Goal: Information Seeking & Learning: Learn about a topic

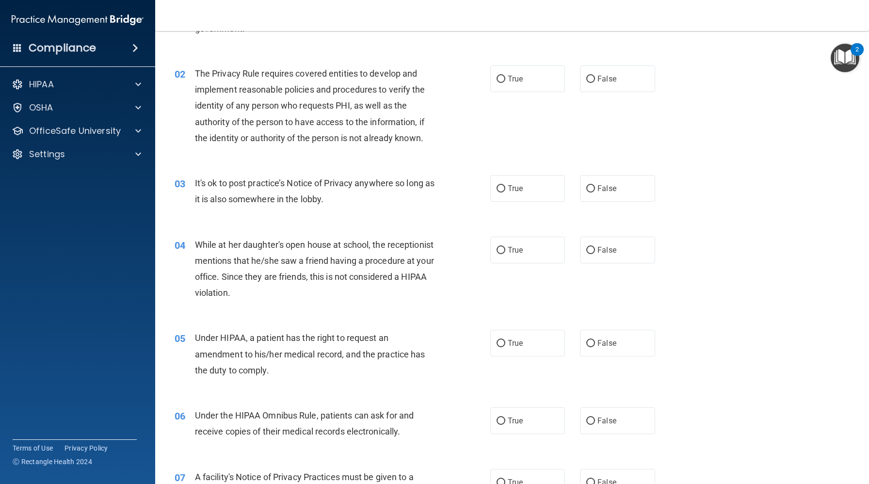
scroll to position [86, 0]
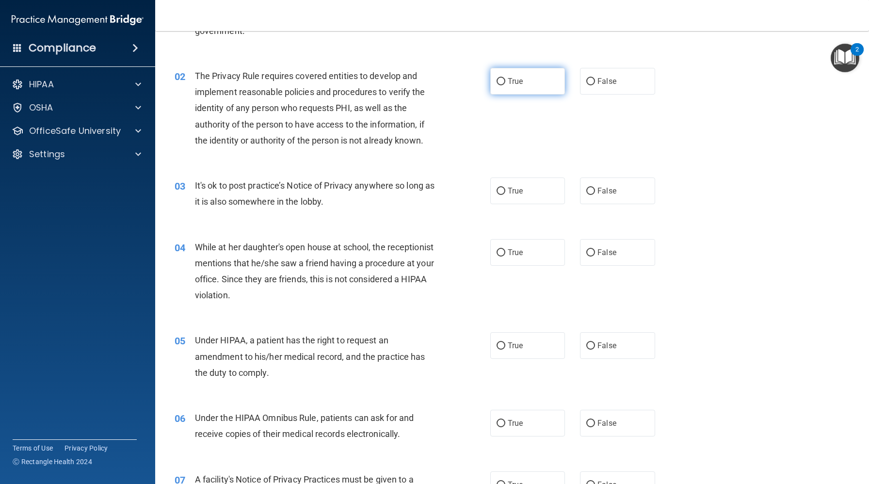
click at [503, 78] on input "True" at bounding box center [501, 81] width 9 height 7
radio input "true"
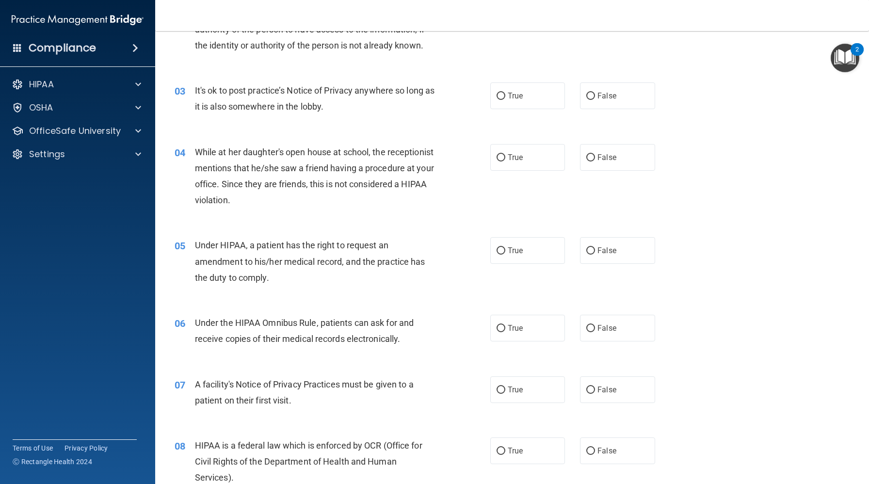
scroll to position [184, 0]
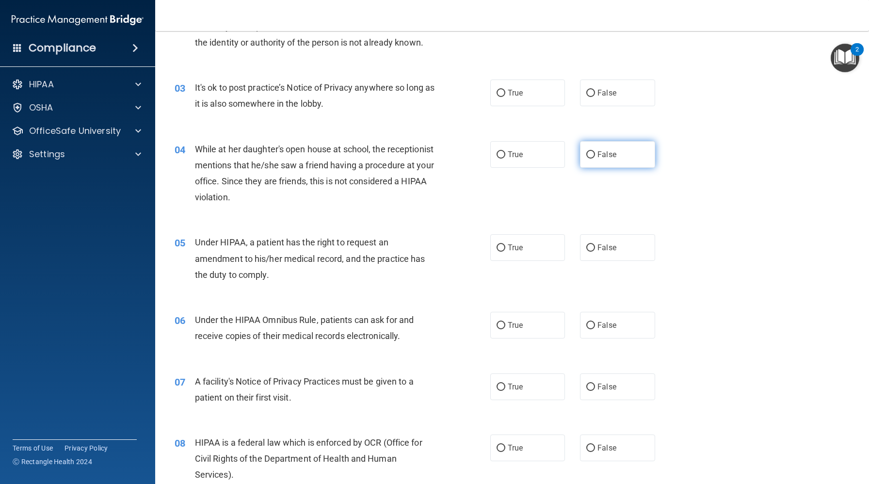
click at [606, 160] on label "False" at bounding box center [617, 154] width 75 height 27
click at [595, 159] on input "False" at bounding box center [590, 154] width 9 height 7
radio input "true"
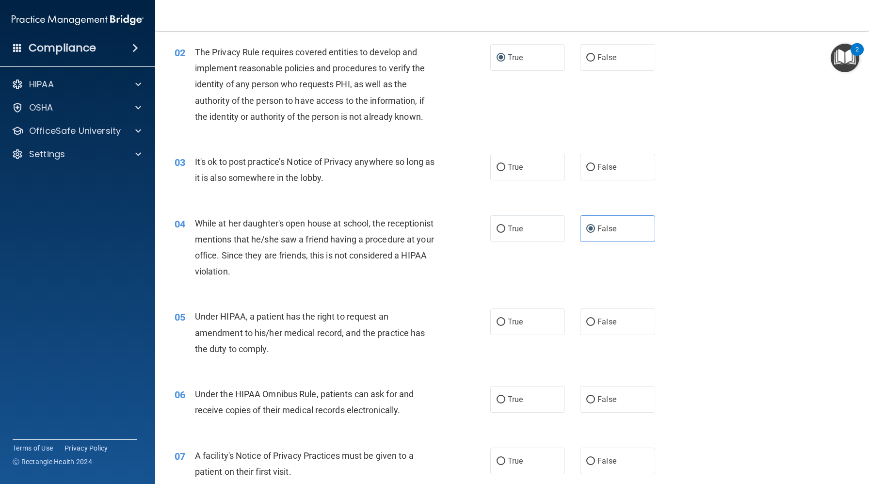
scroll to position [0, 0]
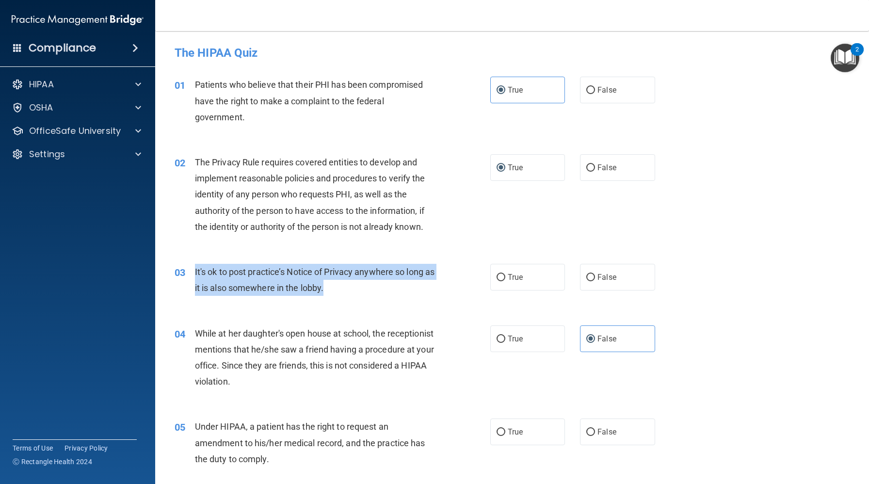
drag, startPoint x: 193, startPoint y: 266, endPoint x: 425, endPoint y: 290, distance: 232.6
click at [425, 290] on div "03 It's ok to post practice’s Notice of Privacy anywhere so long as it is also …" at bounding box center [332, 282] width 345 height 37
copy div "It's ok to post practice’s Notice of Privacy anywhere so long as it is also som…"
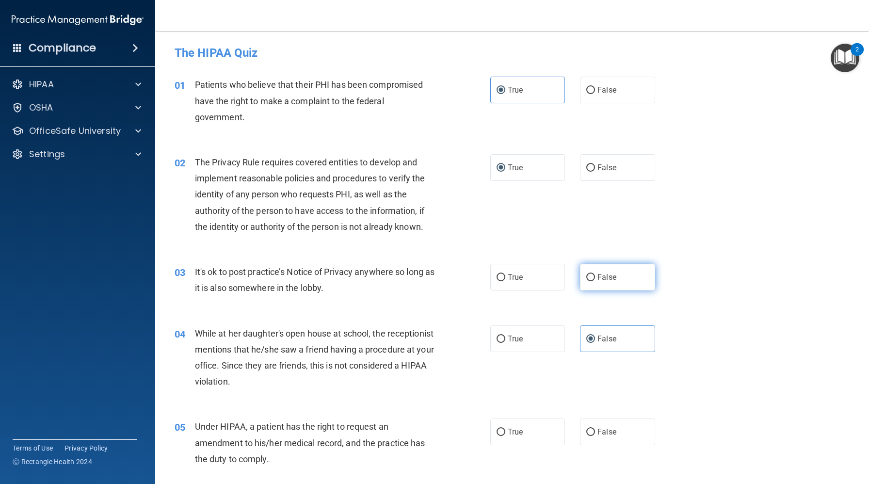
click at [608, 275] on span "False" at bounding box center [606, 277] width 19 height 9
click at [595, 275] on input "False" at bounding box center [590, 277] width 9 height 7
radio input "true"
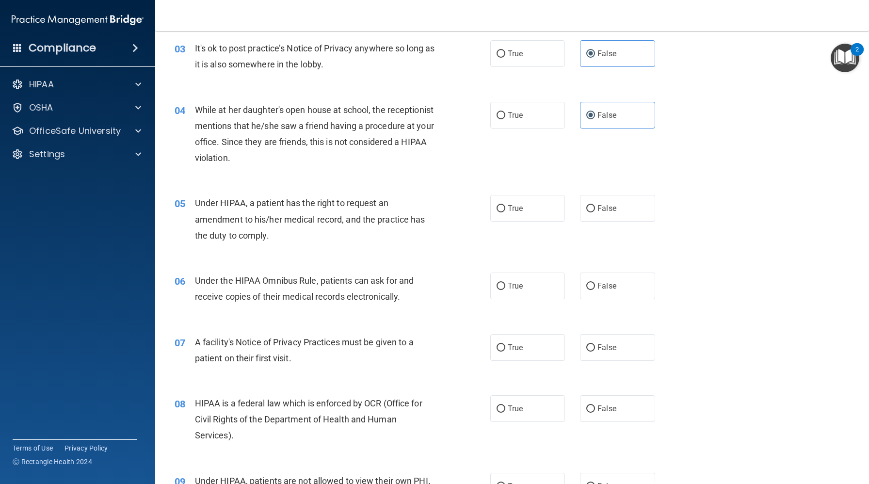
scroll to position [225, 0]
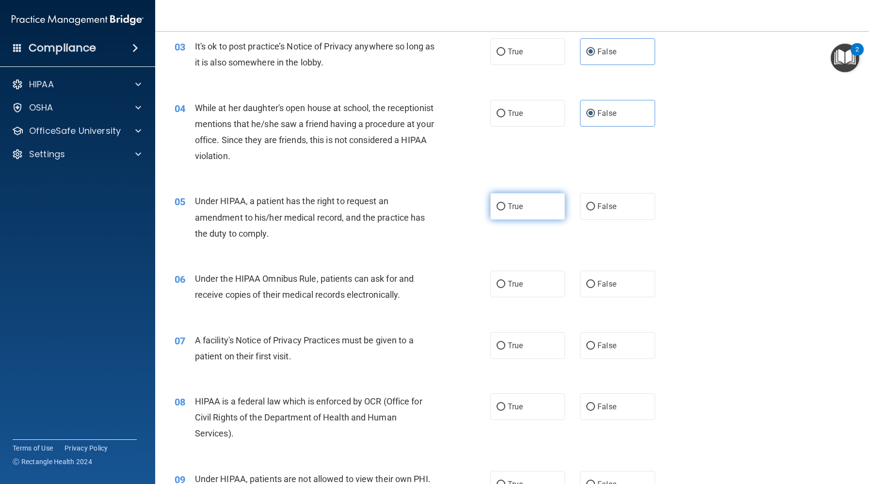
click at [518, 212] on label "True" at bounding box center [527, 206] width 75 height 27
click at [505, 210] on input "True" at bounding box center [501, 206] width 9 height 7
radio input "true"
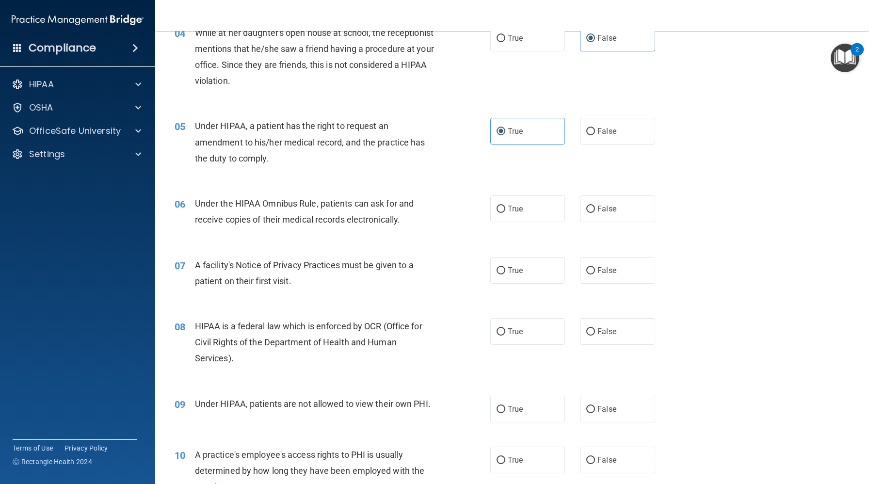
scroll to position [301, 0]
drag, startPoint x: 197, startPoint y: 122, endPoint x: 261, endPoint y: 153, distance: 70.7
click at [261, 153] on span "Under HIPAA, a patient has the right to request an amendment to his/her medical…" at bounding box center [310, 141] width 230 height 42
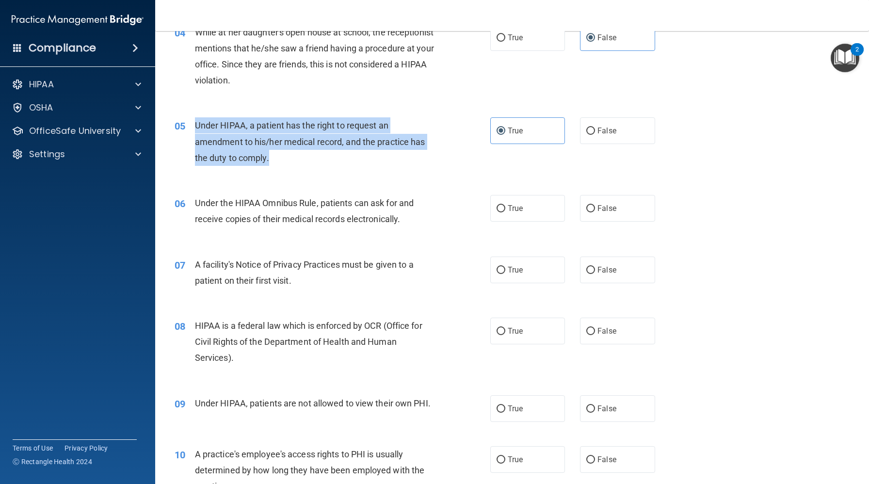
drag, startPoint x: 194, startPoint y: 122, endPoint x: 265, endPoint y: 166, distance: 83.2
click at [265, 166] on div "05 Under HIPAA, a patient has the right to request an amendment to his/her medi…" at bounding box center [332, 143] width 345 height 53
copy span "Under HIPAA, a patient has the right to request an amendment to his/her medical…"
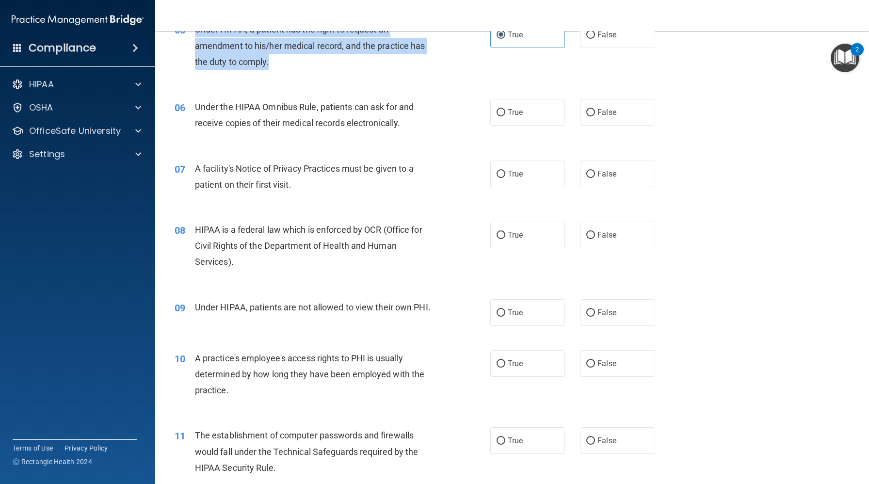
scroll to position [405, 0]
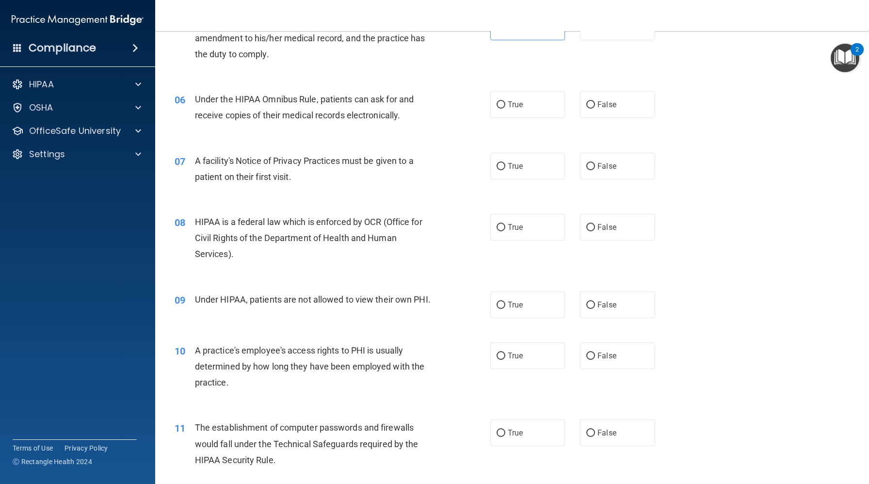
click at [332, 125] on div "06 Under the HIPAA Omnibus Rule, patients can ask for and receive copies of the…" at bounding box center [332, 109] width 345 height 37
click at [537, 104] on label "True" at bounding box center [527, 104] width 75 height 27
click at [505, 104] on input "True" at bounding box center [501, 104] width 9 height 7
radio input "true"
click at [509, 165] on span "True" at bounding box center [515, 165] width 15 height 9
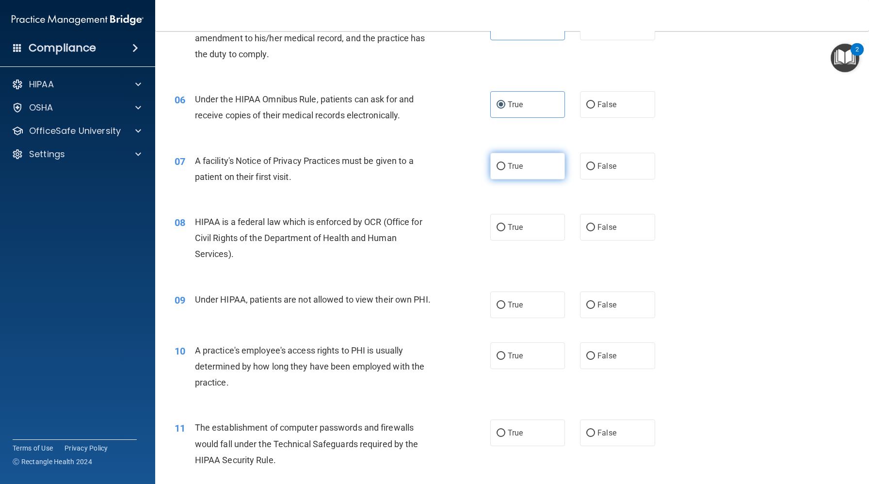
click at [505, 165] on input "True" at bounding box center [501, 166] width 9 height 7
radio input "true"
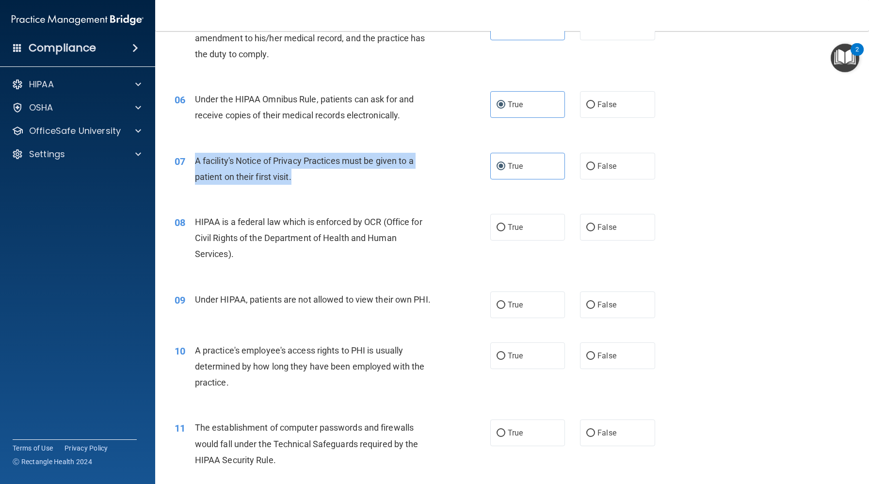
drag, startPoint x: 193, startPoint y: 162, endPoint x: 302, endPoint y: 181, distance: 110.7
click at [302, 181] on div "07 A facility's Notice of Privacy Practices must be given to a patient on their…" at bounding box center [332, 171] width 345 height 37
copy div "A facility's Notice of Privacy Practices must be given to a patient on their fi…"
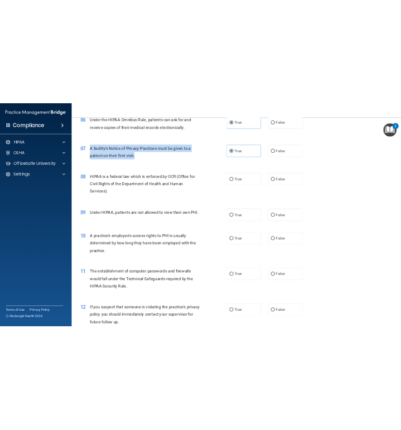
scroll to position [471, 0]
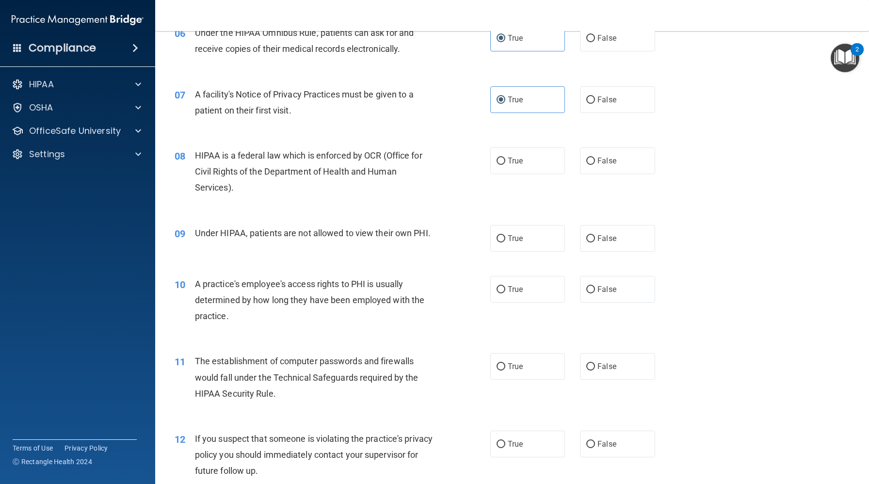
click at [337, 177] on div "HIPAA is a federal law which is enforced by OCR (Office for Civil Rights of the…" at bounding box center [319, 171] width 248 height 48
drag, startPoint x: 504, startPoint y: 159, endPoint x: 495, endPoint y: 159, distance: 9.2
click at [504, 159] on input "True" at bounding box center [501, 161] width 9 height 7
radio input "true"
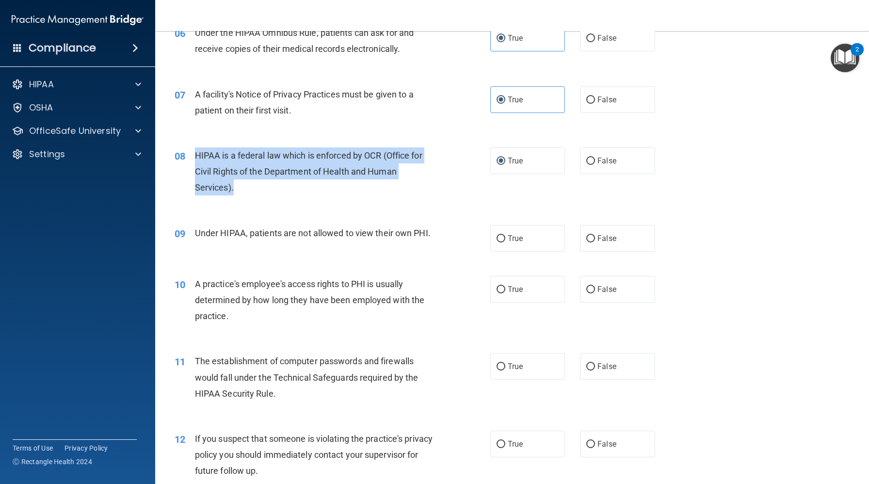
drag, startPoint x: 196, startPoint y: 152, endPoint x: 268, endPoint y: 198, distance: 85.4
click at [268, 198] on div "08 HIPAA is a federal law which is enforced by OCR (Office for Civil Rights of …" at bounding box center [332, 173] width 345 height 53
copy span "HIPAA is a federal law which is enforced by OCR (Office for Civil Rights of the…"
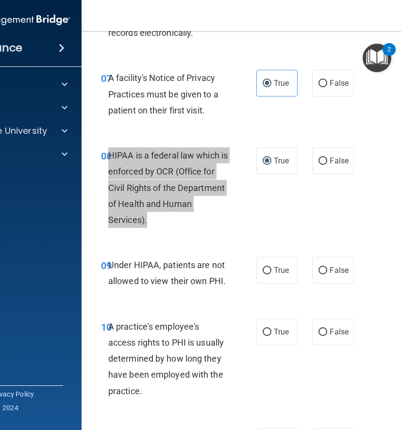
scroll to position [848, 0]
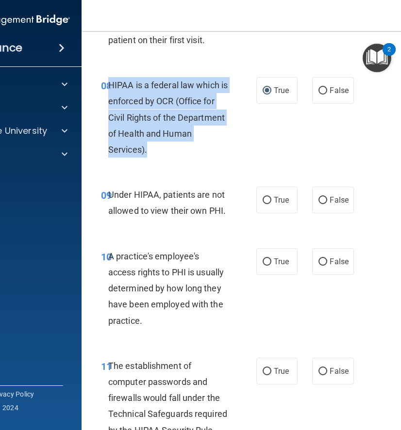
click at [218, 160] on div "08 HIPAA is a federal law which is enforced by OCR (Office for Civil Rights of …" at bounding box center [178, 119] width 184 height 85
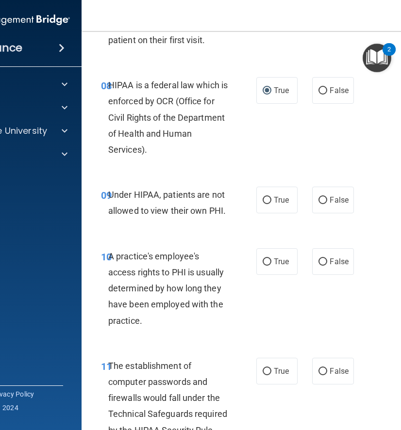
click at [218, 160] on div "08 HIPAA is a federal law which is enforced by OCR (Office for Civil Rights of …" at bounding box center [178, 119] width 184 height 85
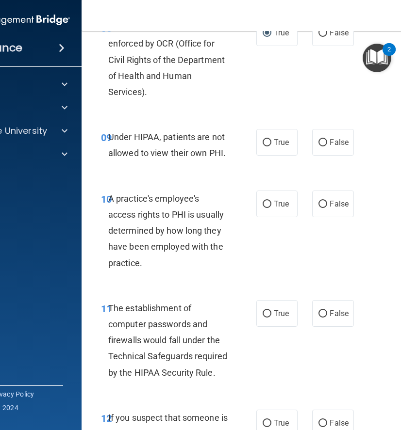
scroll to position [906, 0]
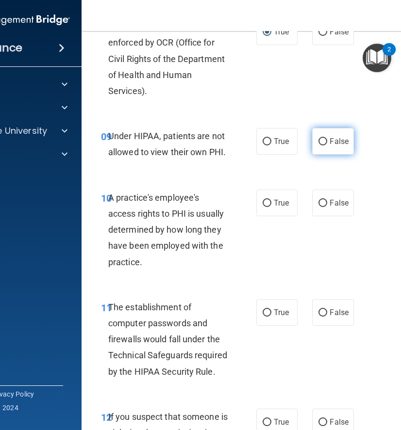
click at [345, 135] on label "False" at bounding box center [332, 141] width 41 height 27
click at [327, 138] on input "False" at bounding box center [322, 141] width 9 height 7
radio input "true"
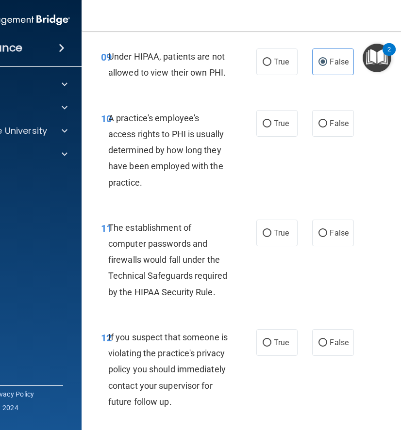
scroll to position [987, 0]
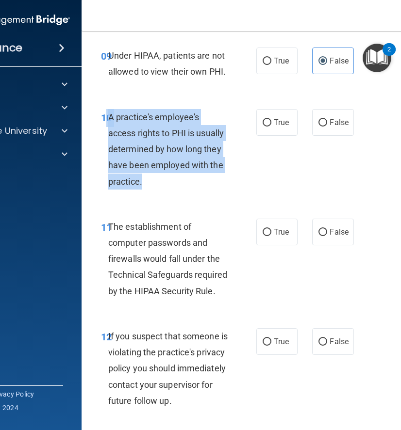
drag, startPoint x: 107, startPoint y: 116, endPoint x: 205, endPoint y: 178, distance: 116.2
click at [205, 178] on div "10 A practice's employee's access rights to PHI is usually determined by how lo…" at bounding box center [178, 151] width 184 height 85
copy div "0 A practice's employee's access rights to PHI is usually determined by how lon…"
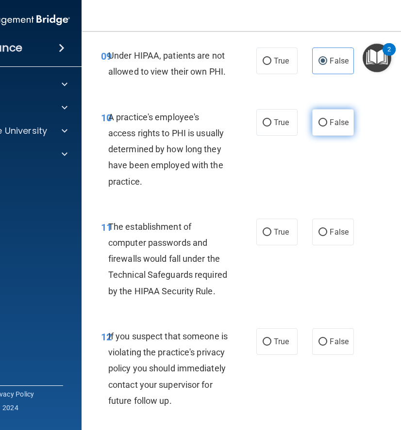
click at [337, 126] on span "False" at bounding box center [338, 122] width 19 height 9
click at [327, 126] on input "False" at bounding box center [322, 122] width 9 height 7
radio input "true"
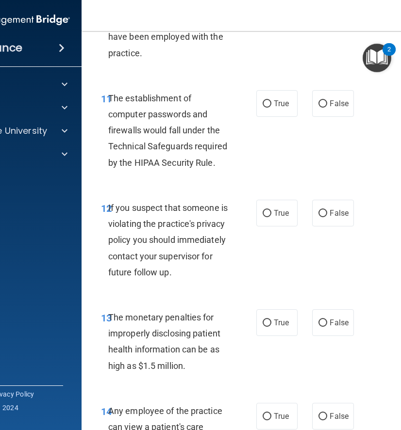
scroll to position [1122, 0]
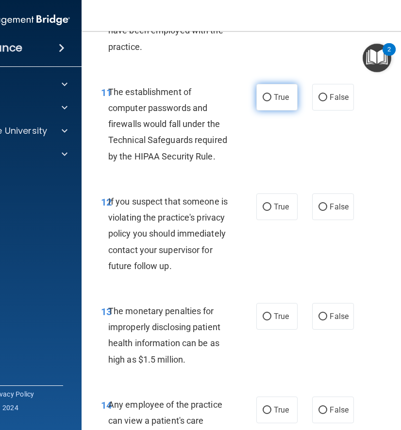
click at [274, 96] on span "True" at bounding box center [280, 97] width 15 height 9
click at [271, 96] on input "True" at bounding box center [266, 97] width 9 height 7
radio input "true"
drag, startPoint x: 107, startPoint y: 91, endPoint x: 209, endPoint y: 174, distance: 131.3
click at [209, 174] on div "11 The establishment of computer passwords and firewalls would fall under the T…" at bounding box center [278, 127] width 369 height 110
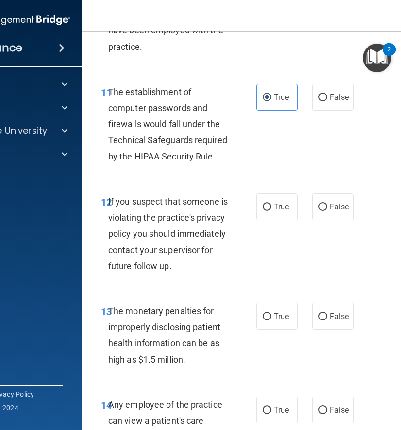
drag, startPoint x: 209, startPoint y: 174, endPoint x: 199, endPoint y: 164, distance: 13.7
click at [208, 173] on div "11 The establishment of computer passwords and firewalls would fall under the T…" at bounding box center [278, 127] width 369 height 110
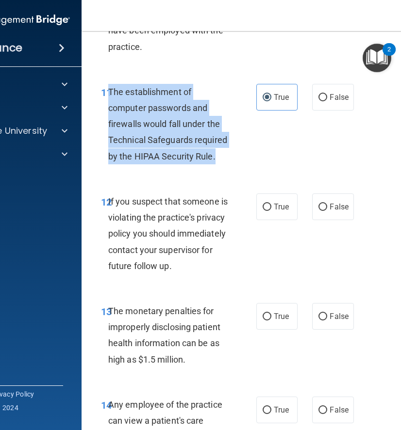
drag, startPoint x: 109, startPoint y: 91, endPoint x: 224, endPoint y: 166, distance: 136.9
click at [224, 166] on div "11 The establishment of computer passwords and firewalls would fall under the T…" at bounding box center [178, 126] width 184 height 85
copy span "The establishment of computer passwords and firewalls would fall under the Tech…"
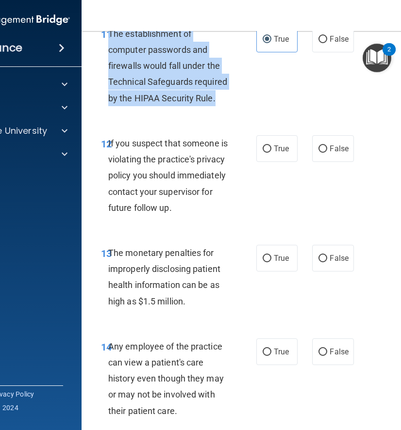
scroll to position [1199, 0]
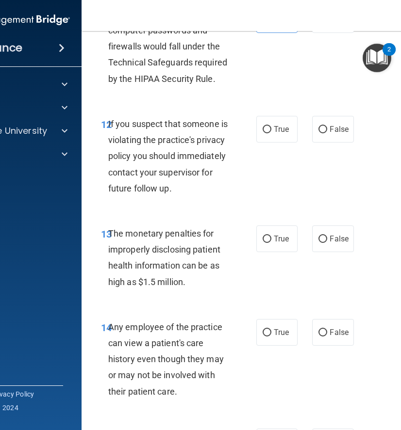
click at [249, 180] on div "12 If you suspect that someone is violating the practice's privacy policy you s…" at bounding box center [178, 158] width 184 height 85
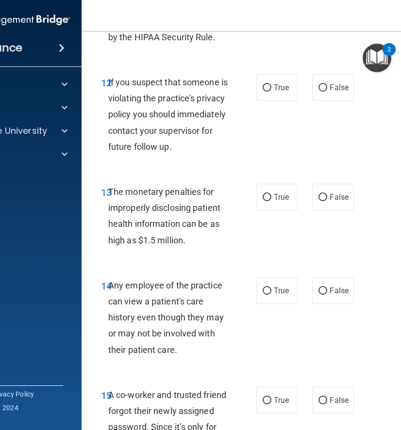
scroll to position [1241, 0]
click at [280, 96] on label "True" at bounding box center [276, 87] width 41 height 27
click at [271, 91] on input "True" at bounding box center [266, 87] width 9 height 7
radio input "true"
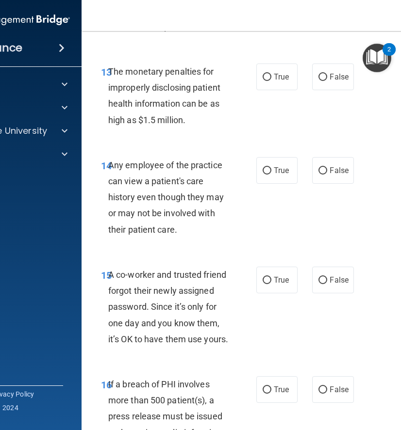
scroll to position [1364, 0]
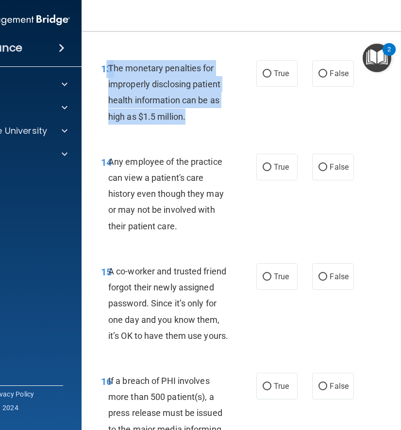
drag, startPoint x: 107, startPoint y: 81, endPoint x: 202, endPoint y: 144, distance: 113.8
click at [202, 129] on div "13 The monetary penalties for improperly disclosing patient health information …" at bounding box center [178, 94] width 184 height 69
copy div "3 The monetary penalties for improperly disclosing patient health information c…"
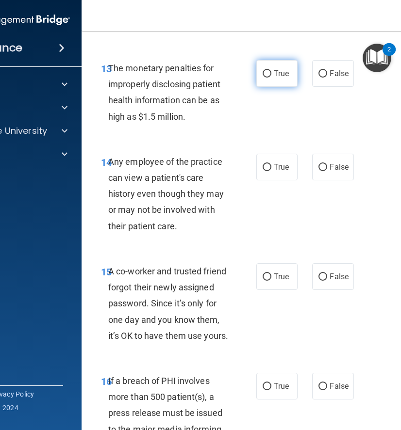
click at [266, 87] on label "True" at bounding box center [276, 73] width 41 height 27
click at [266, 78] on input "True" at bounding box center [266, 73] width 9 height 7
radio input "true"
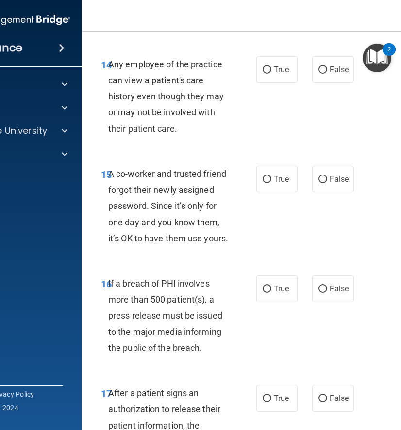
scroll to position [1461, 0]
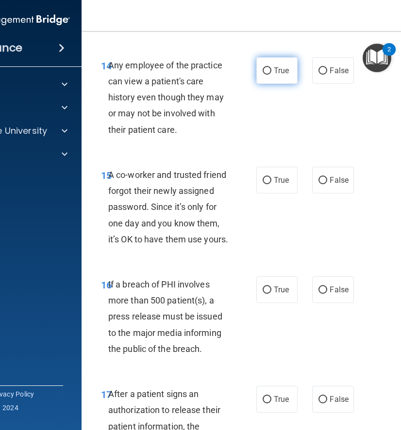
click at [265, 75] on input "True" at bounding box center [266, 70] width 9 height 7
radio input "true"
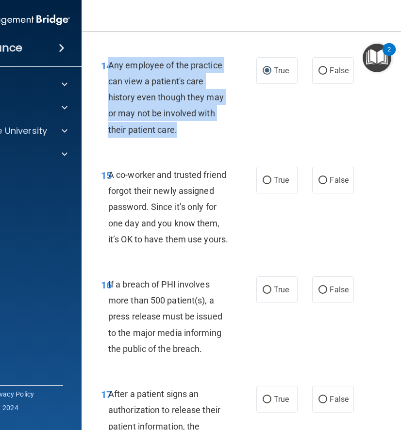
drag, startPoint x: 109, startPoint y: 81, endPoint x: 178, endPoint y: 144, distance: 93.7
click at [179, 138] on div "Any employee of the practice can view a patient's care history even though they…" at bounding box center [172, 97] width 128 height 80
copy span "Any employee of the practice can view a patient's care history even though they…"
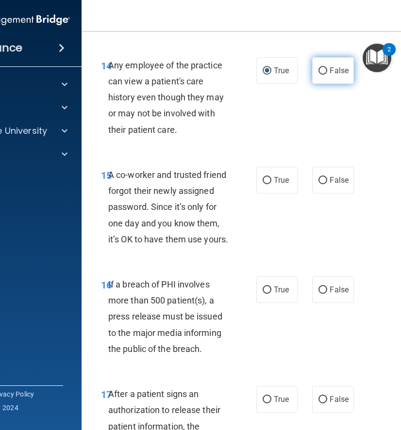
click at [333, 84] on label "False" at bounding box center [332, 70] width 41 height 27
click at [327, 75] on input "False" at bounding box center [322, 70] width 9 height 7
radio input "true"
radio input "false"
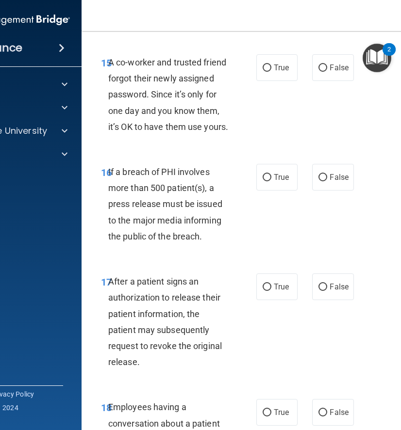
scroll to position [1573, 0]
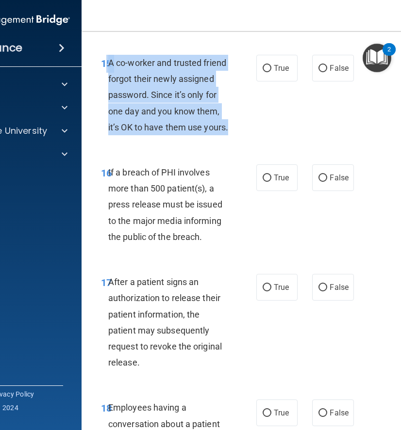
drag, startPoint x: 107, startPoint y: 78, endPoint x: 177, endPoint y: 168, distance: 114.4
click at [177, 140] on div "15 A co-worker and trusted friend forgot their newly assigned password. Since i…" at bounding box center [178, 97] width 184 height 85
copy div "5 A co-worker and trusted friend forgot their newly assigned password. Since it…"
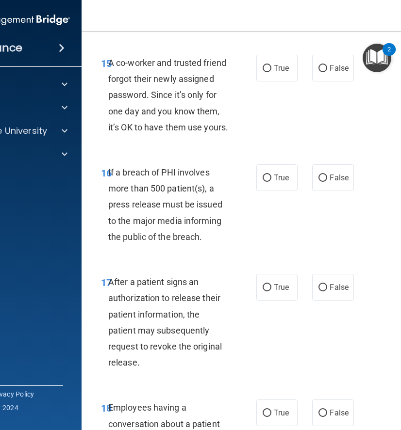
click at [196, 140] on div "15 A co-worker and trusted friend forgot their newly assigned password. Since i…" at bounding box center [178, 97] width 184 height 85
click at [334, 73] on span "False" at bounding box center [338, 68] width 19 height 9
click at [327, 72] on input "False" at bounding box center [322, 68] width 9 height 7
radio input "true"
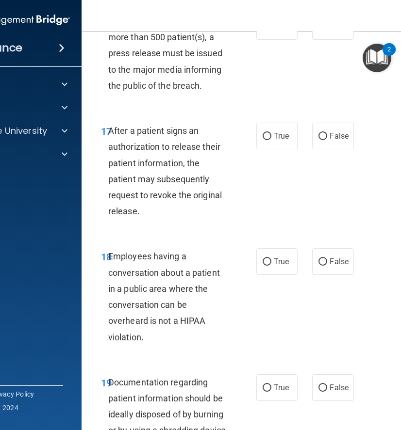
scroll to position [1725, 0]
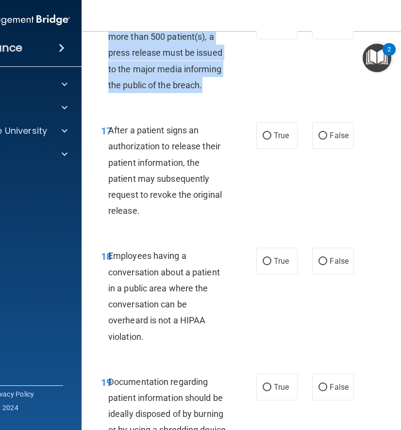
drag, startPoint x: 107, startPoint y: 51, endPoint x: 213, endPoint y: 128, distance: 130.8
click at [213, 98] on div "16 If a breach of PHI involves more than 500 patient(s), a press release must b…" at bounding box center [178, 55] width 184 height 85
copy div "6 If a breach of PHI involves more than 500 patient(s), a press release must be…"
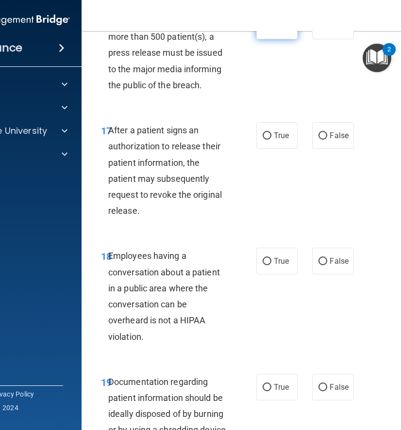
click at [284, 39] on label "True" at bounding box center [276, 26] width 41 height 27
click at [271, 30] on input "True" at bounding box center [266, 26] width 9 height 7
radio input "true"
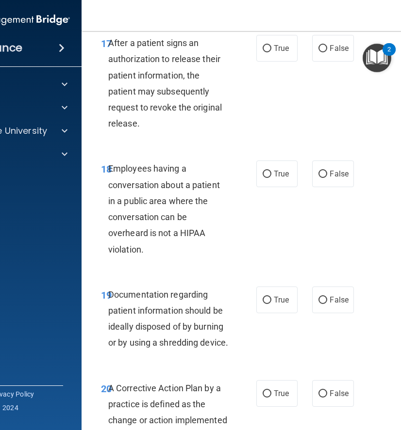
scroll to position [1812, 0]
click at [276, 61] on label "True" at bounding box center [276, 47] width 41 height 27
click at [271, 52] on input "True" at bounding box center [266, 48] width 9 height 7
radio input "true"
drag, startPoint x: 107, startPoint y: 74, endPoint x: 218, endPoint y: 177, distance: 151.6
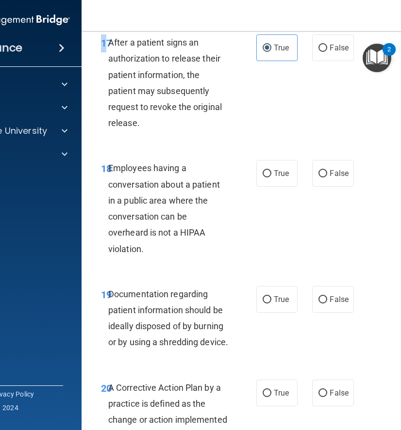
click at [218, 148] on div "17 After a patient signs an authorization to release their patient information,…" at bounding box center [278, 85] width 369 height 126
drag, startPoint x: 108, startPoint y: 75, endPoint x: 145, endPoint y: 113, distance: 53.1
click at [187, 131] on div "After a patient signs an authorization to release their patient information, th…" at bounding box center [172, 82] width 128 height 96
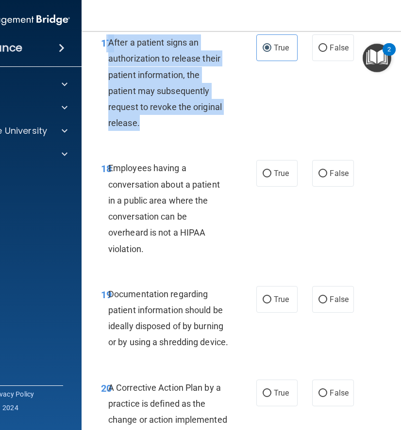
drag, startPoint x: 107, startPoint y: 75, endPoint x: 211, endPoint y: 167, distance: 139.1
click at [211, 136] on div "17 After a patient signs an authorization to release their patient information,…" at bounding box center [178, 84] width 184 height 101
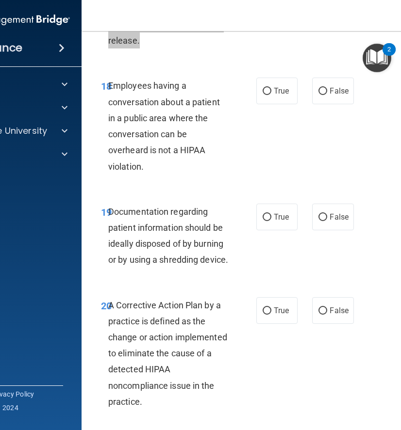
scroll to position [1897, 0]
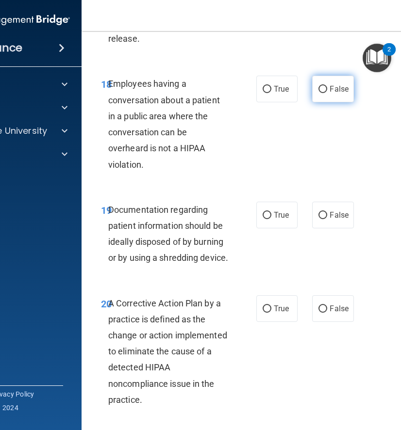
click at [328, 102] on label "False" at bounding box center [332, 89] width 41 height 27
click at [327, 93] on input "False" at bounding box center [322, 89] width 9 height 7
radio input "true"
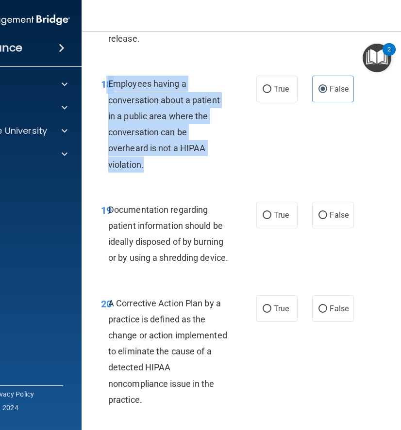
drag, startPoint x: 106, startPoint y: 115, endPoint x: 174, endPoint y: 208, distance: 114.8
click at [174, 177] on div "18 Employees having a conversation about a patient in a public area where the c…" at bounding box center [178, 126] width 184 height 101
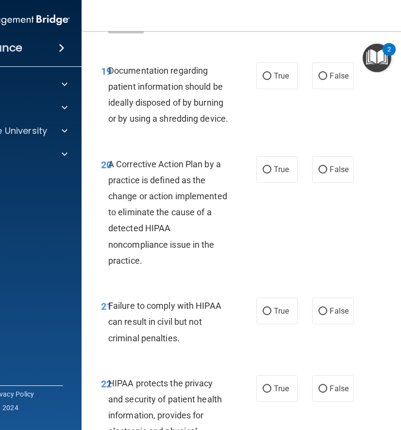
scroll to position [2035, 0]
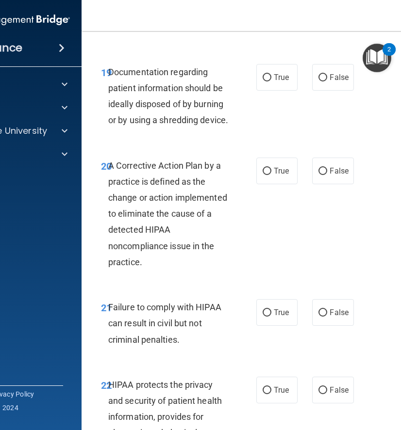
drag, startPoint x: 108, startPoint y: 102, endPoint x: 189, endPoint y: 171, distance: 106.0
click at [189, 128] on div "Documentation regarding patient information should be ideally disposed of by bu…" at bounding box center [172, 96] width 128 height 64
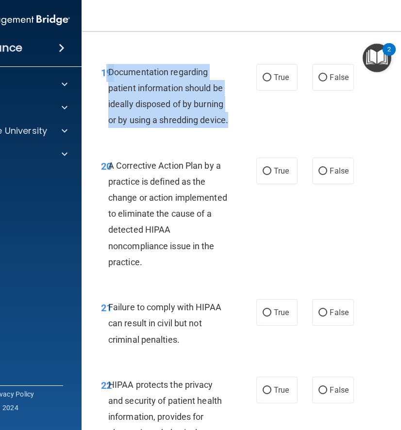
drag, startPoint x: 111, startPoint y: 104, endPoint x: 168, endPoint y: 177, distance: 93.3
click at [168, 133] on div "19 Documentation regarding patient information should be ideally disposed of by…" at bounding box center [178, 98] width 184 height 69
click at [265, 81] on input "True" at bounding box center [266, 77] width 9 height 7
radio input "true"
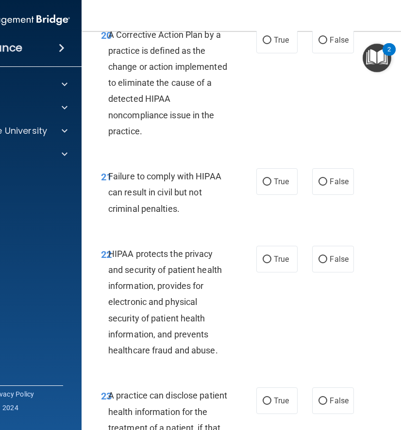
scroll to position [2166, 0]
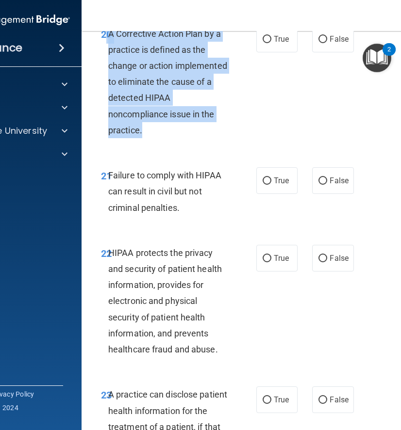
drag, startPoint x: 108, startPoint y: 80, endPoint x: 193, endPoint y: 191, distance: 139.7
click at [193, 144] on div "20 A Corrective Action Plan by a practice is defined as the change or action im…" at bounding box center [178, 85] width 184 height 118
click at [277, 44] on span "True" at bounding box center [280, 38] width 15 height 9
click at [271, 43] on input "True" at bounding box center [266, 39] width 9 height 7
radio input "true"
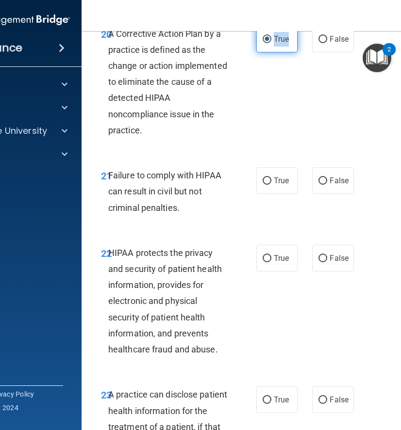
click at [277, 44] on span "True" at bounding box center [280, 38] width 15 height 9
click at [271, 43] on input "True" at bounding box center [266, 39] width 9 height 7
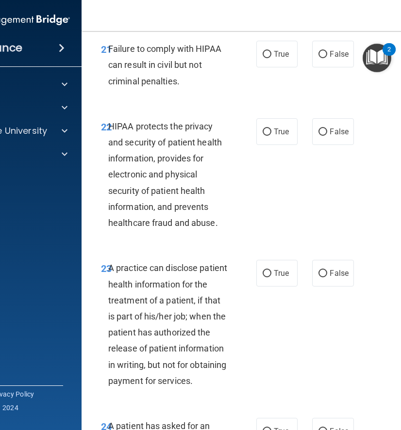
scroll to position [2294, 0]
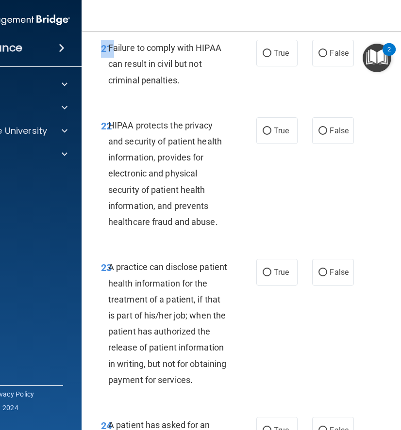
drag, startPoint x: 108, startPoint y: 96, endPoint x: 217, endPoint y: 145, distance: 120.0
click at [217, 105] on div "21 Failure to comply with HIPAA can result in civil but not criminal penalties.…" at bounding box center [278, 67] width 369 height 78
click at [194, 105] on div "21 Failure to comply with HIPAA can result in civil but not criminal penalties.…" at bounding box center [278, 67] width 369 height 78
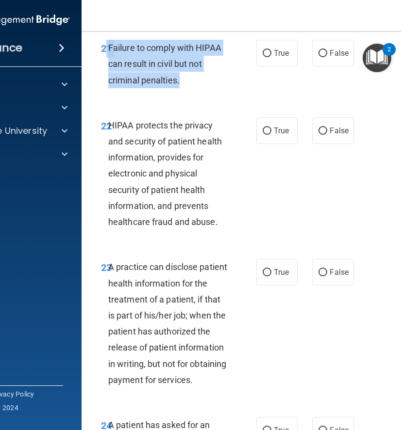
drag, startPoint x: 108, startPoint y: 94, endPoint x: 192, endPoint y: 139, distance: 95.9
click at [192, 93] on div "21 Failure to comply with HIPAA can result in civil but not criminal penalties." at bounding box center [178, 66] width 184 height 53
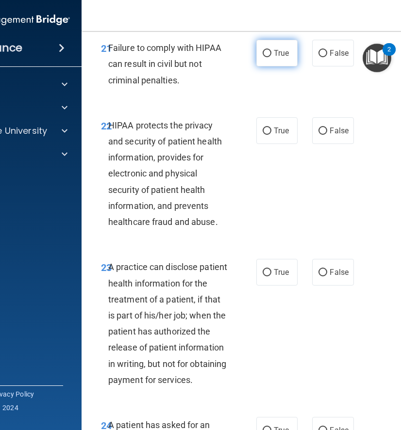
click at [286, 66] on label "True" at bounding box center [276, 53] width 41 height 27
click at [271, 57] on input "True" at bounding box center [266, 53] width 9 height 7
radio input "true"
click at [286, 66] on label "True" at bounding box center [276, 53] width 41 height 27
click at [271, 57] on input "True" at bounding box center [266, 53] width 9 height 7
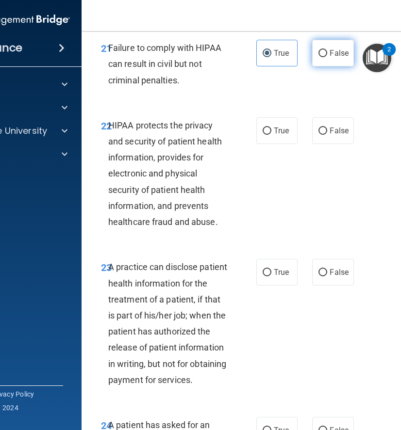
drag, startPoint x: 342, startPoint y: 103, endPoint x: 338, endPoint y: 107, distance: 5.5
click at [342, 58] on span "False" at bounding box center [338, 52] width 19 height 9
click at [327, 57] on input "False" at bounding box center [322, 53] width 9 height 7
radio input "true"
radio input "false"
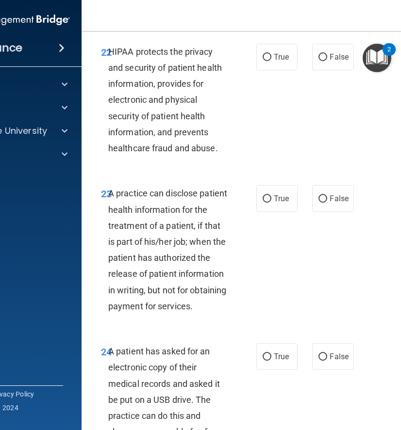
scroll to position [2370, 0]
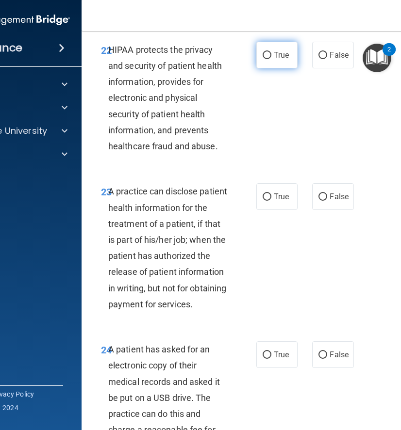
click at [273, 68] on label "True" at bounding box center [276, 55] width 41 height 27
click at [271, 59] on input "True" at bounding box center [266, 55] width 9 height 7
radio input "true"
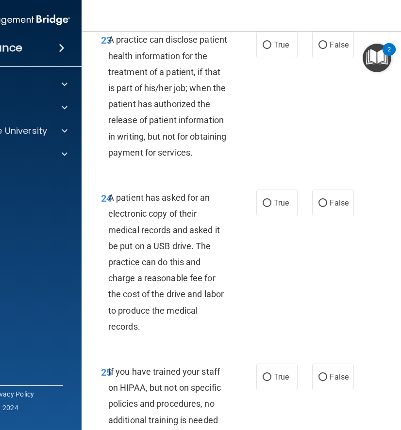
scroll to position [2522, 0]
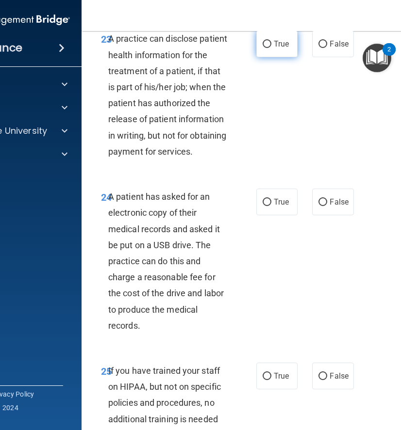
click at [274, 48] on span "True" at bounding box center [280, 43] width 15 height 9
click at [271, 48] on input "True" at bounding box center [266, 44] width 9 height 7
radio input "true"
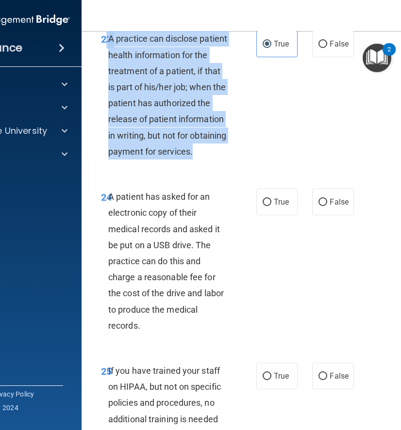
drag, startPoint x: 104, startPoint y: 86, endPoint x: 194, endPoint y: 218, distance: 159.6
click at [194, 164] on div "23 A practice can disclose patient health information for the treatment of a pa…" at bounding box center [178, 98] width 184 height 134
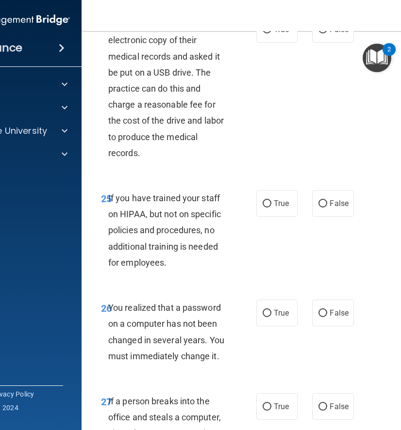
scroll to position [2695, 0]
click at [276, 33] on span "True" at bounding box center [280, 28] width 15 height 9
click at [271, 33] on input "True" at bounding box center [266, 29] width 9 height 7
radio input "true"
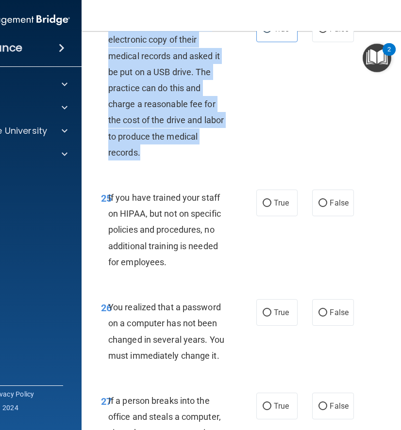
drag, startPoint x: 109, startPoint y: 85, endPoint x: 185, endPoint y: 225, distance: 160.1
click at [185, 165] on div "24 A patient has asked for an electronic copy of their medical records and aske…" at bounding box center [178, 91] width 184 height 150
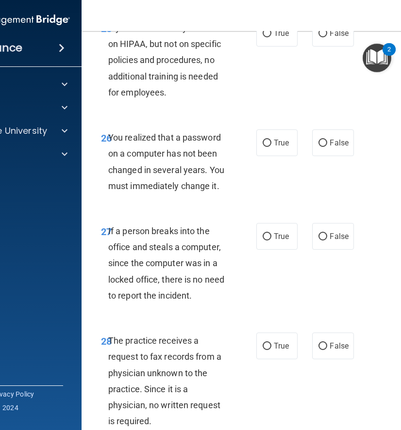
scroll to position [2863, 0]
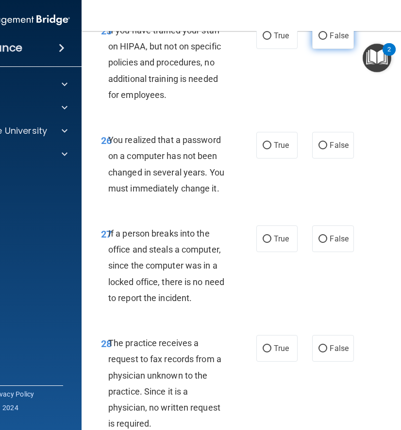
click at [320, 40] on input "False" at bounding box center [322, 35] width 9 height 7
radio input "true"
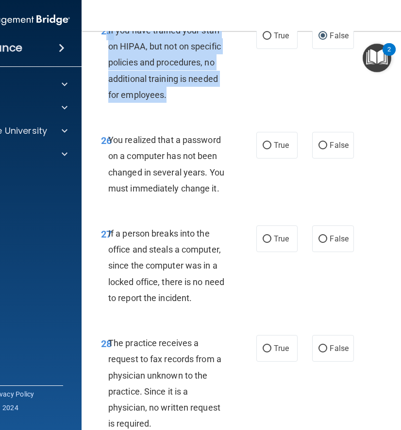
drag, startPoint x: 106, startPoint y: 92, endPoint x: 219, endPoint y: 171, distance: 138.2
click at [219, 108] on div "25 If you have trained your staff on HIPAA, but not on specific policies and pr…" at bounding box center [178, 64] width 184 height 85
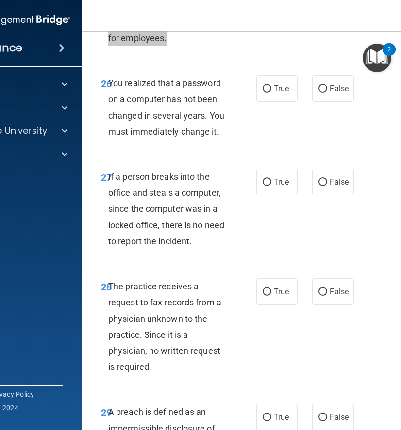
scroll to position [2920, 0]
drag, startPoint x: 108, startPoint y: 146, endPoint x: 171, endPoint y: 168, distance: 67.0
click at [176, 139] on div "You realized that a password on a computer has not been changed in several year…" at bounding box center [172, 107] width 128 height 64
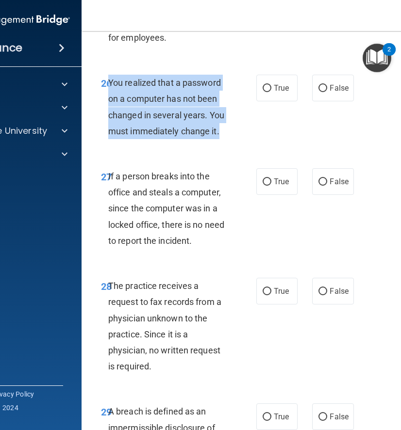
drag, startPoint x: 109, startPoint y: 146, endPoint x: 227, endPoint y: 203, distance: 131.2
click at [227, 139] on div "You realized that a password on a computer has not been changed in several year…" at bounding box center [172, 107] width 128 height 64
click at [282, 93] on span "True" at bounding box center [280, 87] width 15 height 9
click at [271, 92] on input "True" at bounding box center [266, 88] width 9 height 7
radio input "true"
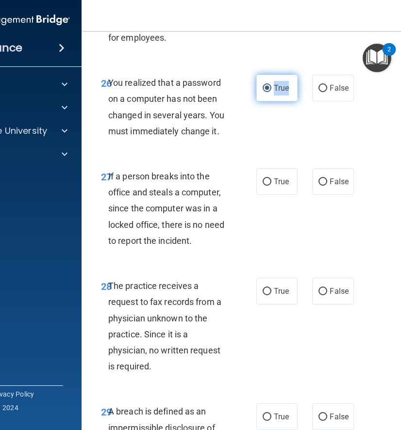
click at [282, 93] on span "True" at bounding box center [280, 87] width 15 height 9
click at [271, 92] on input "True" at bounding box center [266, 88] width 9 height 7
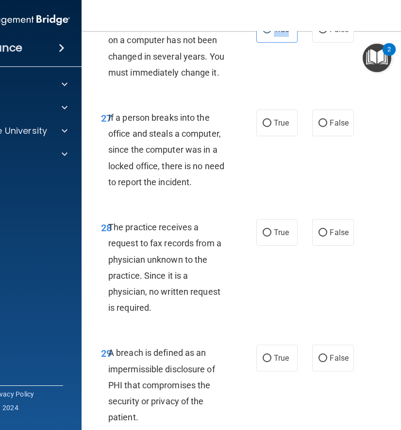
scroll to position [2982, 0]
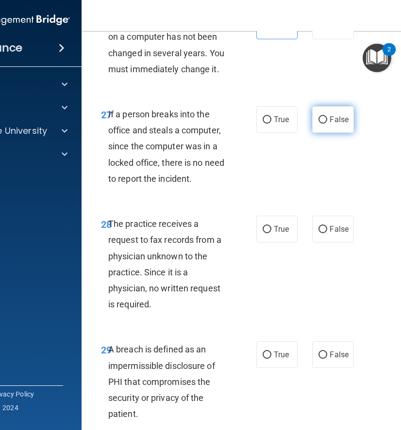
click at [324, 133] on label "False" at bounding box center [332, 119] width 41 height 27
click at [324, 124] on input "False" at bounding box center [322, 119] width 9 height 7
radio input "true"
click at [324, 133] on label "False" at bounding box center [332, 119] width 41 height 27
click at [324, 124] on input "False" at bounding box center [322, 119] width 9 height 7
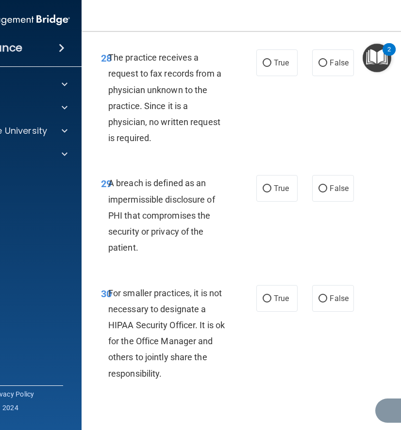
scroll to position [3150, 0]
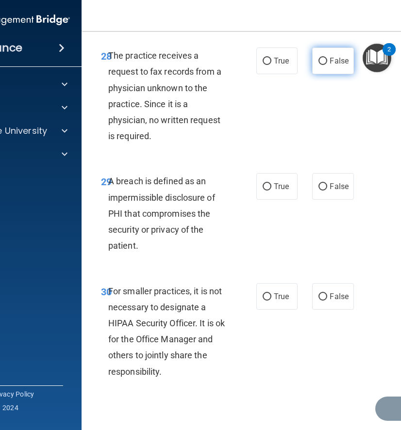
click at [333, 65] on span "False" at bounding box center [338, 60] width 19 height 9
click at [327, 65] on input "False" at bounding box center [322, 61] width 9 height 7
radio input "true"
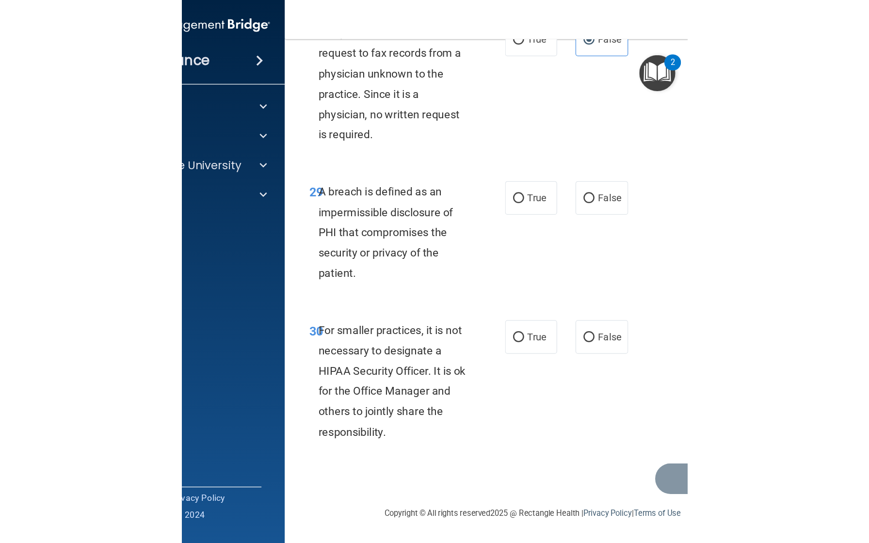
scroll to position [3245, 0]
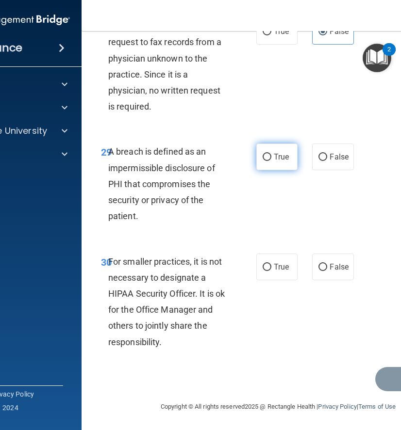
click at [279, 160] on span "True" at bounding box center [280, 156] width 15 height 9
click at [271, 160] on input "True" at bounding box center [266, 157] width 9 height 7
radio input "true"
drag, startPoint x: 108, startPoint y: 151, endPoint x: 168, endPoint y: 218, distance: 90.0
click at [168, 218] on div "A breach is defined as an impermissible disclosure of PHI that compromises the …" at bounding box center [172, 184] width 128 height 80
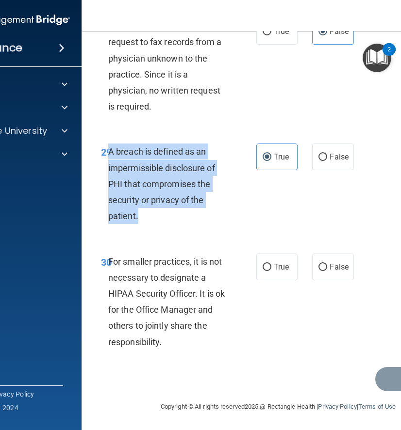
drag, startPoint x: 109, startPoint y: 152, endPoint x: 191, endPoint y: 218, distance: 105.6
click at [192, 220] on div "A breach is defined as an impermissible disclosure of PHI that compromises the …" at bounding box center [172, 184] width 128 height 80
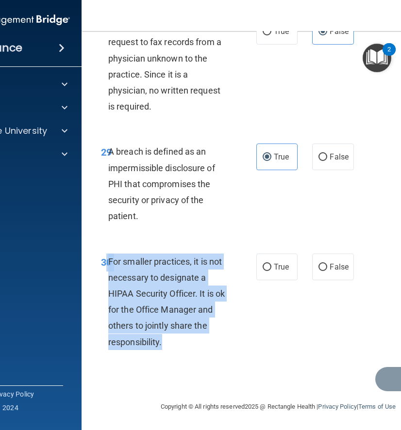
drag, startPoint x: 107, startPoint y: 257, endPoint x: 171, endPoint y: 337, distance: 102.8
click at [171, 337] on div "30 For smaller practices, it is not necessary to designate a HIPAA Security Off…" at bounding box center [178, 304] width 184 height 101
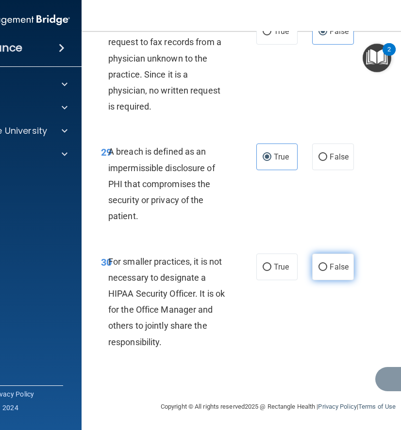
click at [330, 273] on label "False" at bounding box center [332, 267] width 41 height 27
click at [327, 271] on input "False" at bounding box center [322, 267] width 9 height 7
radio input "true"
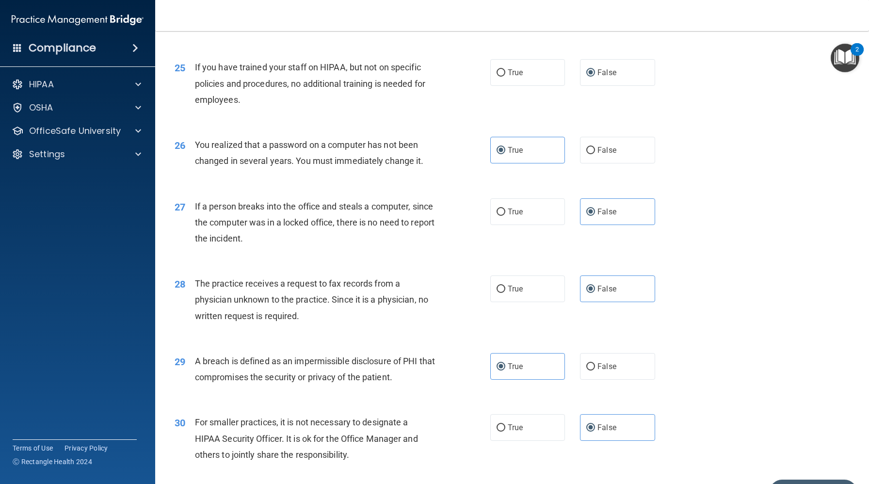
scroll to position [1908, 0]
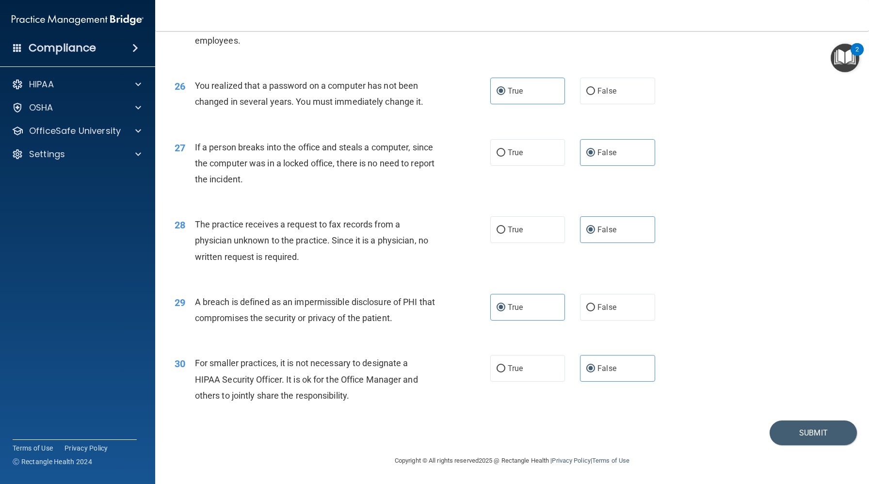
click at [848, 390] on div "30 For smaller practices, it is not necessary to designate a HIPAA Security Off…" at bounding box center [511, 382] width 689 height 78
click at [795, 433] on button "Submit" at bounding box center [813, 432] width 87 height 25
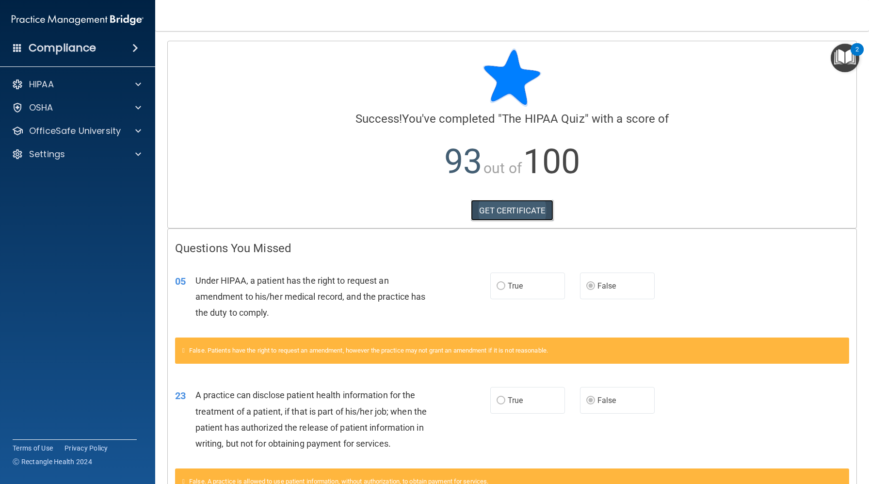
click at [513, 209] on link "GET CERTIFICATE" at bounding box center [512, 210] width 83 height 21
click at [77, 131] on p "OfficeSafe University" at bounding box center [75, 131] width 92 height 12
click at [73, 157] on p "HIPAA Training" at bounding box center [46, 154] width 80 height 10
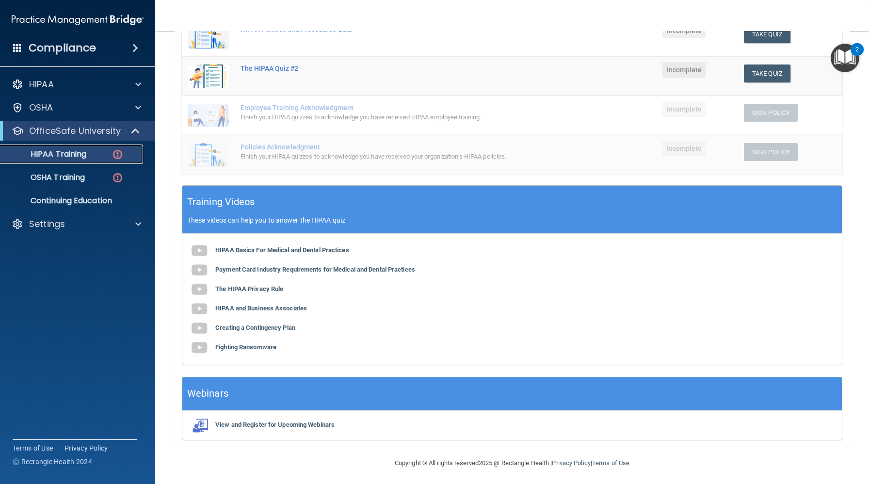
scroll to position [205, 0]
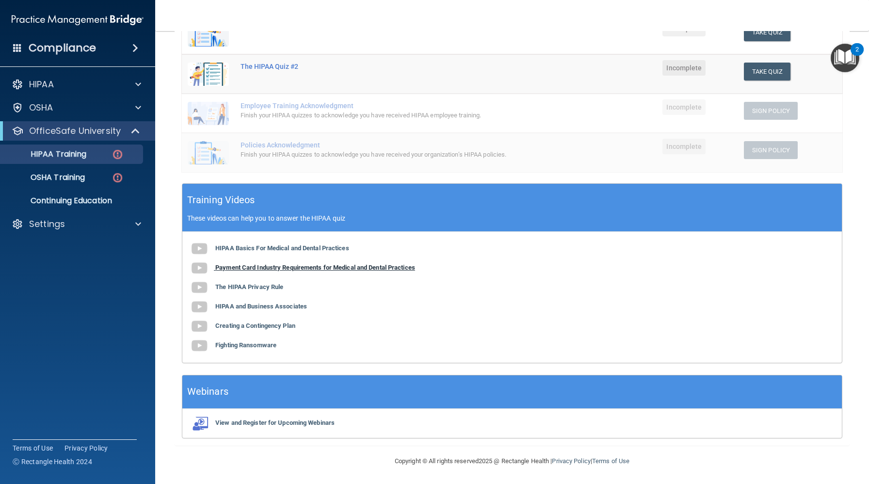
click at [340, 267] on b "Payment Card Industry Requirements for Medical and Dental Practices" at bounding box center [315, 267] width 200 height 7
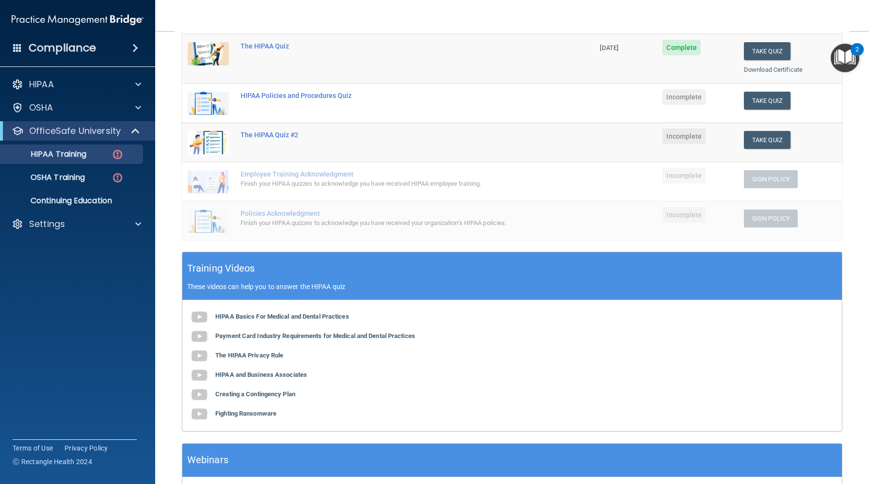
scroll to position [140, 0]
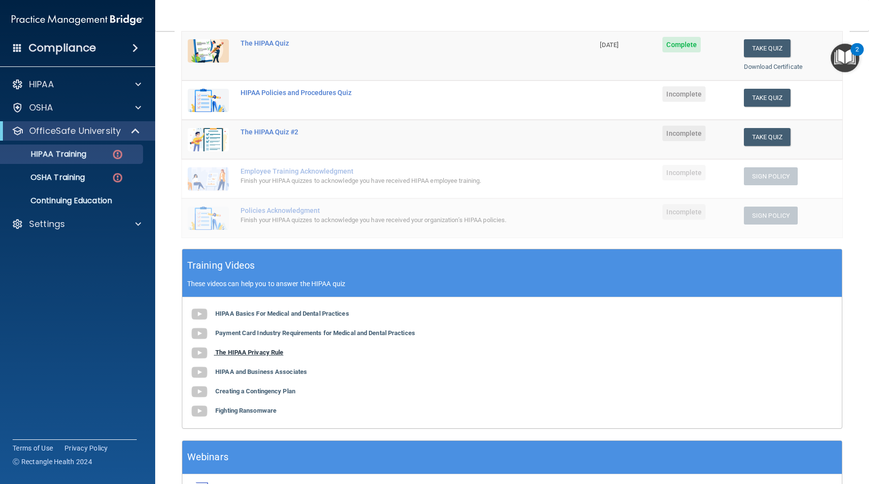
click at [266, 350] on b "The HIPAA Privacy Rule" at bounding box center [249, 352] width 68 height 7
click at [284, 372] on b "HIPAA and Business Associates" at bounding box center [261, 371] width 92 height 7
click at [283, 390] on b "Creating a Contingency Plan" at bounding box center [255, 390] width 80 height 7
click at [253, 410] on b "Fighting Ransomware" at bounding box center [245, 410] width 61 height 7
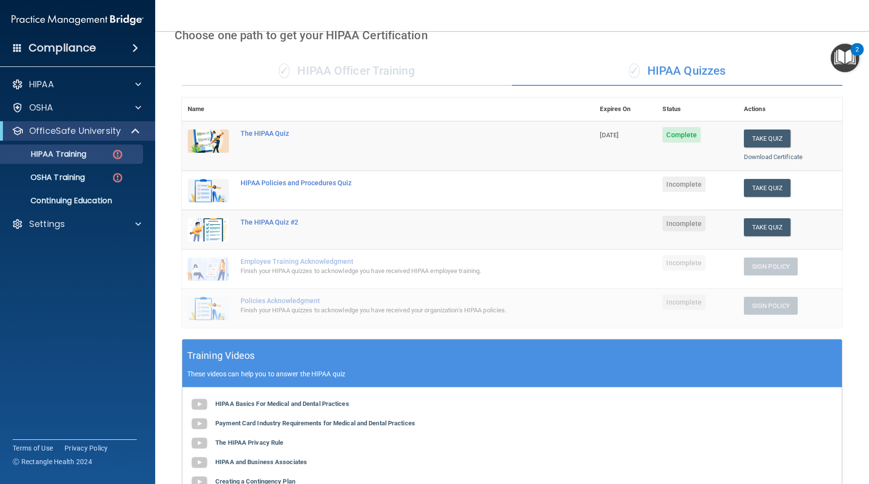
scroll to position [48, 0]
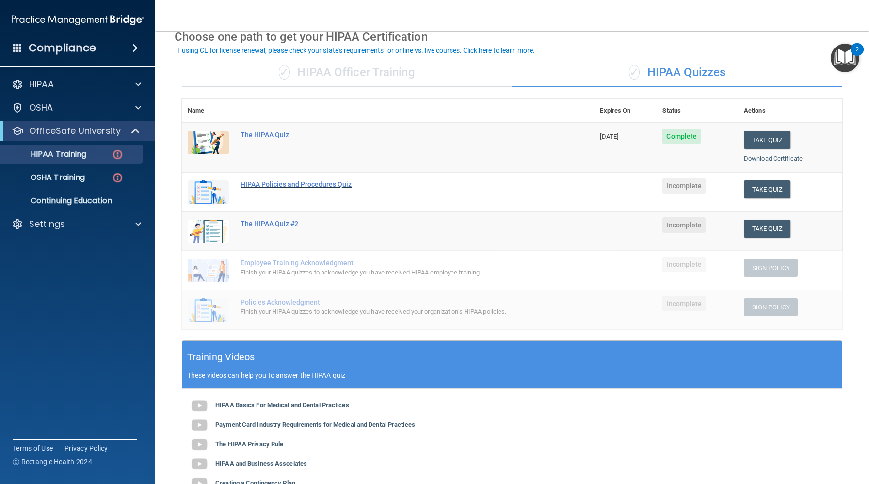
click at [321, 184] on div "HIPAA Policies and Procedures Quiz" at bounding box center [392, 184] width 305 height 8
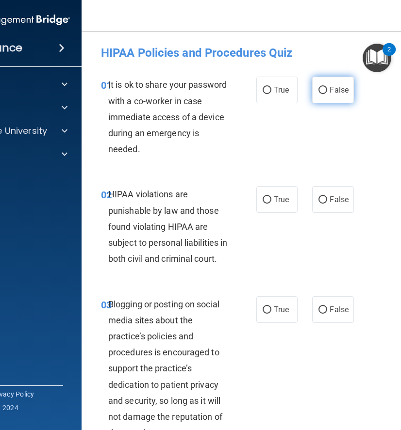
click at [335, 91] on span "False" at bounding box center [338, 89] width 19 height 9
click at [327, 91] on input "False" at bounding box center [322, 90] width 9 height 7
radio input "true"
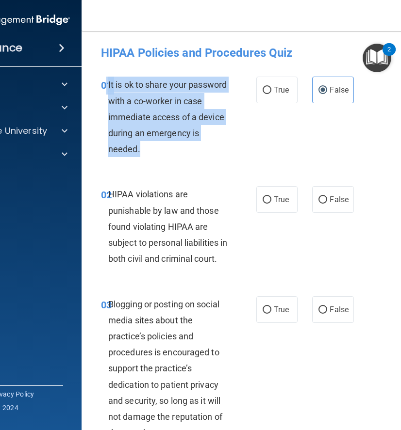
drag, startPoint x: 107, startPoint y: 87, endPoint x: 158, endPoint y: 158, distance: 87.9
click at [158, 158] on div "01 It is ok to share your password with a co-worker in case immediate access of…" at bounding box center [178, 119] width 184 height 85
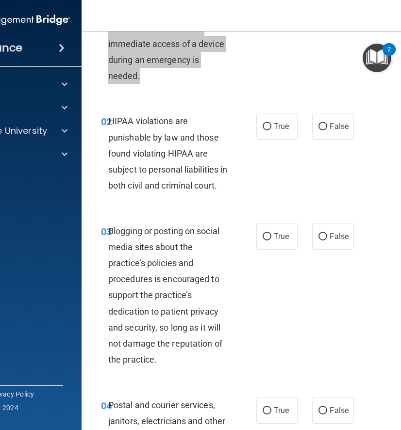
scroll to position [99, 0]
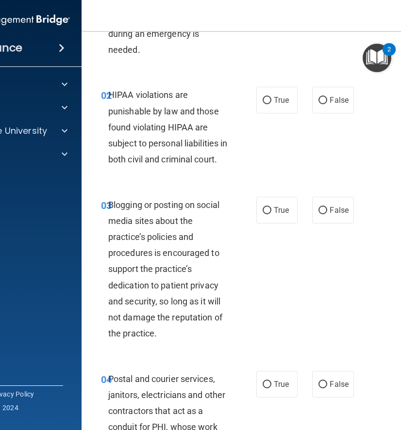
click at [237, 172] on div "02 HIPAA violations are punishable by law and those found violating HIPAA are s…" at bounding box center [178, 129] width 184 height 85
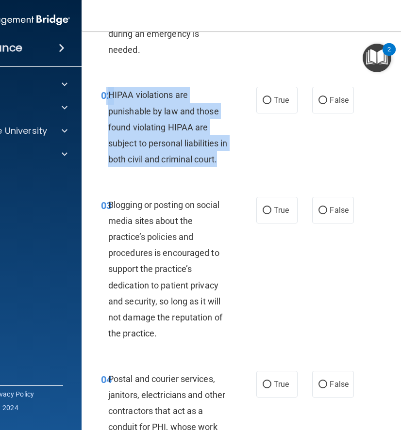
drag, startPoint x: 107, startPoint y: 93, endPoint x: 186, endPoint y: 189, distance: 124.7
click at [186, 184] on div "02 HIPAA violations are punishable by law and those found violating HIPAA are s…" at bounding box center [278, 130] width 369 height 110
click at [285, 103] on span "True" at bounding box center [280, 100] width 15 height 9
click at [271, 103] on input "True" at bounding box center [266, 100] width 9 height 7
radio input "true"
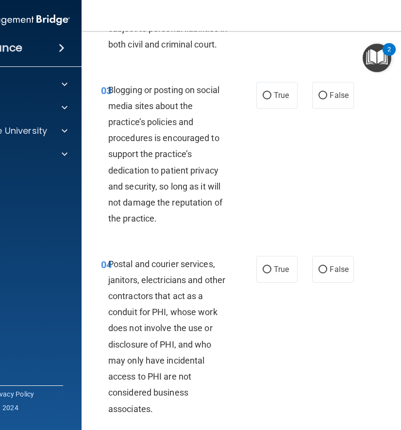
scroll to position [216, 0]
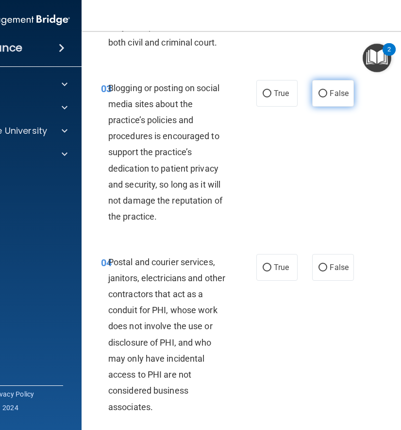
click at [327, 107] on label "False" at bounding box center [332, 93] width 41 height 27
click at [327, 97] on input "False" at bounding box center [322, 93] width 9 height 7
radio input "true"
drag, startPoint x: 108, startPoint y: 103, endPoint x: 190, endPoint y: 196, distance: 124.0
click at [190, 196] on span "Blogging or posting on social media sites about the practice’s policies and pro…" at bounding box center [165, 152] width 114 height 139
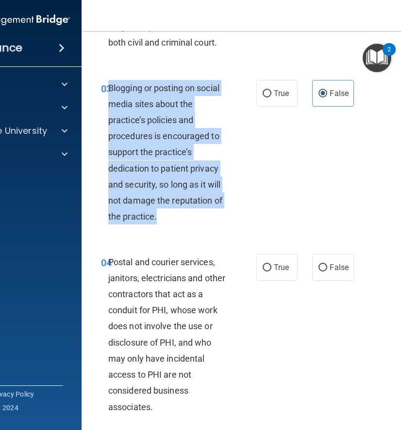
drag, startPoint x: 108, startPoint y: 105, endPoint x: 189, endPoint y: 238, distance: 155.3
click at [189, 225] on div "Blogging or posting on social media sites about the practice’s policies and pro…" at bounding box center [172, 152] width 128 height 145
click at [278, 200] on div "03 Blogging or posting on social media sites about the practice’s policies and …" at bounding box center [278, 155] width 369 height 174
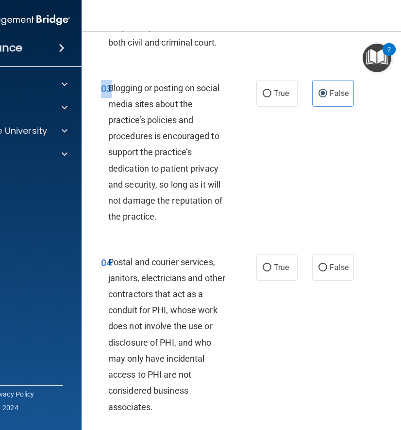
click at [278, 200] on div "03 Blogging or posting on social media sites about the practice’s policies and …" at bounding box center [278, 155] width 369 height 174
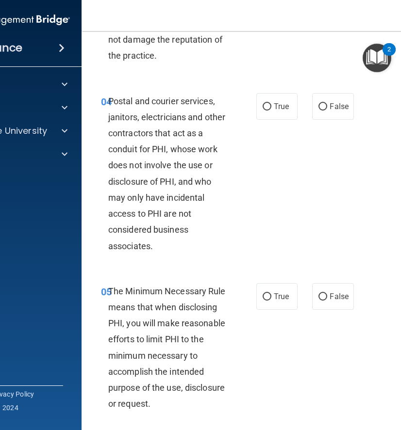
scroll to position [378, 0]
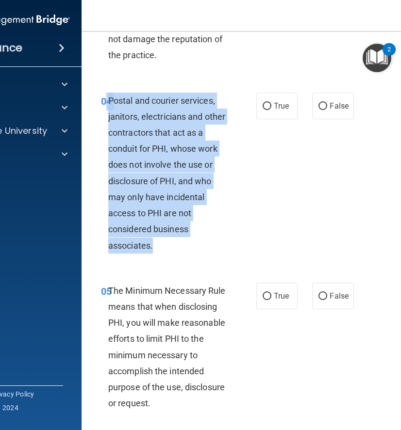
drag, startPoint x: 107, startPoint y: 115, endPoint x: 159, endPoint y: 272, distance: 165.0
click at [159, 258] on div "04 Postal and courier services, janitors, electricians and other contractors th…" at bounding box center [178, 176] width 184 height 166
click at [280, 119] on label "True" at bounding box center [276, 106] width 41 height 27
click at [271, 110] on input "True" at bounding box center [266, 106] width 9 height 7
radio input "true"
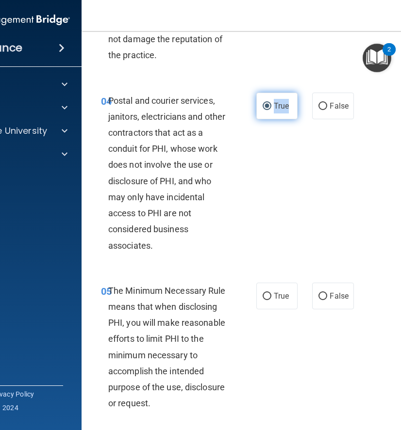
click at [280, 119] on label "True" at bounding box center [276, 106] width 41 height 27
click at [271, 110] on input "True" at bounding box center [266, 106] width 9 height 7
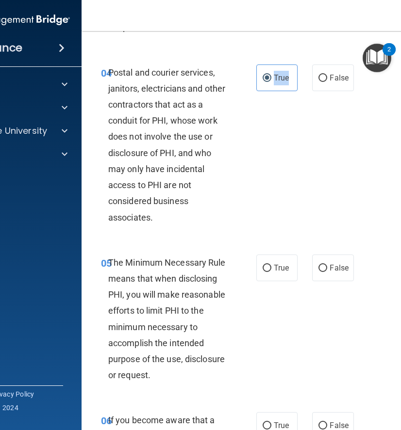
scroll to position [403, 0]
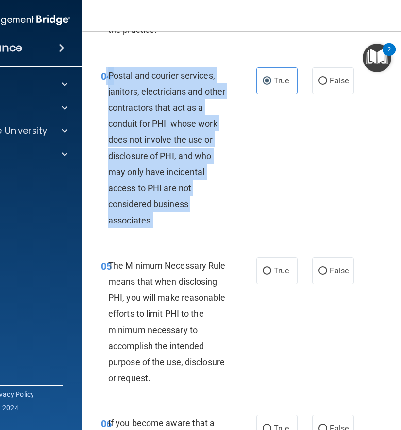
drag, startPoint x: 107, startPoint y: 91, endPoint x: 192, endPoint y: 242, distance: 173.7
click at [192, 233] on div "04 Postal and courier services, janitors, electricians and other contractors th…" at bounding box center [178, 150] width 184 height 166
click at [287, 156] on div "04 Postal and courier services, janitors, electricians and other contractors th…" at bounding box center [278, 150] width 369 height 190
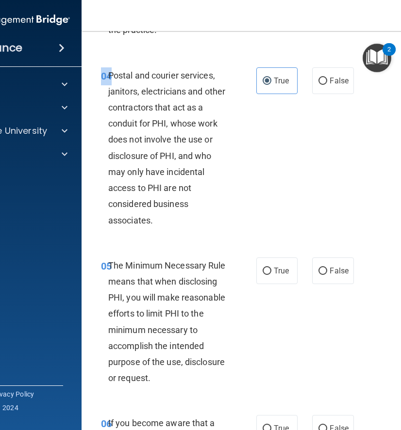
click at [287, 156] on div "04 Postal and courier services, janitors, electricians and other contractors th…" at bounding box center [278, 150] width 369 height 190
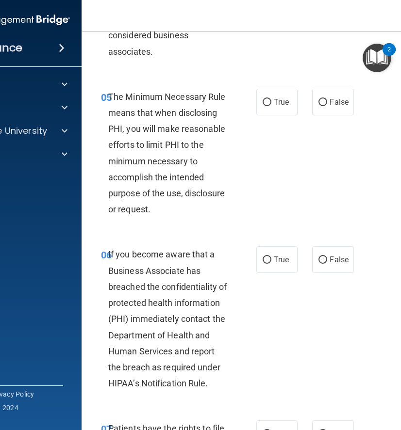
scroll to position [573, 0]
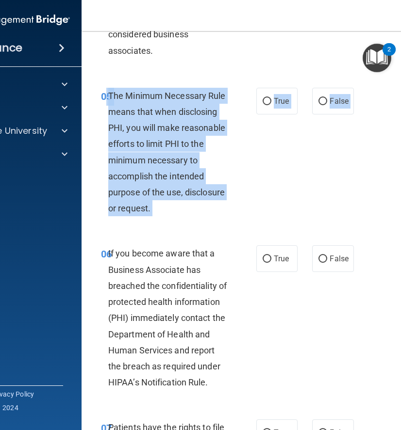
drag, startPoint x: 107, startPoint y: 111, endPoint x: 205, endPoint y: 244, distance: 165.6
click at [205, 234] on div "05 The Minimum Necessary Rule means that when disclosing PHI, you will make rea…" at bounding box center [278, 155] width 369 height 158
click at [275, 106] on span "True" at bounding box center [280, 100] width 15 height 9
click at [271, 105] on input "True" at bounding box center [266, 101] width 9 height 7
radio input "true"
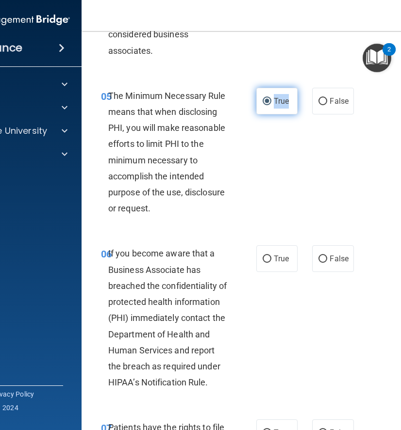
click at [275, 106] on span "True" at bounding box center [280, 100] width 15 height 9
click at [271, 105] on input "True" at bounding box center [266, 101] width 9 height 7
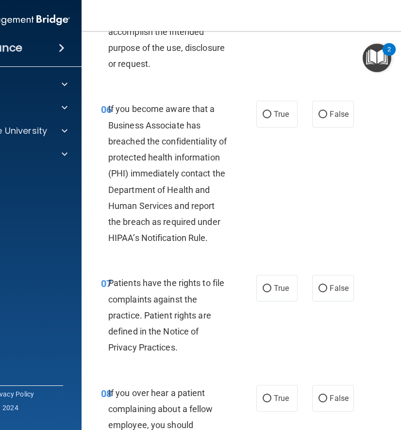
scroll to position [723, 0]
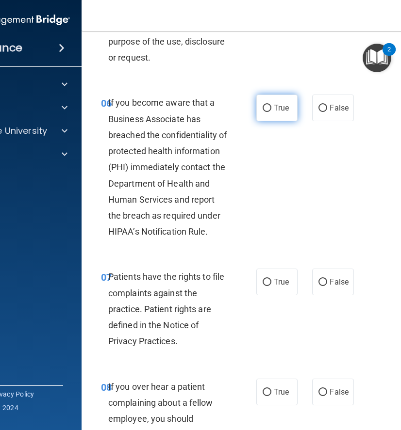
click at [270, 112] on input "True" at bounding box center [266, 108] width 9 height 7
radio input "true"
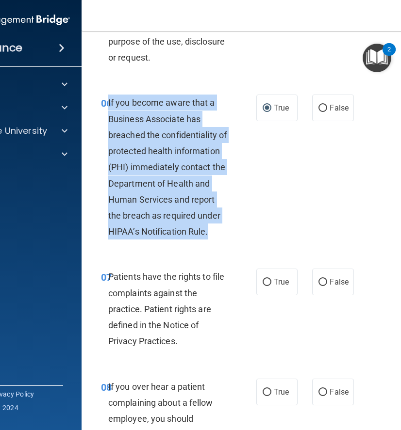
drag, startPoint x: 108, startPoint y: 119, endPoint x: 217, endPoint y: 250, distance: 170.1
click at [217, 240] on div "If you become aware that a Business Associate has breached the confidentiality …" at bounding box center [172, 167] width 128 height 145
click at [268, 244] on div "06 If you become aware that a Business Associate has breached the confidentiali…" at bounding box center [178, 170] width 184 height 150
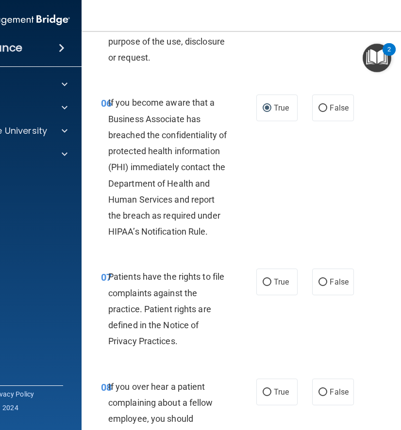
click at [268, 244] on div "06 If you become aware that a Business Associate has breached the confidentiali…" at bounding box center [178, 170] width 184 height 150
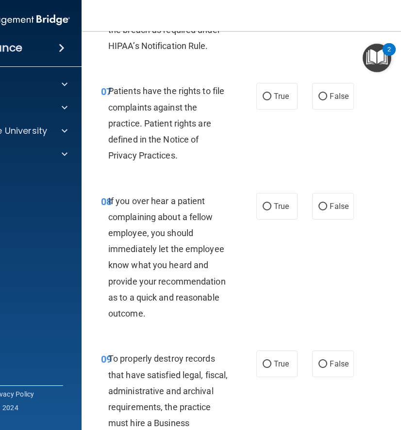
scroll to position [955, 0]
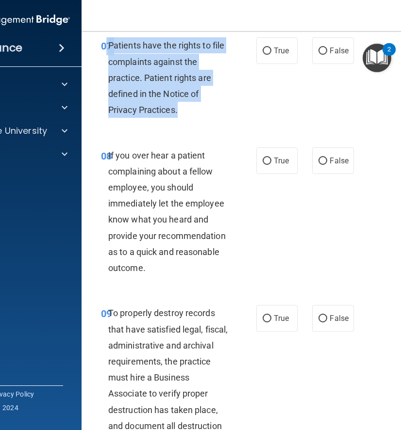
drag, startPoint x: 107, startPoint y: 61, endPoint x: 203, endPoint y: 126, distance: 115.9
click at [203, 123] on div "07 Patients have the rights to file complaints against the practice. Patient ri…" at bounding box center [178, 79] width 184 height 85
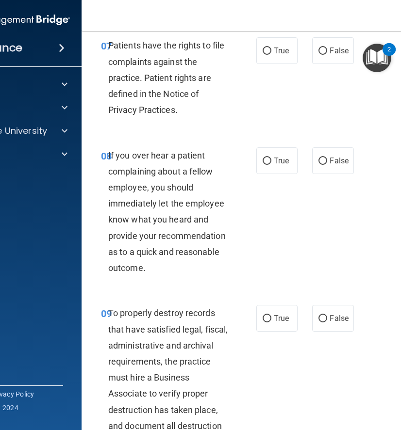
click at [273, 260] on div "08 If you over hear a patient complaining about a fellow employee, you should i…" at bounding box center [278, 214] width 369 height 158
click at [284, 61] on label "True" at bounding box center [276, 50] width 41 height 27
click at [271, 55] on input "True" at bounding box center [266, 51] width 9 height 7
radio input "true"
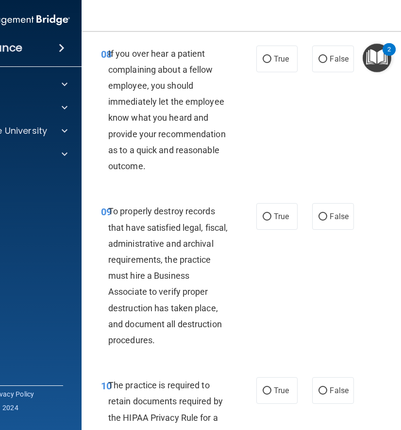
scroll to position [1054, 0]
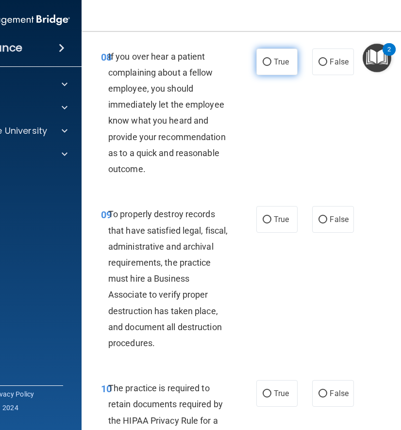
click at [272, 75] on label "True" at bounding box center [276, 61] width 41 height 27
click at [271, 66] on input "True" at bounding box center [266, 62] width 9 height 7
radio input "true"
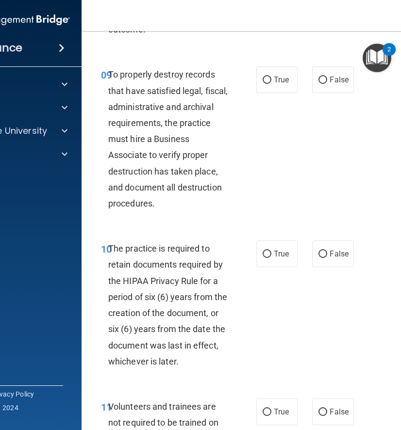
scroll to position [1194, 0]
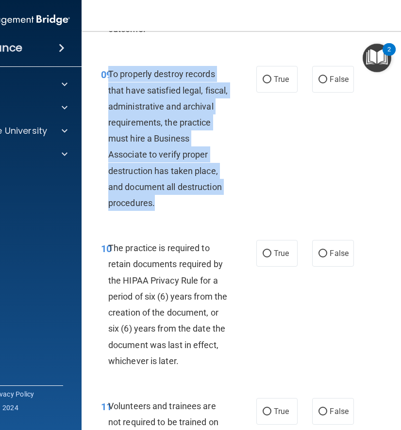
drag, startPoint x: 109, startPoint y: 89, endPoint x: 189, endPoint y: 217, distance: 150.7
click at [189, 211] on div "To properly destroy records that have satisfied legal, fiscal, administrative a…" at bounding box center [172, 138] width 128 height 145
click at [333, 84] on span "False" at bounding box center [338, 79] width 19 height 9
click at [327, 83] on input "False" at bounding box center [322, 79] width 9 height 7
radio input "true"
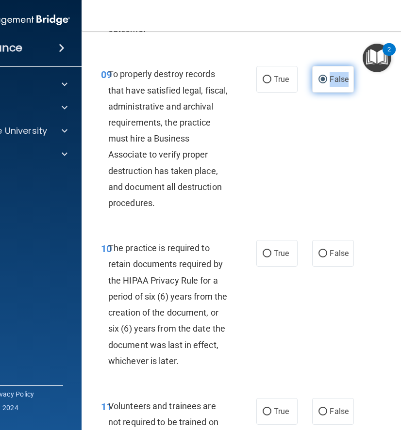
click at [333, 84] on span "False" at bounding box center [338, 79] width 19 height 9
click at [327, 83] on input "False" at bounding box center [322, 79] width 9 height 7
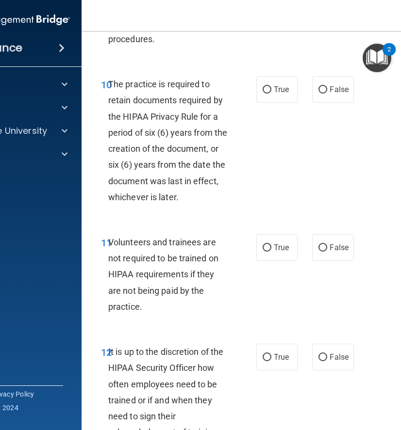
scroll to position [1362, 0]
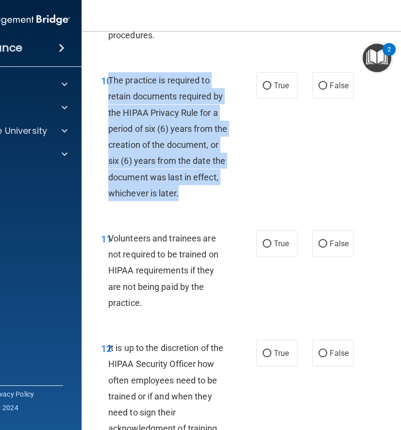
drag, startPoint x: 109, startPoint y: 95, endPoint x: 213, endPoint y: 211, distance: 155.6
click at [214, 201] on div "The practice is required to retain documents required by the HIPAA Privacy Rule…" at bounding box center [172, 136] width 128 height 129
click at [346, 176] on div "10 The practice is required to retain documents required by the HIPAA Privacy R…" at bounding box center [278, 139] width 369 height 158
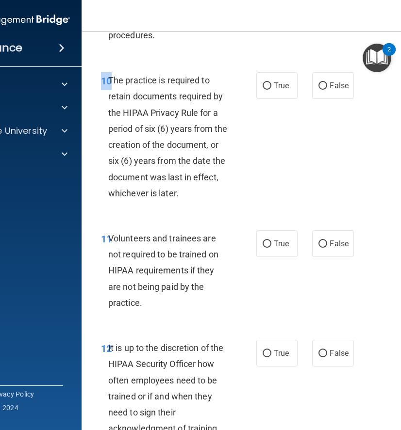
click at [346, 176] on div "10 The practice is required to retain documents required by the HIPAA Privacy R…" at bounding box center [278, 139] width 369 height 158
click at [281, 99] on label "True" at bounding box center [276, 85] width 41 height 27
click at [271, 90] on input "True" at bounding box center [266, 85] width 9 height 7
radio input "true"
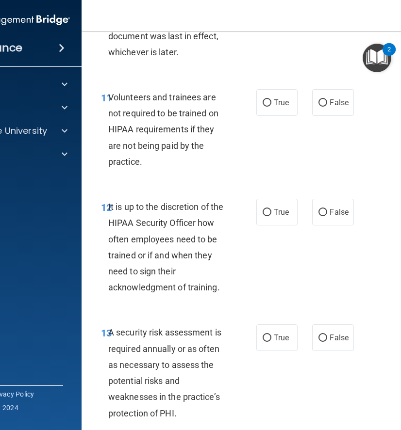
scroll to position [1503, 0]
click at [281, 115] on label "True" at bounding box center [276, 102] width 41 height 27
click at [271, 106] on input "True" at bounding box center [266, 102] width 9 height 7
radio input "true"
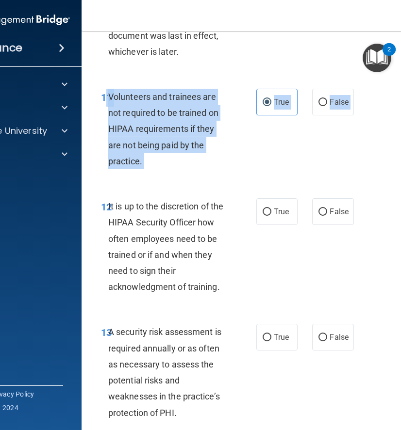
drag, startPoint x: 105, startPoint y: 111, endPoint x: 198, endPoint y: 203, distance: 131.3
click at [198, 186] on div "11 Volunteers and trainees are not required to be trained on HIPAA requirements…" at bounding box center [278, 132] width 369 height 110
click at [324, 186] on div "11 Volunteers and trainees are not required to be trained on HIPAA requirements…" at bounding box center [278, 132] width 369 height 110
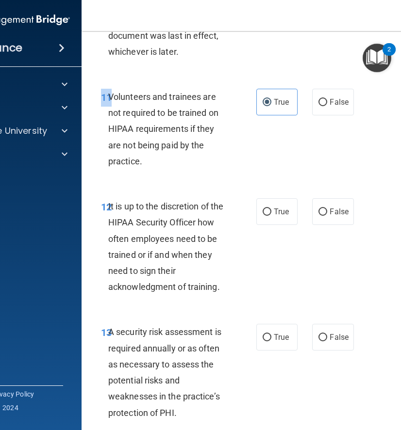
click at [324, 186] on div "11 Volunteers and trainees are not required to be trained on HIPAA requirements…" at bounding box center [278, 132] width 369 height 110
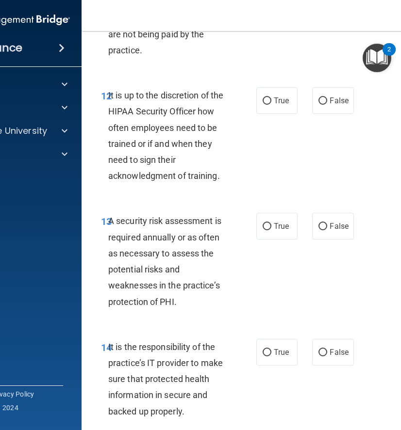
scroll to position [1626, 0]
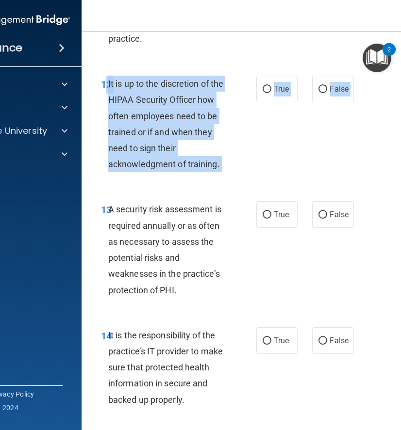
drag, startPoint x: 107, startPoint y: 100, endPoint x: 209, endPoint y: 208, distance: 148.9
click at [209, 208] on div "01 It is ok to share your password with a co-worker in case immediate access of…" at bounding box center [278, 341] width 369 height 3804
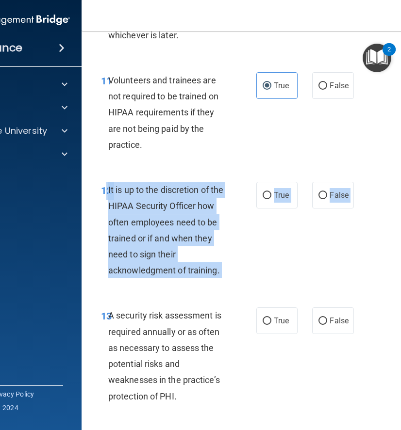
scroll to position [1519, 0]
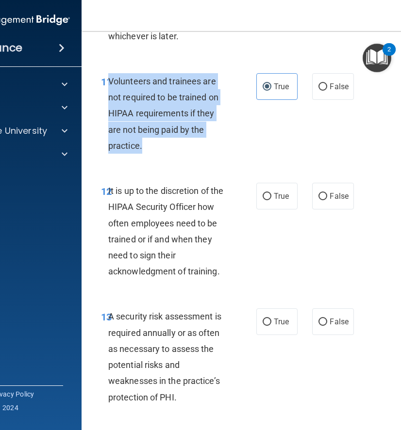
drag, startPoint x: 109, startPoint y: 95, endPoint x: 172, endPoint y: 161, distance: 91.6
click at [172, 154] on div "Volunteers and trainees are not required to be trained on HIPAA requirements if…" at bounding box center [172, 113] width 128 height 80
click at [320, 266] on div "12 It is up to the discretion of the HIPAA Security Officer how often employees…" at bounding box center [278, 234] width 369 height 126
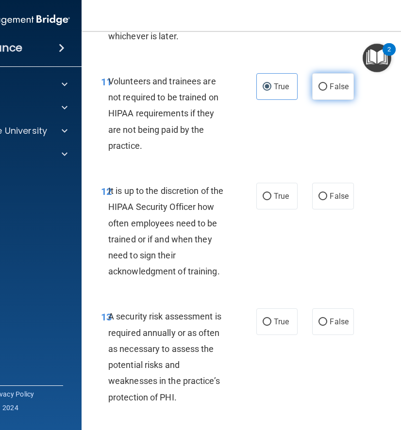
click at [333, 91] on span "False" at bounding box center [338, 86] width 19 height 9
click at [327, 91] on input "False" at bounding box center [322, 86] width 9 height 7
radio input "true"
radio input "false"
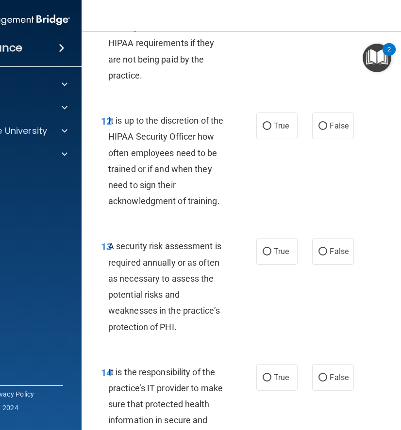
scroll to position [1602, 0]
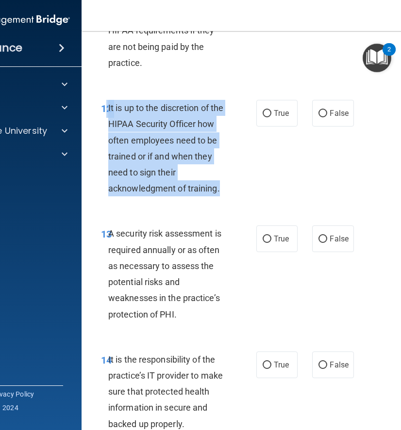
drag, startPoint x: 107, startPoint y: 122, endPoint x: 225, endPoint y: 206, distance: 145.3
click at [225, 201] on div "12 It is up to the discretion of the HIPAA Security Officer how often employees…" at bounding box center [178, 150] width 184 height 101
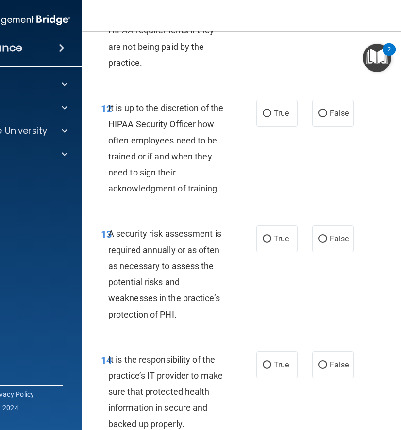
click at [303, 164] on div "12 It is up to the discretion of the HIPAA Security Officer how often employees…" at bounding box center [278, 151] width 369 height 126
click at [311, 127] on div "True False" at bounding box center [305, 113] width 99 height 27
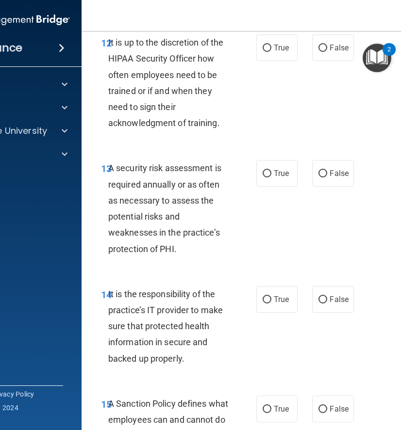
scroll to position [1668, 0]
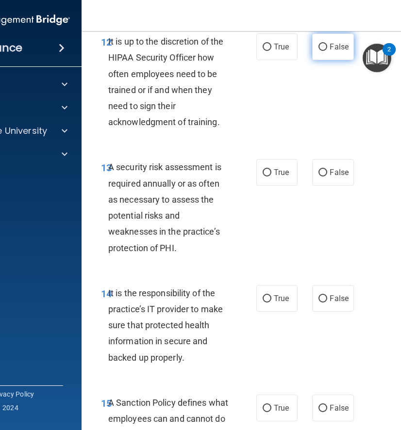
click at [322, 60] on label "False" at bounding box center [332, 46] width 41 height 27
click at [322, 51] on input "False" at bounding box center [322, 47] width 9 height 7
radio input "true"
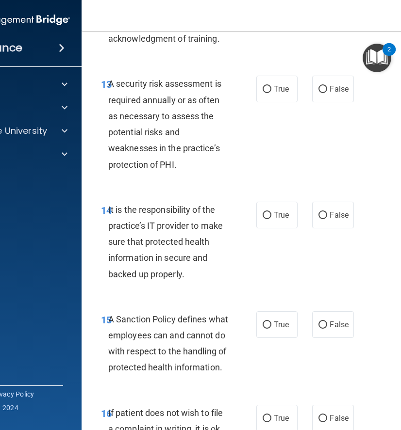
scroll to position [1752, 0]
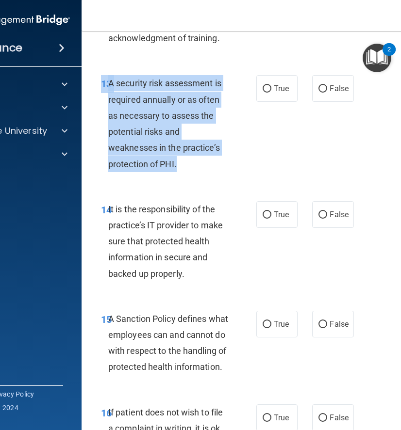
drag, startPoint x: 102, startPoint y: 97, endPoint x: 224, endPoint y: 187, distance: 151.6
click at [224, 176] on div "13 A security risk assessment is required annually or as often as necessary to …" at bounding box center [178, 125] width 184 height 101
click at [347, 164] on div "13 A security risk assessment is required annually or as often as necessary to …" at bounding box center [278, 126] width 369 height 126
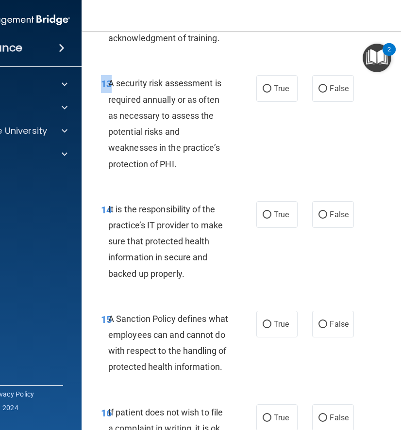
click at [347, 164] on div "13 A security risk assessment is required annually or as often as necessary to …" at bounding box center [278, 126] width 369 height 126
click at [282, 102] on label "True" at bounding box center [276, 88] width 41 height 27
click at [271, 93] on input "True" at bounding box center [266, 88] width 9 height 7
radio input "true"
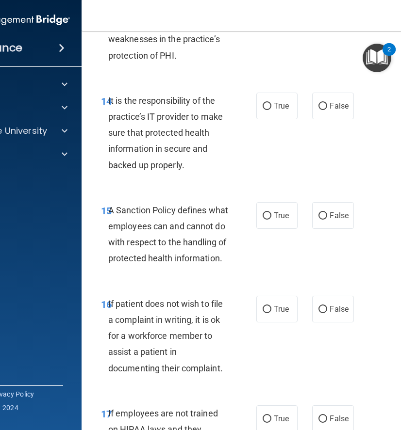
scroll to position [1862, 0]
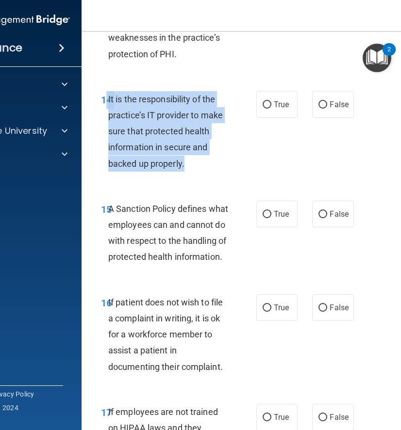
drag, startPoint x: 107, startPoint y: 115, endPoint x: 189, endPoint y: 186, distance: 108.6
click at [189, 176] on div "14 It is the responsibility of the practice’s IT provider to make sure that pro…" at bounding box center [178, 133] width 184 height 85
click at [320, 109] on input "False" at bounding box center [322, 104] width 9 height 7
radio input "true"
click at [320, 109] on input "False" at bounding box center [322, 104] width 9 height 7
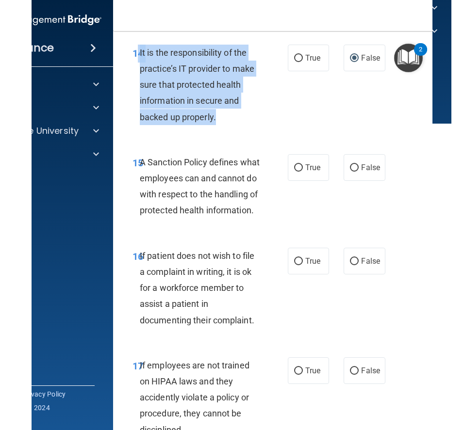
scroll to position [1909, 0]
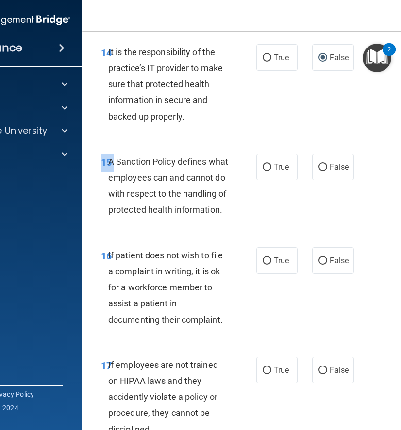
drag, startPoint x: 108, startPoint y: 177, endPoint x: 215, endPoint y: 257, distance: 133.4
click at [215, 235] on div "15 A Sanction Policy defines what employees can and cannot do with respect to t…" at bounding box center [278, 189] width 369 height 94
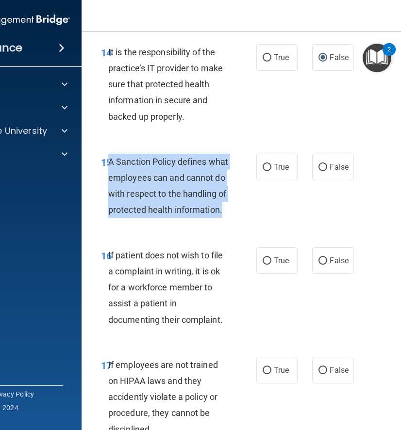
drag, startPoint x: 109, startPoint y: 178, endPoint x: 202, endPoint y: 250, distance: 117.8
click at [202, 218] on div "A Sanction Policy defines what employees can and cannot do with respect to the …" at bounding box center [172, 186] width 128 height 64
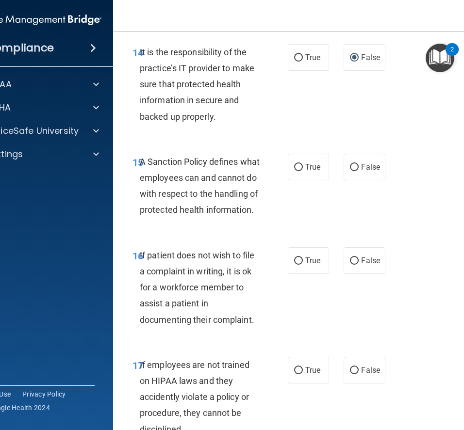
click at [282, 129] on div "14 It is the responsibility of the practice’s IT provider to make sure that pro…" at bounding box center [210, 86] width 184 height 85
click at [358, 180] on label "False" at bounding box center [363, 167] width 41 height 27
click at [358, 171] on input "False" at bounding box center [354, 167] width 9 height 7
radio input "true"
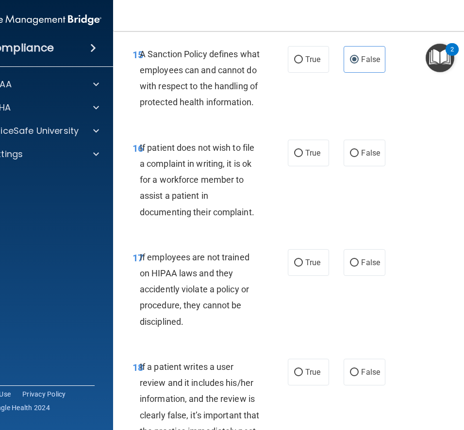
scroll to position [2014, 0]
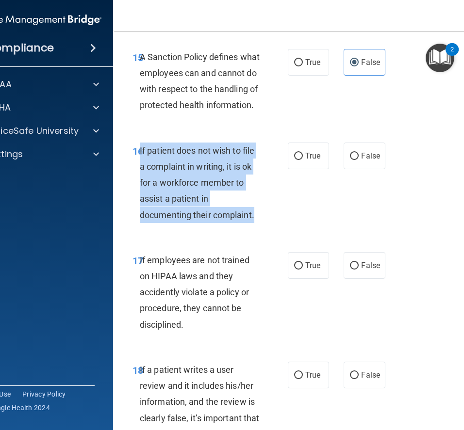
drag, startPoint x: 141, startPoint y: 181, endPoint x: 224, endPoint y: 255, distance: 110.6
click at [224, 223] on div "If patient does not wish to file a complaint in writing, it is ok for a workfor…" at bounding box center [204, 183] width 128 height 80
click at [304, 169] on label "True" at bounding box center [308, 156] width 41 height 27
click at [303, 160] on input "True" at bounding box center [298, 156] width 9 height 7
radio input "true"
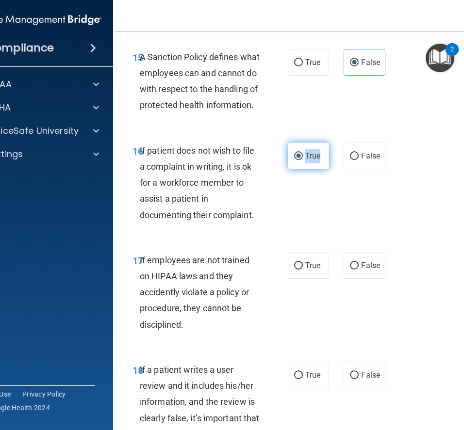
click at [304, 169] on label "True" at bounding box center [308, 156] width 41 height 27
click at [303, 160] on input "True" at bounding box center [298, 156] width 9 height 7
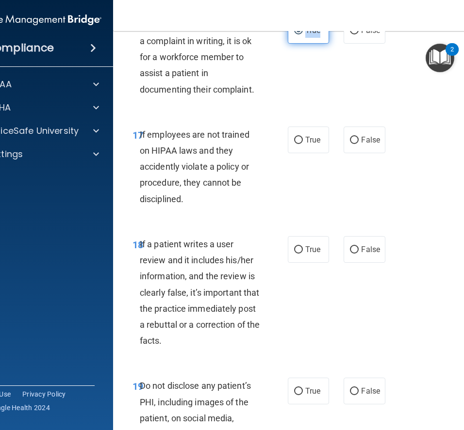
scroll to position [2143, 0]
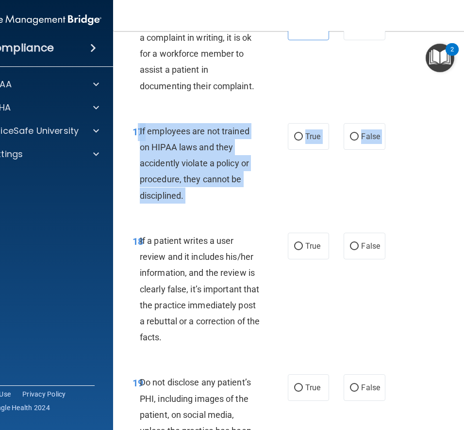
drag, startPoint x: 137, startPoint y: 163, endPoint x: 197, endPoint y: 241, distance: 99.2
click at [198, 221] on div "17 If employees are not trained on HIPAA laws and they accidently violate a pol…" at bounding box center [309, 166] width 369 height 110
click at [324, 200] on div "17 If employees are not trained on HIPAA laws and they accidently violate a pol…" at bounding box center [309, 166] width 369 height 110
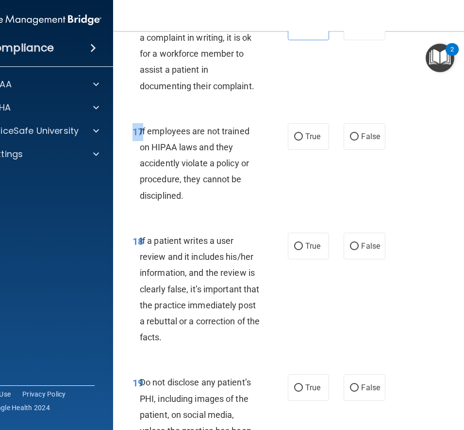
click at [324, 200] on div "17 If employees are not trained on HIPAA laws and they accidently violate a pol…" at bounding box center [309, 166] width 369 height 110
click at [369, 141] on span "False" at bounding box center [370, 136] width 19 height 9
click at [358, 141] on input "False" at bounding box center [354, 136] width 9 height 7
radio input "true"
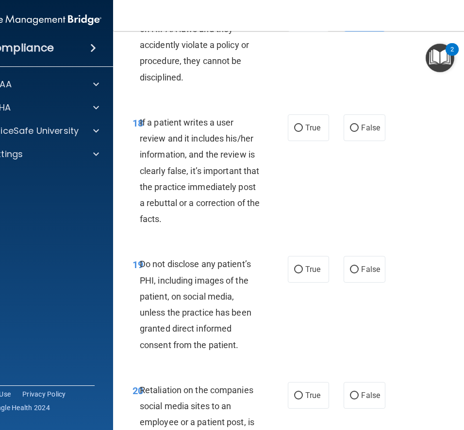
scroll to position [2262, 0]
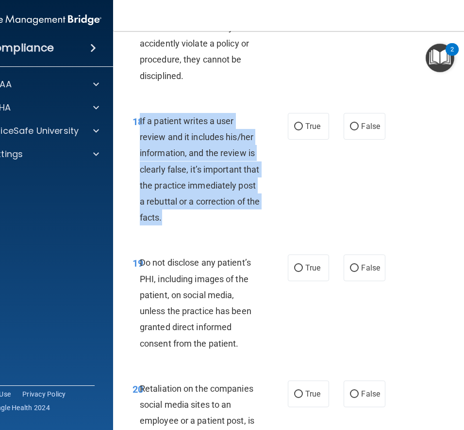
drag, startPoint x: 141, startPoint y: 152, endPoint x: 221, endPoint y: 247, distance: 124.2
click at [221, 226] on div "If a patient writes a user review and it includes his/her information, and the …" at bounding box center [204, 169] width 128 height 113
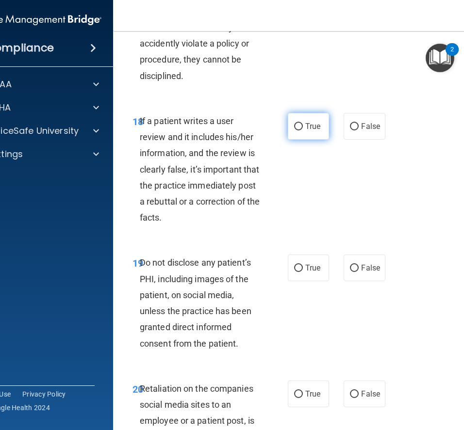
click at [312, 131] on span "True" at bounding box center [312, 126] width 15 height 9
click at [303, 130] on input "True" at bounding box center [298, 126] width 9 height 7
radio input "true"
click at [366, 140] on label "False" at bounding box center [363, 126] width 41 height 27
click at [358, 130] on input "False" at bounding box center [354, 126] width 9 height 7
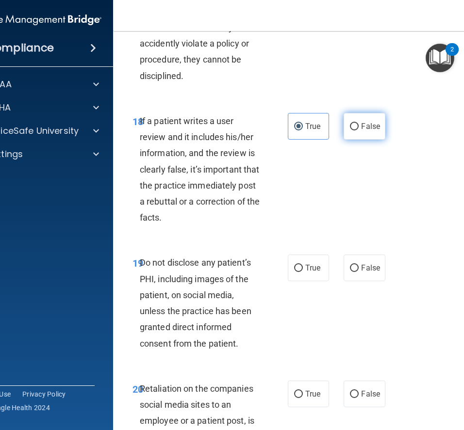
radio input "true"
radio input "false"
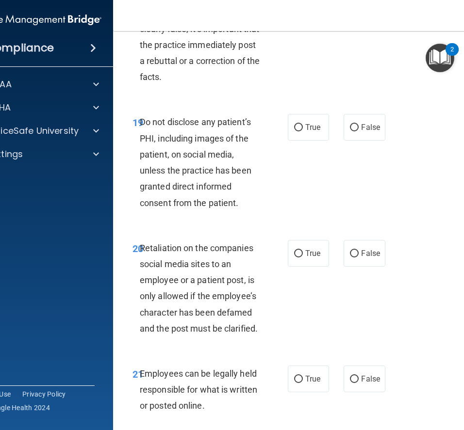
scroll to position [2403, 0]
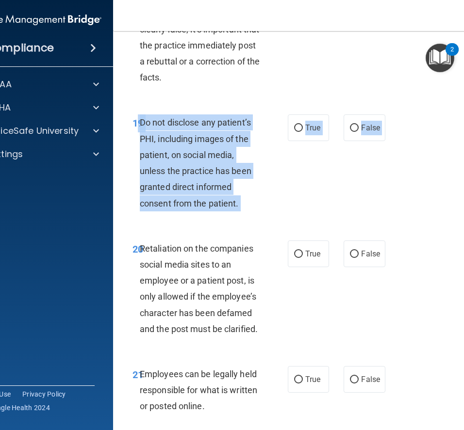
drag, startPoint x: 139, startPoint y: 153, endPoint x: 257, endPoint y: 262, distance: 160.2
click at [288, 216] on div "19 Do not disclose any patient’s PHI, including images of the patient, on socia…" at bounding box center [210, 164] width 184 height 101
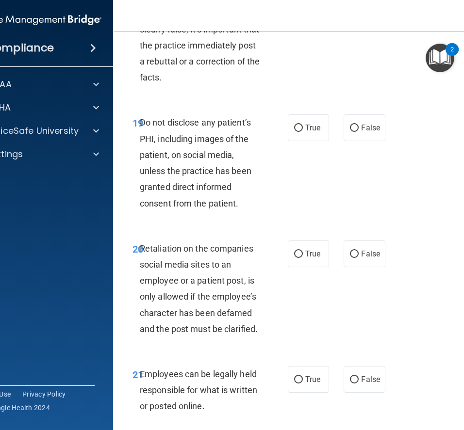
click at [288, 216] on div "19 Do not disclose any patient’s PHI, including images of the patient, on socia…" at bounding box center [210, 164] width 184 height 101
click at [305, 141] on label "True" at bounding box center [308, 127] width 41 height 27
click at [303, 132] on input "True" at bounding box center [298, 128] width 9 height 7
radio input "true"
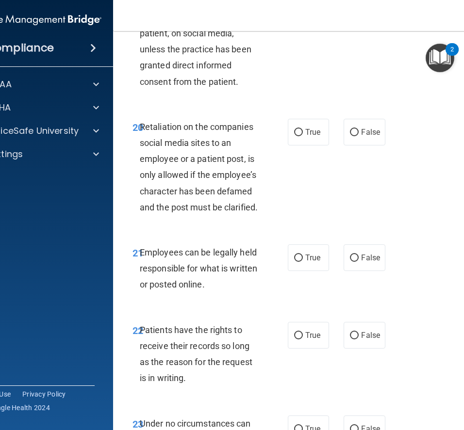
scroll to position [2528, 0]
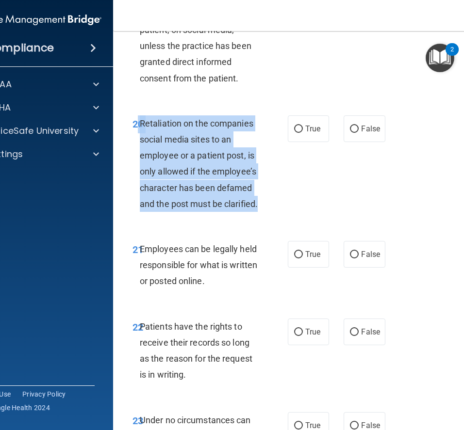
drag, startPoint x: 137, startPoint y: 156, endPoint x: 264, endPoint y: 245, distance: 155.0
click at [264, 217] on div "20 Retaliation on the companies social media sites to an employee or a patient …" at bounding box center [210, 165] width 184 height 101
click at [354, 133] on input "False" at bounding box center [354, 129] width 9 height 7
radio input "true"
click at [354, 133] on input "False" at bounding box center [354, 129] width 9 height 7
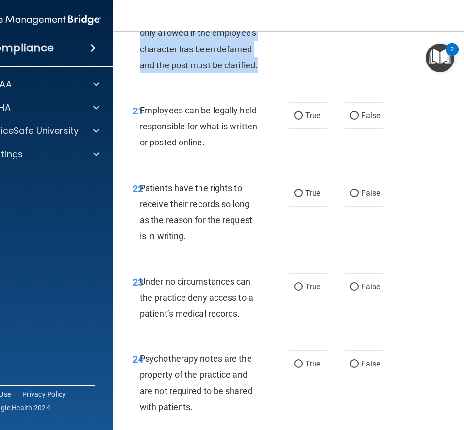
scroll to position [2667, 0]
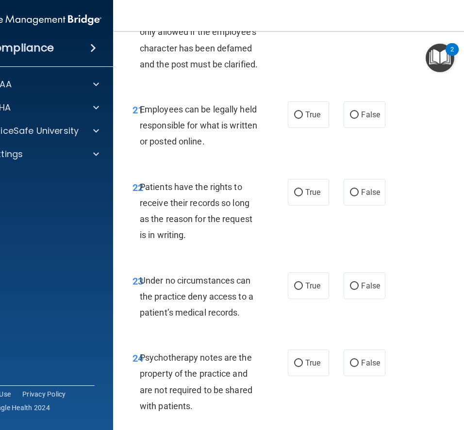
click at [176, 131] on div "21 Employees can be legally held responsible for what is written or posted onli…" at bounding box center [309, 128] width 369 height 78
click at [309, 128] on label "True" at bounding box center [308, 114] width 41 height 27
click at [303, 119] on input "True" at bounding box center [298, 115] width 9 height 7
radio input "true"
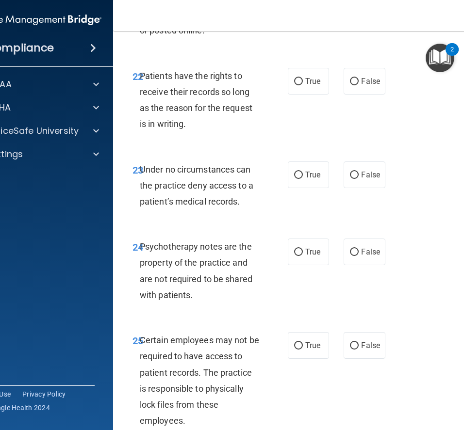
scroll to position [2781, 0]
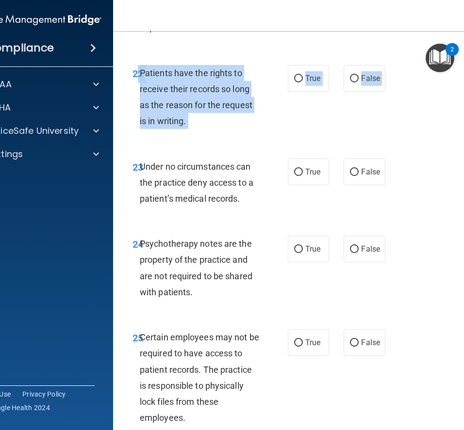
drag, startPoint x: 139, startPoint y: 104, endPoint x: 192, endPoint y: 170, distance: 84.8
click at [192, 146] on div "22 Patients have the rights to receive their records so long as the reason for …" at bounding box center [309, 100] width 369 height 94
click at [412, 145] on div "22 Patients have the rights to receive their records so long as the reason for …" at bounding box center [309, 100] width 369 height 94
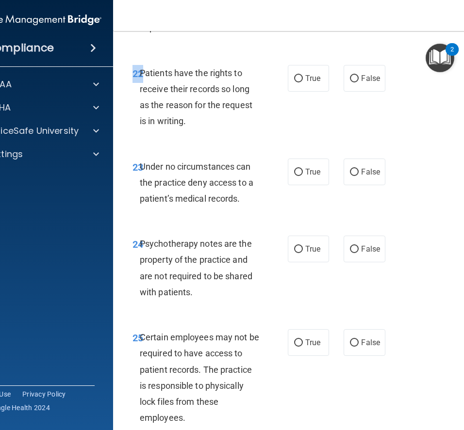
click at [412, 145] on div "22 Patients have the rights to receive their records so long as the reason for …" at bounding box center [309, 100] width 369 height 94
click at [362, 83] on span "False" at bounding box center [370, 78] width 19 height 9
click at [358, 82] on input "False" at bounding box center [354, 78] width 9 height 7
radio input "true"
click at [304, 146] on div "22 Patients have the rights to receive their records so long as the reason for …" at bounding box center [309, 100] width 369 height 94
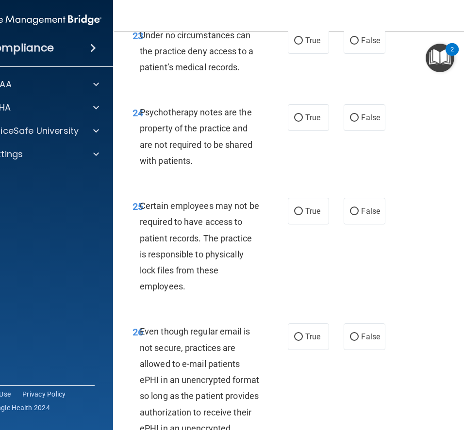
scroll to position [2912, 0]
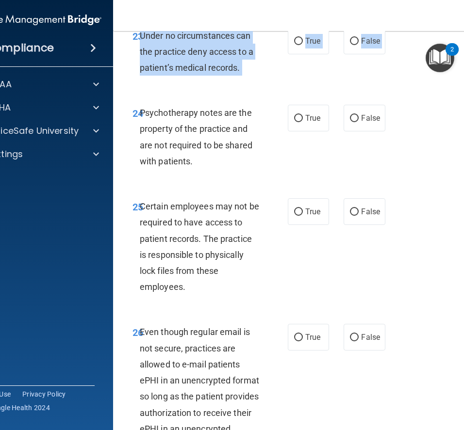
drag, startPoint x: 140, startPoint y: 67, endPoint x: 184, endPoint y: 120, distance: 68.8
click at [185, 93] on div "23 Under no circumstances can the practice deny access to a patient’s medical r…" at bounding box center [309, 55] width 369 height 78
click at [366, 46] on span "False" at bounding box center [370, 40] width 19 height 9
click at [358, 45] on input "False" at bounding box center [354, 41] width 9 height 7
radio input "true"
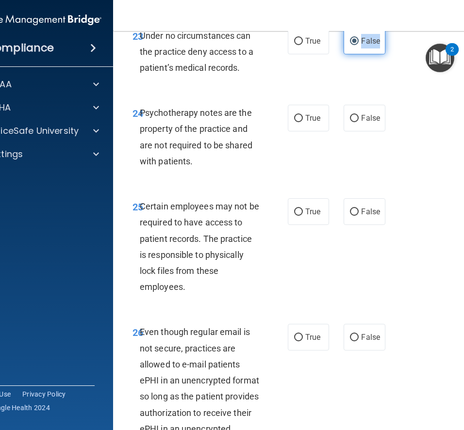
click at [366, 46] on span "False" at bounding box center [370, 40] width 19 height 9
click at [358, 45] on input "False" at bounding box center [354, 41] width 9 height 7
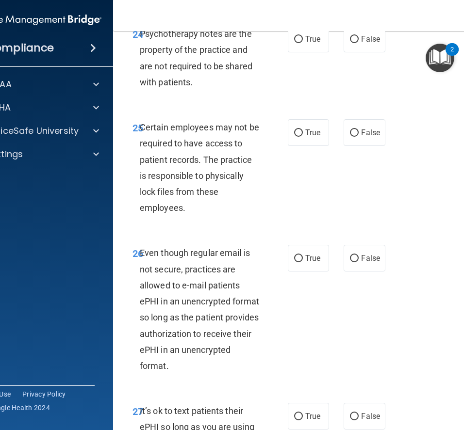
scroll to position [2992, 0]
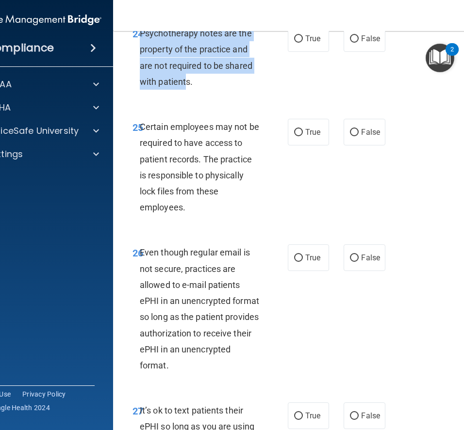
drag, startPoint x: 140, startPoint y: 65, endPoint x: 187, endPoint y: 107, distance: 63.2
click at [187, 90] on div "Psychotherapy notes are the property of the practice and are not required to be…" at bounding box center [204, 57] width 128 height 64
click at [229, 144] on div "25 Certain employees may not be required to have access to patient records. The…" at bounding box center [309, 170] width 369 height 126
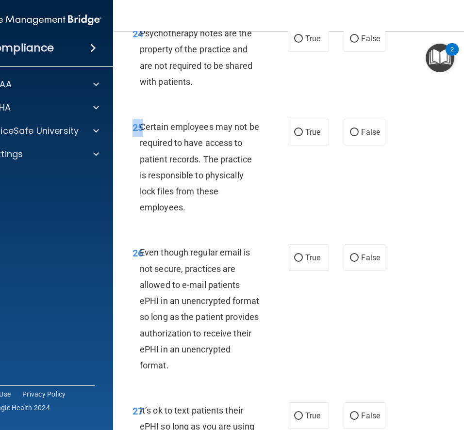
click at [229, 144] on div "25 Certain employees may not be required to have access to patient records. The…" at bounding box center [309, 170] width 369 height 126
click at [313, 52] on label "True" at bounding box center [308, 38] width 41 height 27
click at [303, 43] on input "True" at bounding box center [298, 38] width 9 height 7
radio input "true"
click at [313, 52] on label "True" at bounding box center [308, 38] width 41 height 27
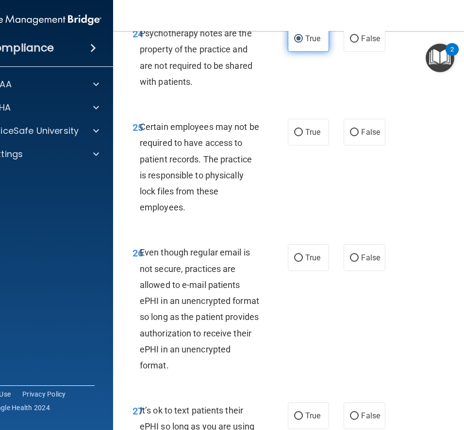
click at [303, 43] on input "True" at bounding box center [298, 38] width 9 height 7
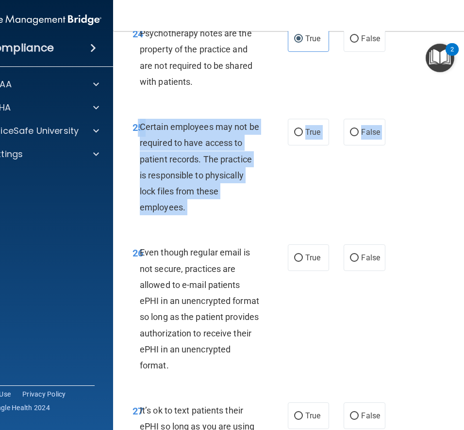
drag, startPoint x: 138, startPoint y: 159, endPoint x: 213, endPoint y: 271, distance: 134.6
click at [363, 222] on div "25 Certain employees may not be required to have access to patient records. The…" at bounding box center [309, 170] width 369 height 126
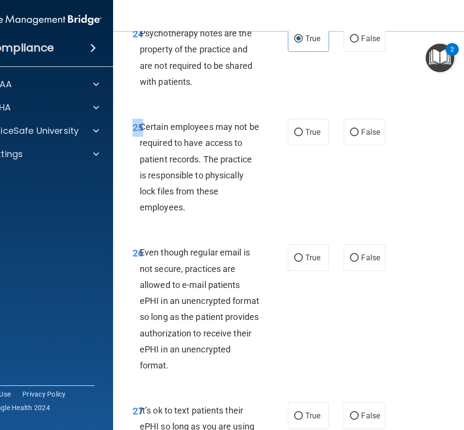
click at [363, 222] on div "25 Certain employees may not be required to have access to patient records. The…" at bounding box center [309, 170] width 369 height 126
click at [314, 137] on span "True" at bounding box center [312, 132] width 15 height 9
click at [303, 136] on input "True" at bounding box center [298, 132] width 9 height 7
radio input "true"
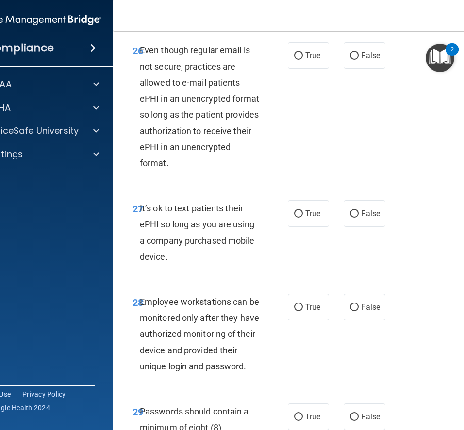
scroll to position [3203, 0]
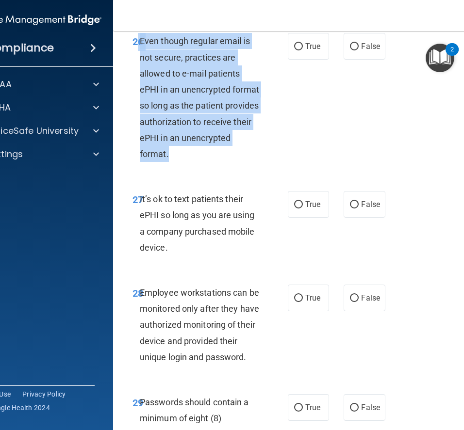
drag, startPoint x: 138, startPoint y: 75, endPoint x: 230, endPoint y: 182, distance: 141.3
click at [232, 167] on div "26 Even though regular email is not secure, practices are allowed to e-mail pat…" at bounding box center [210, 100] width 184 height 134
click at [308, 51] on span "True" at bounding box center [312, 46] width 15 height 9
click at [303, 50] on input "True" at bounding box center [298, 46] width 9 height 7
radio input "true"
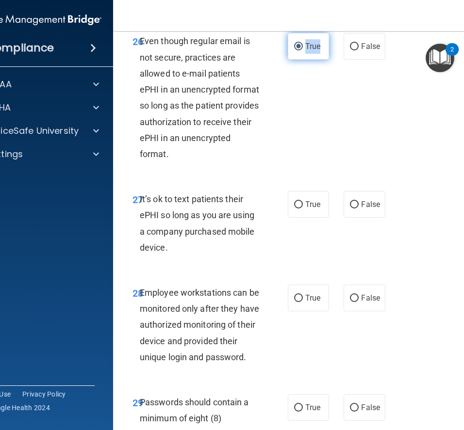
click at [308, 51] on span "True" at bounding box center [312, 46] width 15 height 9
click at [303, 50] on input "True" at bounding box center [298, 46] width 9 height 7
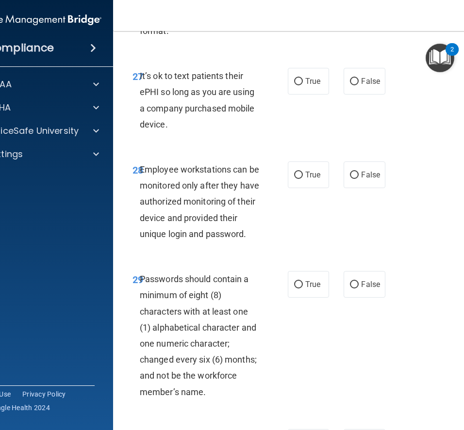
scroll to position [3327, 0]
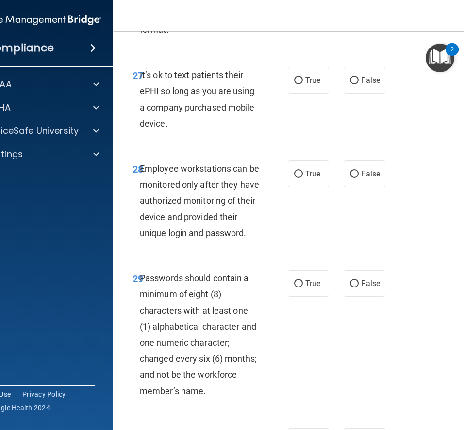
drag, startPoint x: 141, startPoint y: 107, endPoint x: 195, endPoint y: 154, distance: 72.2
click at [195, 131] on div "It’s ok to text patients their ePHI so long as you are using a company purchase…" at bounding box center [204, 99] width 128 height 64
click at [359, 94] on label "False" at bounding box center [363, 80] width 41 height 27
click at [358, 84] on input "False" at bounding box center [354, 80] width 9 height 7
radio input "true"
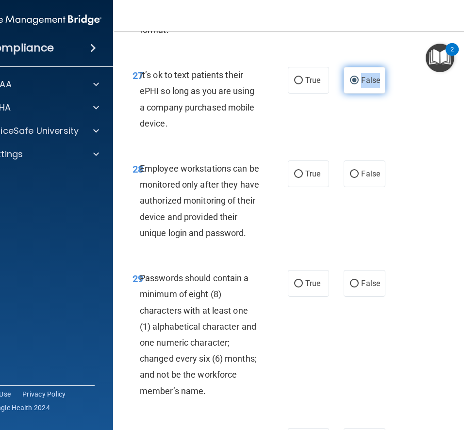
click at [359, 94] on label "False" at bounding box center [363, 80] width 41 height 27
click at [358, 84] on input "False" at bounding box center [354, 80] width 9 height 7
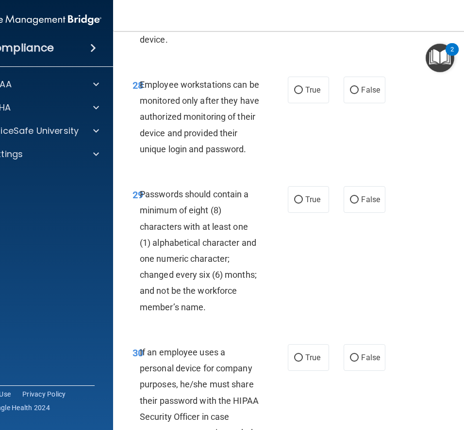
scroll to position [3417, 0]
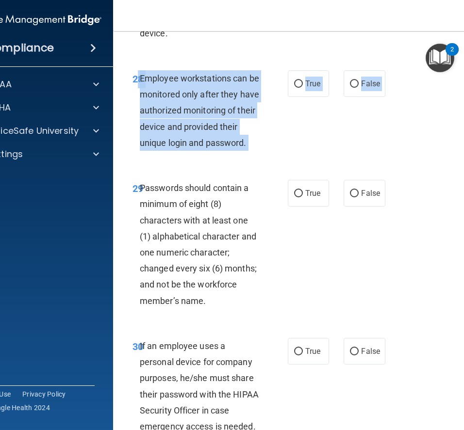
drag, startPoint x: 138, startPoint y: 109, endPoint x: 239, endPoint y: 202, distance: 137.2
click at [362, 88] on span "False" at bounding box center [370, 83] width 19 height 9
click at [358, 88] on input "False" at bounding box center [354, 83] width 9 height 7
radio input "true"
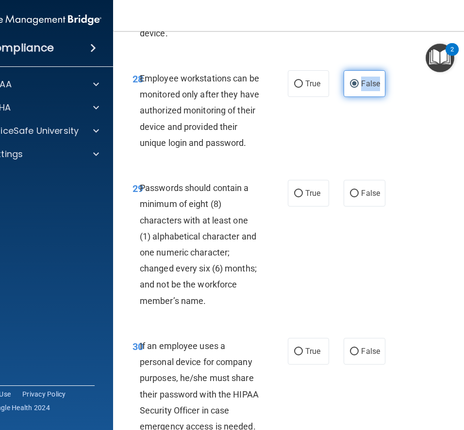
click at [362, 88] on span "False" at bounding box center [370, 83] width 19 height 9
click at [358, 88] on input "False" at bounding box center [354, 83] width 9 height 7
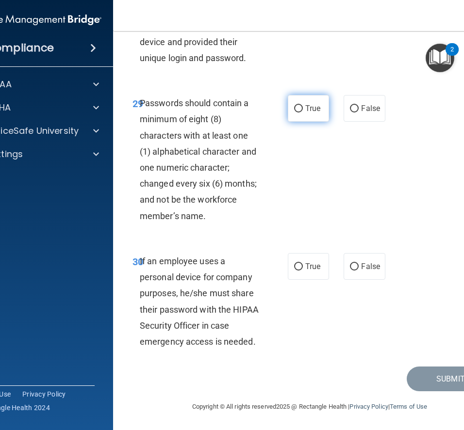
click at [313, 122] on label "True" at bounding box center [308, 108] width 41 height 27
click at [303, 112] on input "True" at bounding box center [298, 108] width 9 height 7
radio input "true"
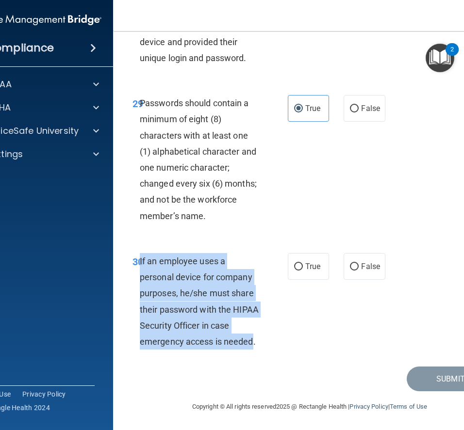
drag, startPoint x: 141, startPoint y: 260, endPoint x: 252, endPoint y: 345, distance: 140.1
click at [252, 345] on span "If an employee uses a personal device for company purposes, he/she must share t…" at bounding box center [199, 301] width 119 height 91
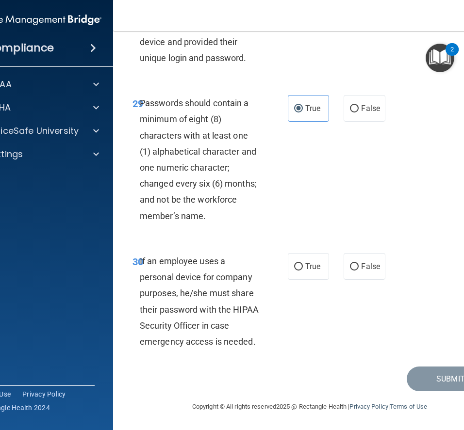
click at [266, 353] on div "30 If an employee uses a personal device for company purposes, he/she must shar…" at bounding box center [210, 303] width 184 height 101
drag, startPoint x: 139, startPoint y: 261, endPoint x: 200, endPoint y: 321, distance: 85.4
click at [221, 330] on span "If an employee uses a personal device for company purposes, he/she must share t…" at bounding box center [199, 301] width 119 height 91
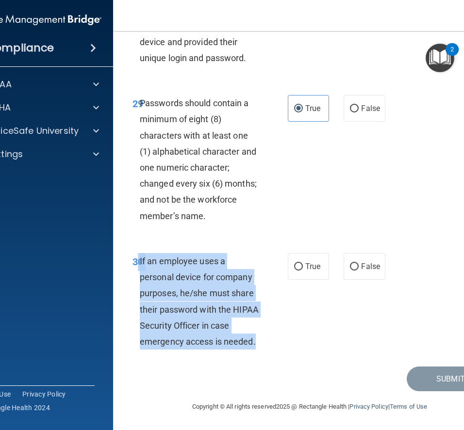
drag, startPoint x: 139, startPoint y: 260, endPoint x: 277, endPoint y: 345, distance: 161.7
click at [277, 345] on div "30 If an employee uses a personal device for company purposes, he/she must shar…" at bounding box center [210, 303] width 184 height 101
click at [366, 263] on span "False" at bounding box center [370, 266] width 19 height 9
click at [358, 263] on input "False" at bounding box center [354, 266] width 9 height 7
radio input "true"
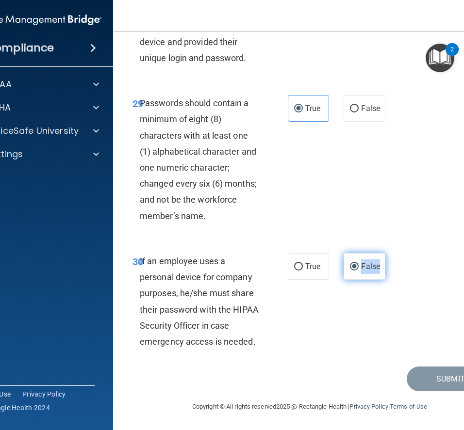
click at [366, 263] on span "False" at bounding box center [370, 266] width 19 height 9
click at [358, 263] on input "False" at bounding box center [354, 266] width 9 height 7
click at [457, 378] on button "Submit" at bounding box center [449, 379] width 87 height 25
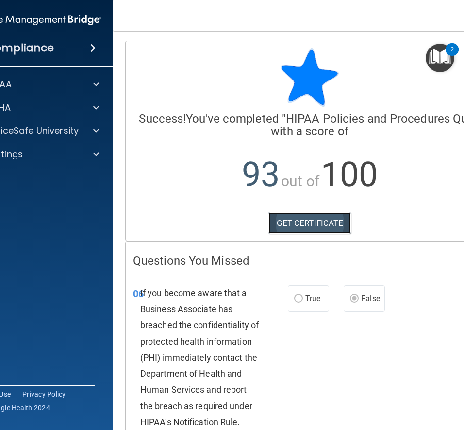
click at [325, 222] on link "GET CERTIFICATE" at bounding box center [309, 222] width 83 height 21
click at [76, 131] on p "OfficeSafe University" at bounding box center [33, 131] width 92 height 12
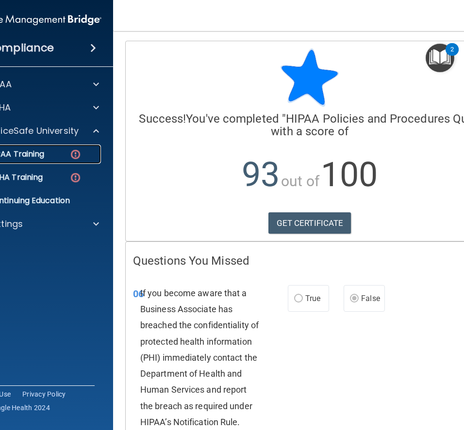
click at [64, 154] on div "HIPAA Training" at bounding box center [30, 154] width 132 height 10
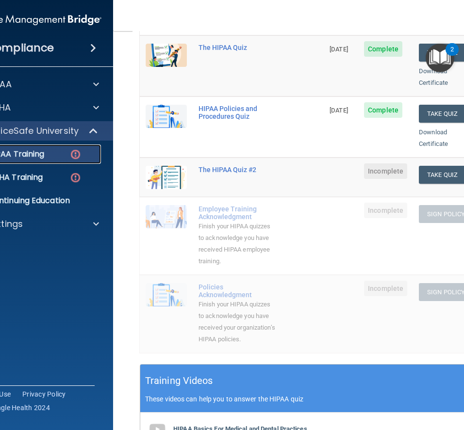
scroll to position [146, 0]
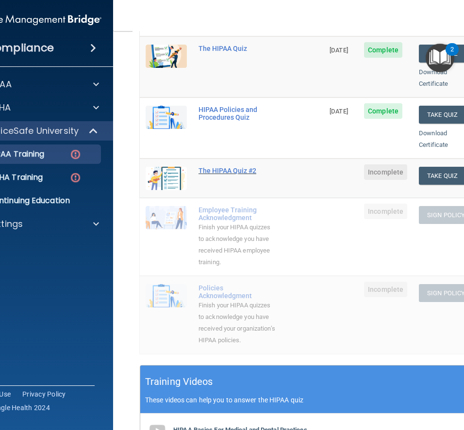
click at [232, 167] on div "The HIPAA Quiz #2" at bounding box center [236, 171] width 77 height 8
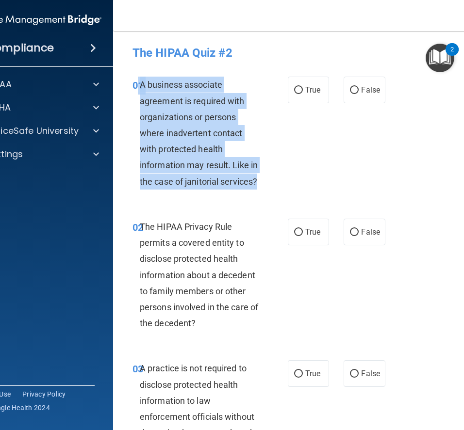
drag, startPoint x: 139, startPoint y: 84, endPoint x: 266, endPoint y: 183, distance: 161.3
click at [266, 183] on div "01 A business associate agreement is required with organizations or persons whe…" at bounding box center [210, 136] width 184 height 118
click at [303, 92] on label "True" at bounding box center [308, 90] width 41 height 27
click at [303, 92] on input "True" at bounding box center [298, 90] width 9 height 7
radio input "true"
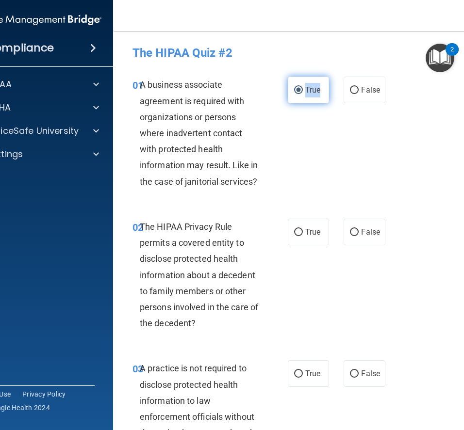
click at [303, 92] on label "True" at bounding box center [308, 90] width 41 height 27
click at [303, 92] on input "True" at bounding box center [298, 90] width 9 height 7
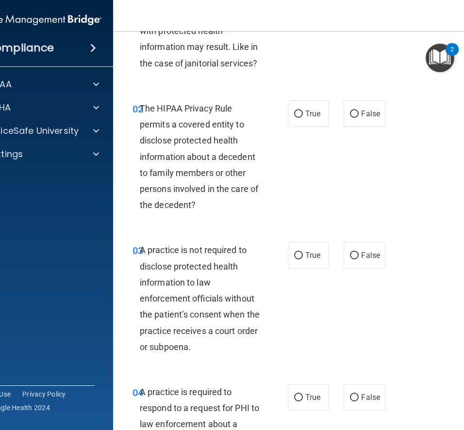
scroll to position [118, 0]
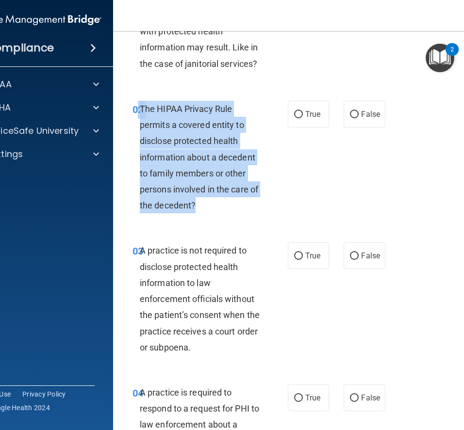
drag, startPoint x: 139, startPoint y: 110, endPoint x: 245, endPoint y: 210, distance: 146.5
click at [246, 211] on div "02 The HIPAA Privacy Rule permits a covered entity to disclose protected health…" at bounding box center [210, 160] width 184 height 118
click at [353, 170] on div "02 The HIPAA Privacy Rule permits a covered entity to disclose protected health…" at bounding box center [309, 160] width 369 height 142
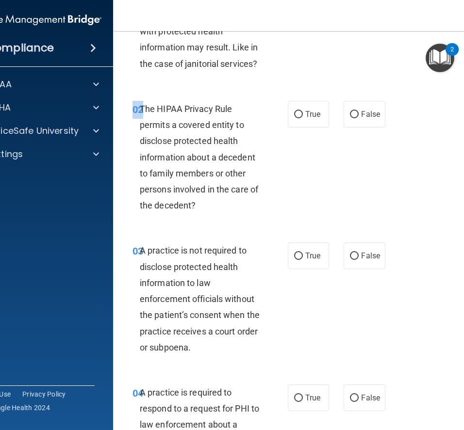
click at [353, 170] on div "02 The HIPAA Privacy Rule permits a covered entity to disclose protected health…" at bounding box center [309, 160] width 369 height 142
click at [317, 118] on span "True" at bounding box center [312, 114] width 15 height 9
click at [303, 118] on input "True" at bounding box center [298, 114] width 9 height 7
radio input "true"
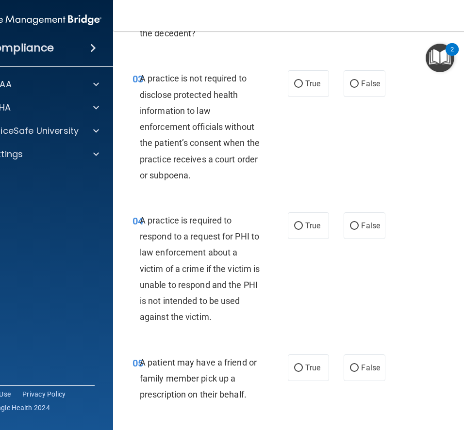
scroll to position [289, 0]
click at [145, 80] on span "A practice is not required to disclose protected health information to law enfo…" at bounding box center [200, 127] width 120 height 107
click at [141, 80] on span "A practice is not required to disclose protected health information to law enfo…" at bounding box center [200, 127] width 120 height 107
drag, startPoint x: 141, startPoint y: 80, endPoint x: 260, endPoint y: 187, distance: 160.3
click at [260, 187] on div "03 A practice is not required to disclose protected health information to law e…" at bounding box center [210, 130] width 184 height 118
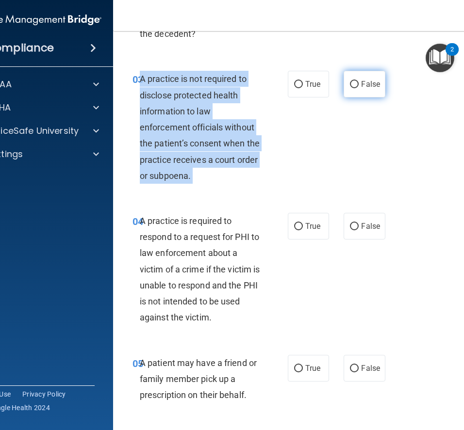
click at [379, 82] on span "False" at bounding box center [370, 84] width 19 height 9
click at [358, 82] on input "False" at bounding box center [354, 84] width 9 height 7
radio input "true"
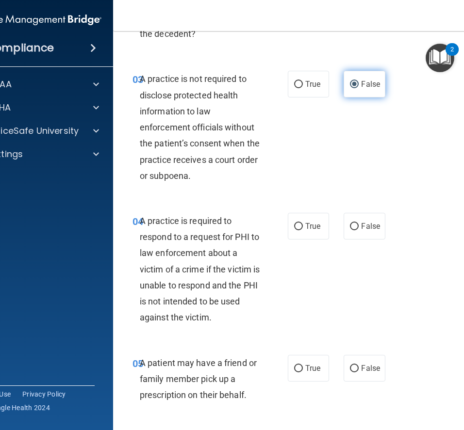
click at [379, 82] on span "False" at bounding box center [370, 84] width 19 height 9
click at [358, 82] on input "False" at bounding box center [354, 84] width 9 height 7
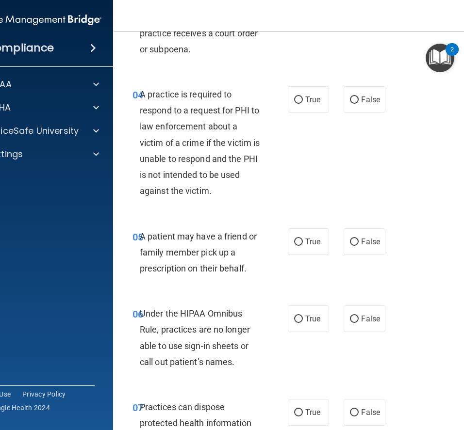
scroll to position [417, 0]
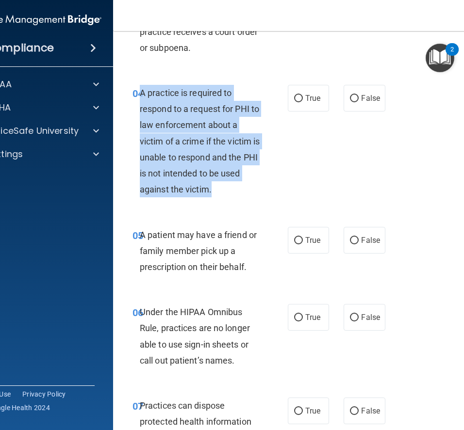
drag, startPoint x: 140, startPoint y: 93, endPoint x: 259, endPoint y: 185, distance: 150.3
click at [259, 185] on div "A practice is required to respond to a request for PHI to law enforcement about…" at bounding box center [204, 141] width 128 height 113
click at [310, 101] on span "True" at bounding box center [312, 98] width 15 height 9
click at [303, 101] on input "True" at bounding box center [298, 98] width 9 height 7
radio input "true"
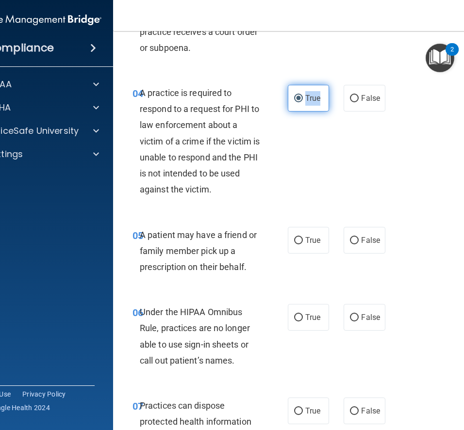
click at [310, 101] on span "True" at bounding box center [312, 98] width 15 height 9
click at [303, 101] on input "True" at bounding box center [298, 98] width 9 height 7
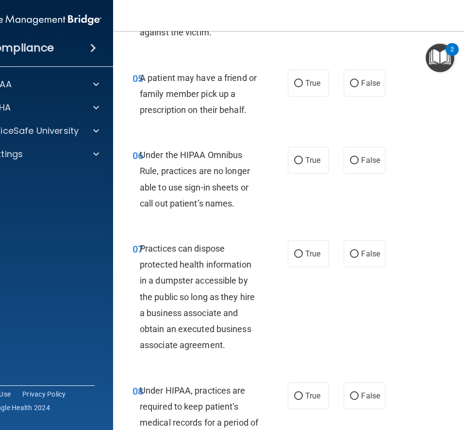
scroll to position [573, 0]
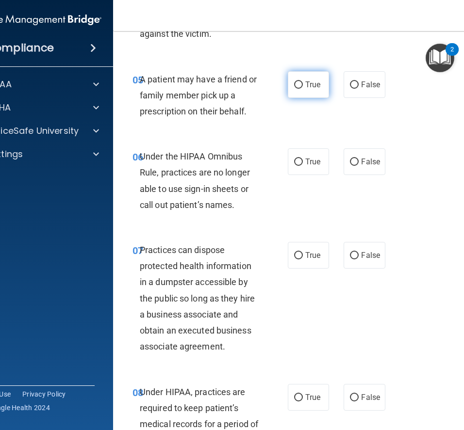
click at [312, 87] on span "True" at bounding box center [312, 84] width 15 height 9
click at [303, 87] on input "True" at bounding box center [298, 84] width 9 height 7
radio input "true"
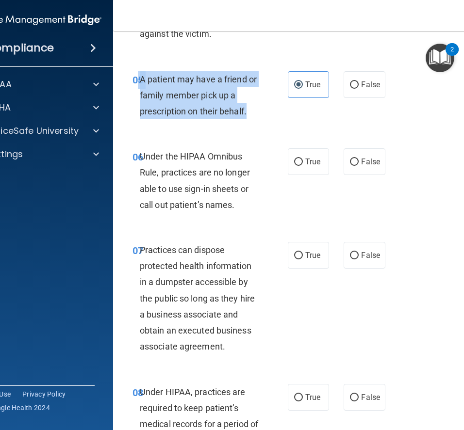
drag, startPoint x: 139, startPoint y: 80, endPoint x: 242, endPoint y: 122, distance: 111.6
click at [242, 122] on div "05 A patient may have a friend or family member pick up a prescription on their…" at bounding box center [210, 97] width 184 height 53
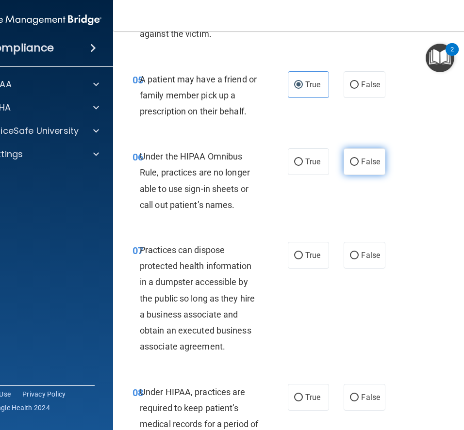
click at [355, 168] on label "False" at bounding box center [363, 161] width 41 height 27
click at [355, 166] on input "False" at bounding box center [354, 162] width 9 height 7
radio input "true"
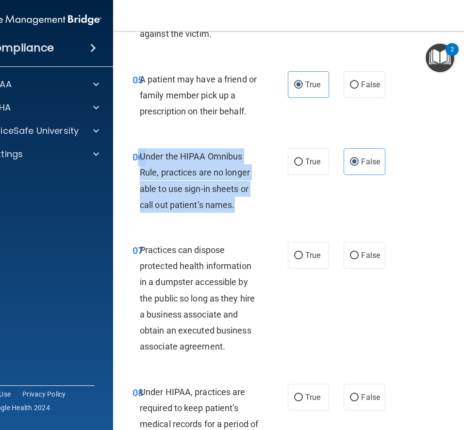
drag, startPoint x: 139, startPoint y: 159, endPoint x: 206, endPoint y: 217, distance: 89.0
click at [206, 217] on div "06 Under the HIPAA Omnibus Rule, practices are no longer able to use sign-in sh…" at bounding box center [210, 182] width 184 height 69
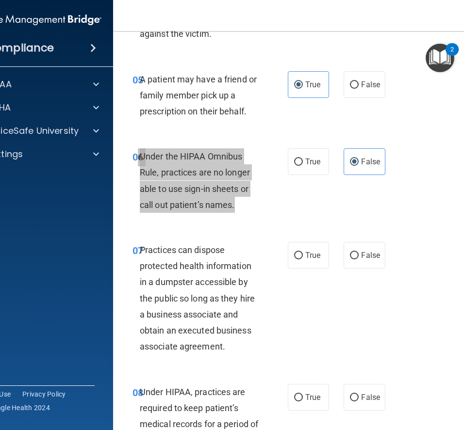
scroll to position [701, 0]
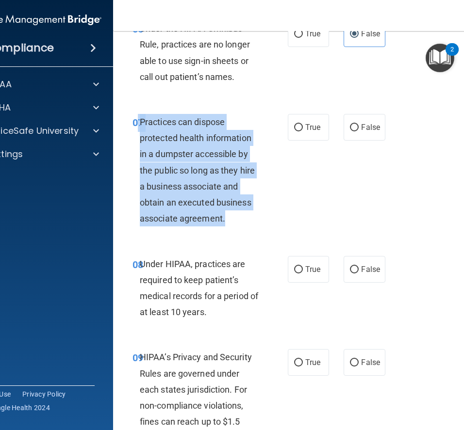
drag, startPoint x: 139, startPoint y: 121, endPoint x: 259, endPoint y: 220, distance: 155.7
click at [259, 221] on div "07 Practices can dispose protected health information in a dumpster accessible …" at bounding box center [210, 173] width 184 height 118
click at [361, 137] on label "False" at bounding box center [363, 127] width 41 height 27
click at [358, 131] on input "False" at bounding box center [354, 127] width 9 height 7
radio input "true"
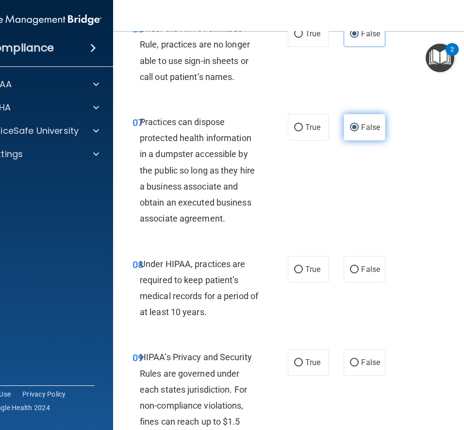
click at [361, 137] on label "False" at bounding box center [363, 127] width 41 height 27
click at [358, 131] on input "False" at bounding box center [354, 127] width 9 height 7
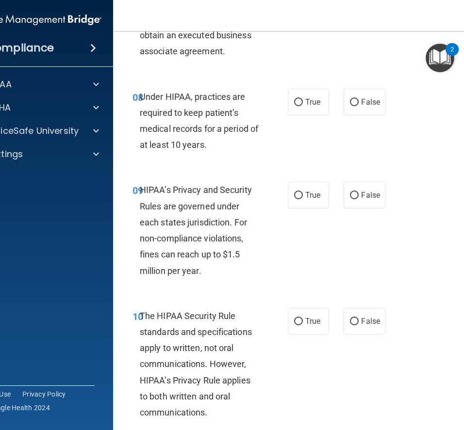
scroll to position [874, 0]
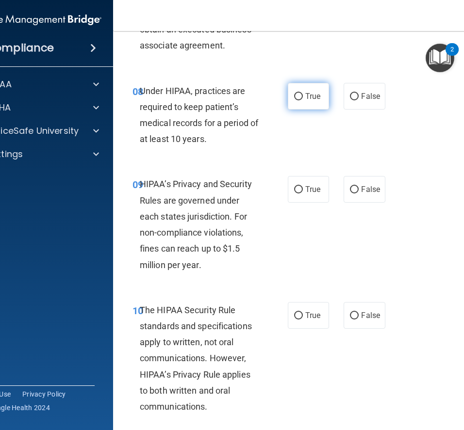
click at [315, 92] on span "True" at bounding box center [312, 96] width 15 height 9
click at [303, 93] on input "True" at bounding box center [298, 96] width 9 height 7
radio input "true"
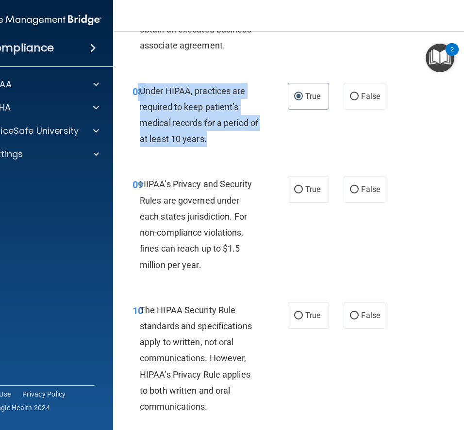
drag, startPoint x: 138, startPoint y: 91, endPoint x: 225, endPoint y: 144, distance: 101.4
click at [225, 144] on div "08 Under HIPAA, practices are required to keep patient’s medical records for a …" at bounding box center [210, 117] width 184 height 69
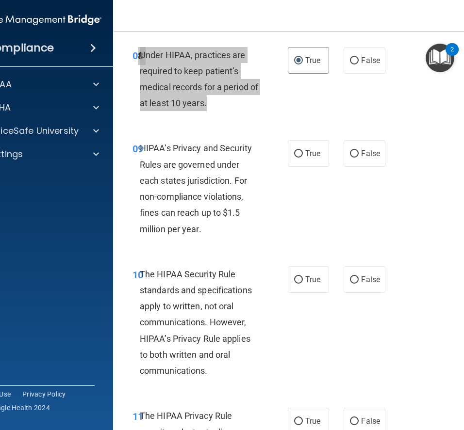
scroll to position [913, 0]
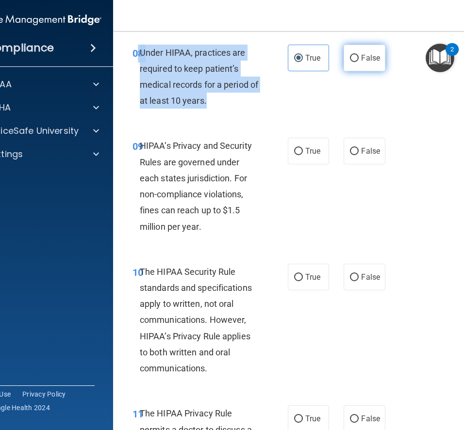
click at [362, 62] on span "False" at bounding box center [370, 57] width 19 height 9
click at [358, 62] on input "False" at bounding box center [354, 58] width 9 height 7
radio input "true"
radio input "false"
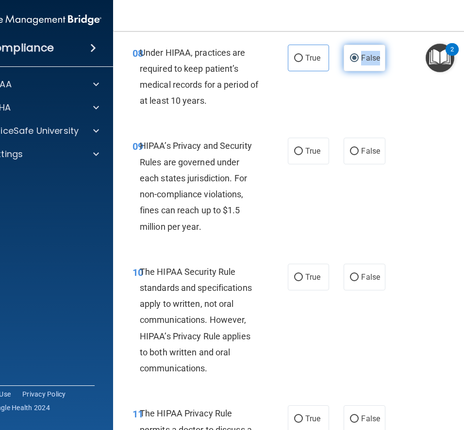
click at [362, 62] on span "False" at bounding box center [370, 57] width 19 height 9
click at [358, 62] on input "False" at bounding box center [354, 58] width 9 height 7
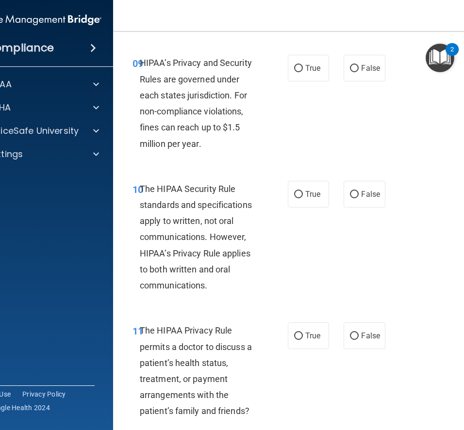
scroll to position [996, 0]
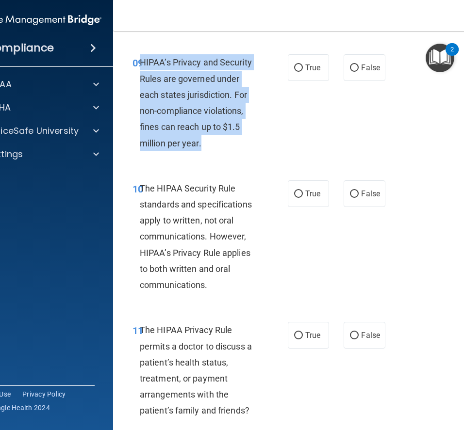
drag, startPoint x: 142, startPoint y: 61, endPoint x: 224, endPoint y: 140, distance: 113.5
click at [224, 143] on div "HIPAA’s Privacy and Security Rules are governed under each states jurisdiction.…" at bounding box center [204, 102] width 128 height 96
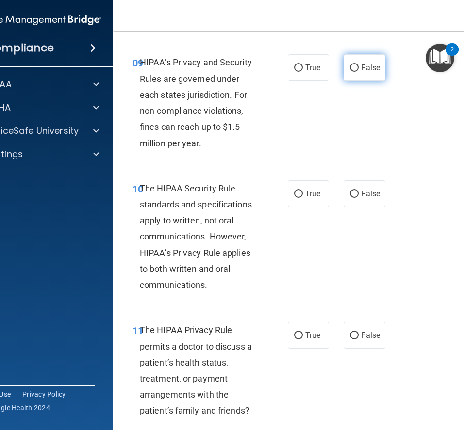
click at [370, 68] on span "False" at bounding box center [370, 67] width 19 height 9
click at [358, 68] on input "False" at bounding box center [354, 67] width 9 height 7
radio input "true"
click at [370, 68] on span "False" at bounding box center [370, 67] width 19 height 9
click at [358, 68] on input "False" at bounding box center [354, 67] width 9 height 7
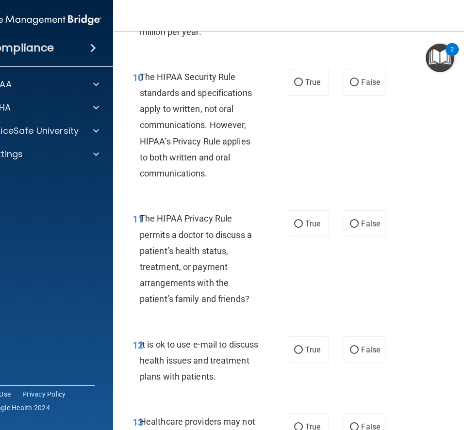
scroll to position [1108, 0]
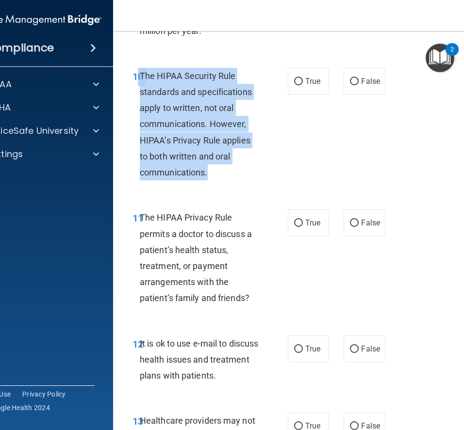
drag, startPoint x: 139, startPoint y: 74, endPoint x: 212, endPoint y: 170, distance: 121.0
click at [212, 170] on div "10 The HIPAA Security Rule standards and specifications apply to written, not o…" at bounding box center [210, 127] width 184 height 118
click at [305, 86] on label "True" at bounding box center [308, 81] width 41 height 27
click at [303, 85] on input "True" at bounding box center [298, 81] width 9 height 7
radio input "true"
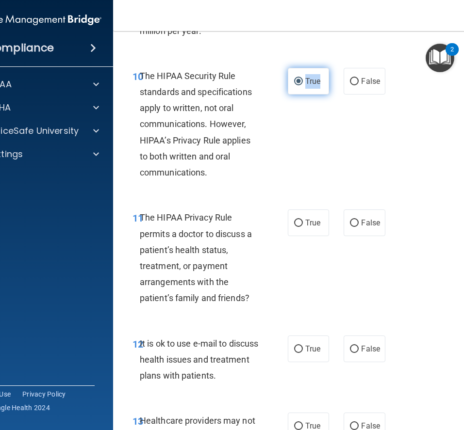
click at [305, 86] on label "True" at bounding box center [308, 81] width 41 height 27
click at [303, 85] on input "True" at bounding box center [298, 81] width 9 height 7
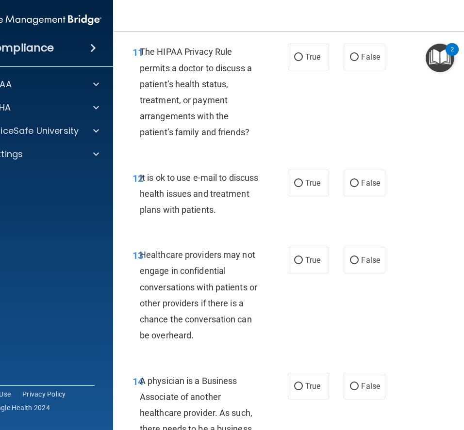
scroll to position [1274, 0]
drag, startPoint x: 140, startPoint y: 50, endPoint x: 243, endPoint y: 145, distance: 140.7
click at [243, 145] on div "11 The HIPAA Privacy Rule permits a doctor to discuss a patient’s health status…" at bounding box center [210, 94] width 184 height 101
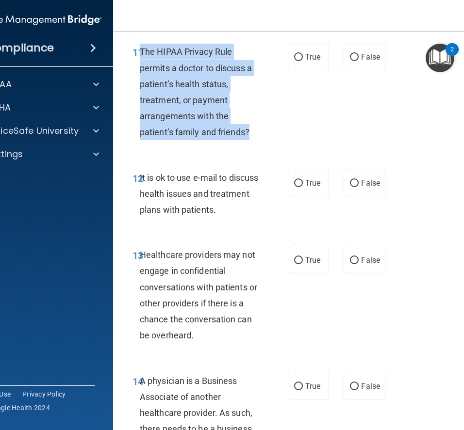
click at [243, 145] on div "11 The HIPAA Privacy Rule permits a doctor to discuss a patient’s health status…" at bounding box center [210, 94] width 184 height 101
drag, startPoint x: 138, startPoint y: 52, endPoint x: 252, endPoint y: 136, distance: 141.1
click at [252, 136] on div "11 The HIPAA Privacy Rule permits a doctor to discuss a patient’s health status…" at bounding box center [210, 94] width 184 height 101
click at [311, 51] on label "True" at bounding box center [308, 57] width 41 height 27
click at [303, 54] on input "True" at bounding box center [298, 57] width 9 height 7
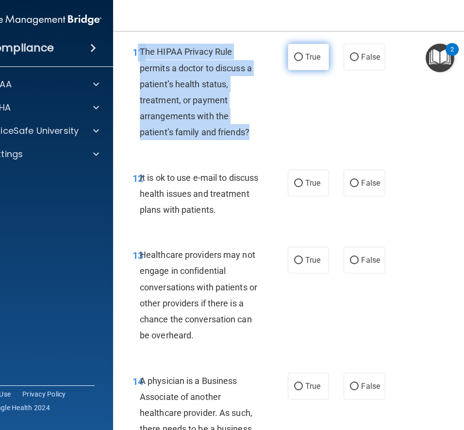
radio input "true"
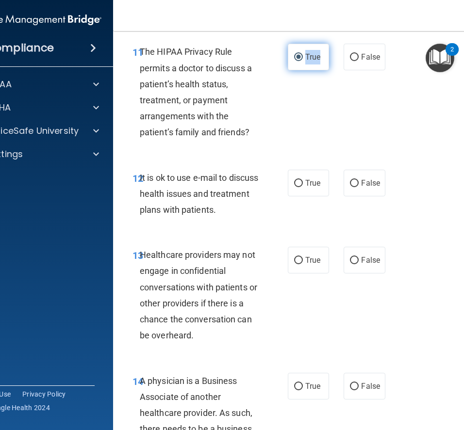
click at [311, 51] on label "True" at bounding box center [308, 57] width 41 height 27
click at [303, 54] on input "True" at bounding box center [298, 57] width 9 height 7
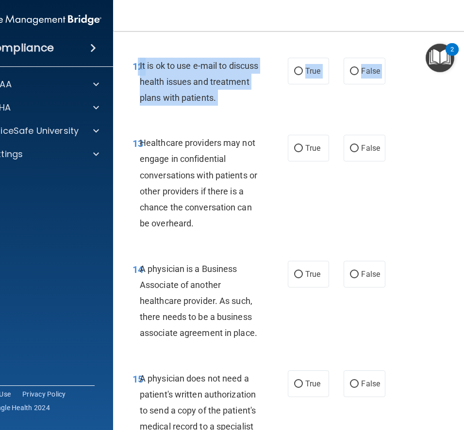
drag, startPoint x: 139, startPoint y: 65, endPoint x: 259, endPoint y: 125, distance: 134.4
click at [259, 125] on div "01 A business associate agreement is required with organizations or persons whe…" at bounding box center [309, 419] width 369 height 3482
click at [371, 73] on span "False" at bounding box center [370, 70] width 19 height 9
click at [358, 73] on input "False" at bounding box center [354, 71] width 9 height 7
radio input "true"
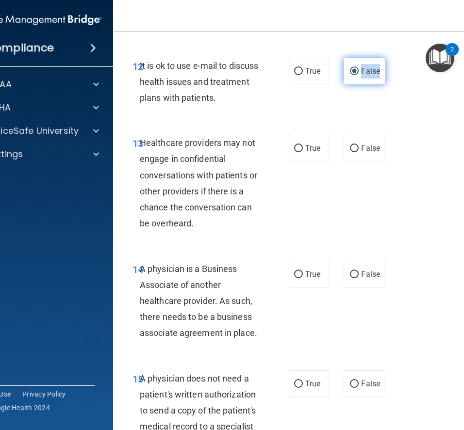
click at [371, 73] on span "False" at bounding box center [370, 70] width 19 height 9
click at [358, 73] on input "False" at bounding box center [354, 71] width 9 height 7
click at [303, 70] on label "True" at bounding box center [308, 71] width 41 height 27
click at [303, 70] on input "True" at bounding box center [298, 71] width 9 height 7
radio input "true"
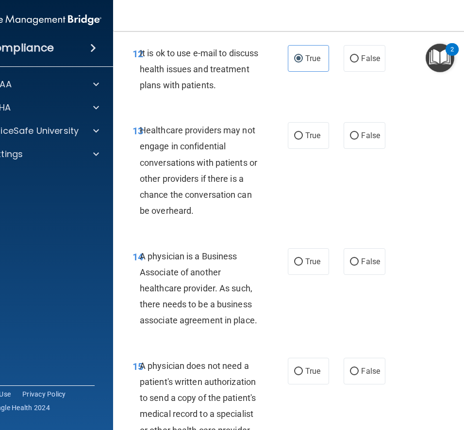
scroll to position [1400, 0]
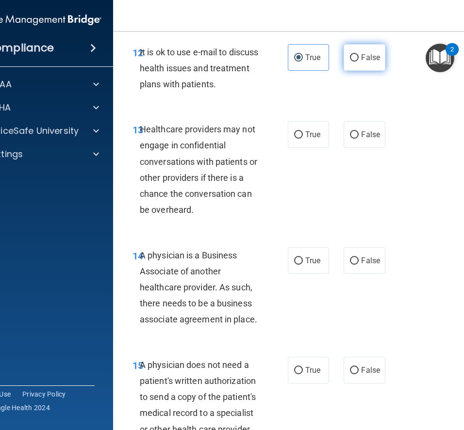
click at [355, 55] on input "False" at bounding box center [354, 57] width 9 height 7
radio input "true"
radio input "false"
click at [355, 56] on input "False" at bounding box center [354, 57] width 9 height 7
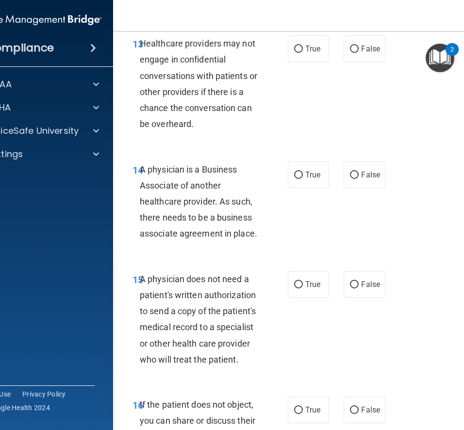
scroll to position [1492, 0]
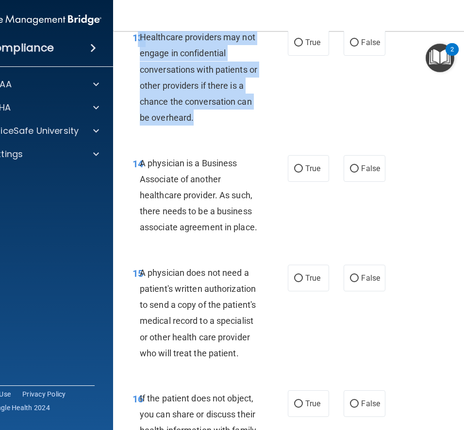
drag, startPoint x: 137, startPoint y: 37, endPoint x: 250, endPoint y: 117, distance: 138.0
click at [250, 117] on div "13 Healthcare providers may not engage in confidential conversations with patie…" at bounding box center [210, 79] width 184 height 101
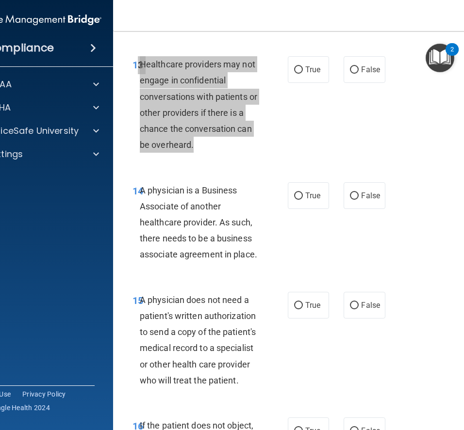
scroll to position [1466, 0]
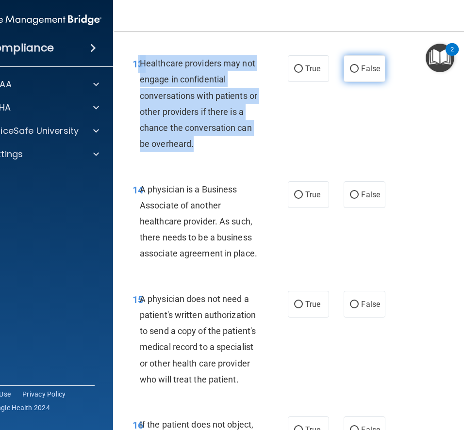
click at [366, 75] on label "False" at bounding box center [363, 68] width 41 height 27
click at [358, 73] on input "False" at bounding box center [354, 68] width 9 height 7
radio input "true"
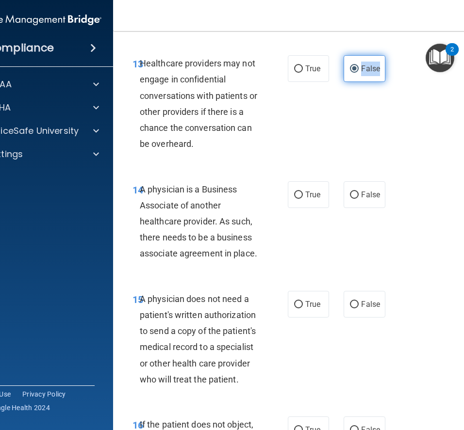
click at [366, 75] on label "False" at bounding box center [363, 68] width 41 height 27
click at [358, 73] on input "False" at bounding box center [354, 68] width 9 height 7
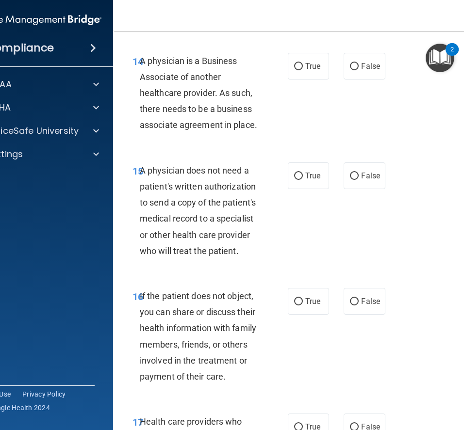
scroll to position [1593, 0]
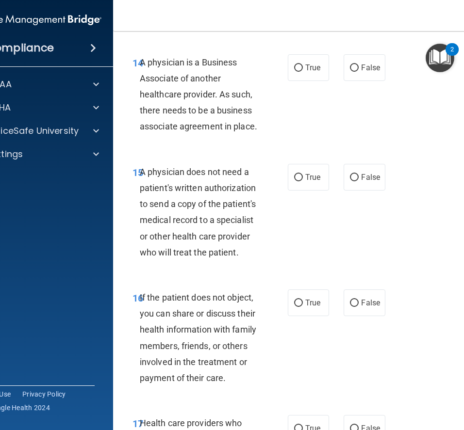
drag, startPoint x: 135, startPoint y: 62, endPoint x: 260, endPoint y: 126, distance: 140.3
click at [260, 126] on div "14 A physician is a Business Associate of another healthcare provider. As such,…" at bounding box center [210, 96] width 184 height 85
click at [366, 67] on span "False" at bounding box center [370, 67] width 19 height 9
click at [358, 67] on input "False" at bounding box center [354, 67] width 9 height 7
radio input "true"
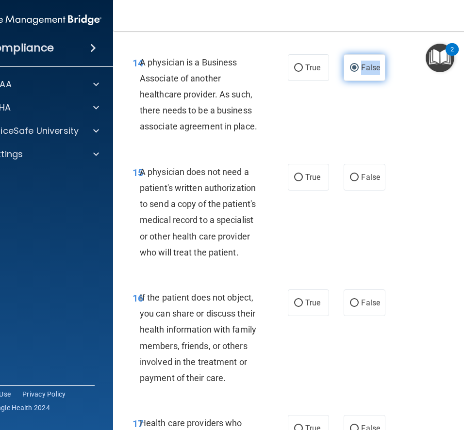
click at [366, 67] on span "False" at bounding box center [370, 67] width 19 height 9
click at [358, 67] on input "False" at bounding box center [354, 67] width 9 height 7
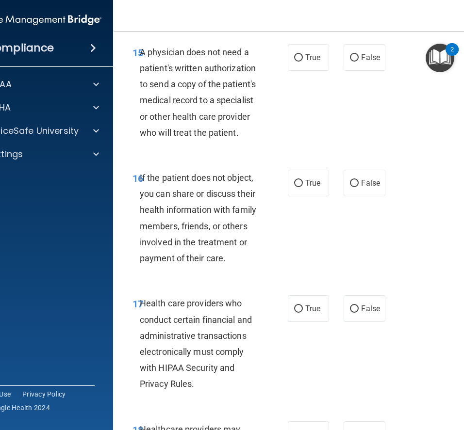
scroll to position [1713, 0]
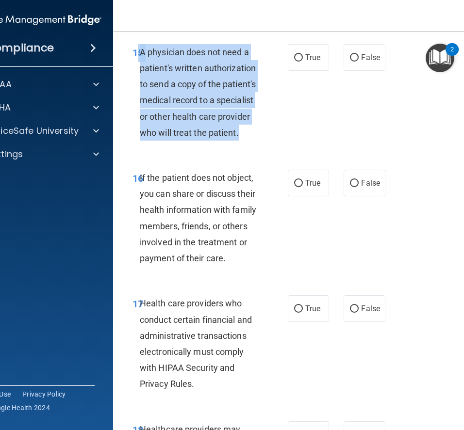
drag, startPoint x: 138, startPoint y: 51, endPoint x: 241, endPoint y: 137, distance: 134.3
click at [241, 137] on div "15 A physician does not need a patient's written authorization to send a copy o…" at bounding box center [210, 94] width 184 height 101
click at [336, 59] on div "True False" at bounding box center [337, 57] width 99 height 27
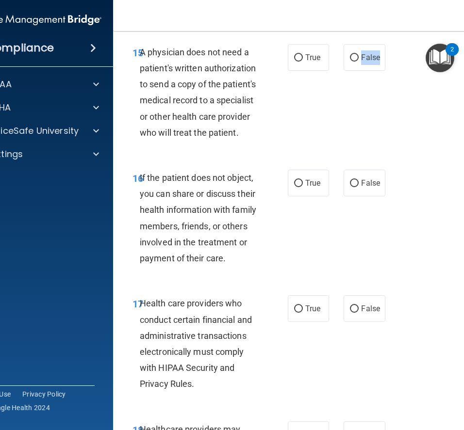
click at [336, 59] on div "True False" at bounding box center [337, 57] width 99 height 27
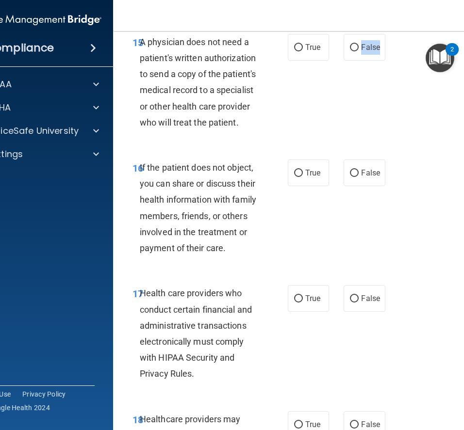
scroll to position [1724, 0]
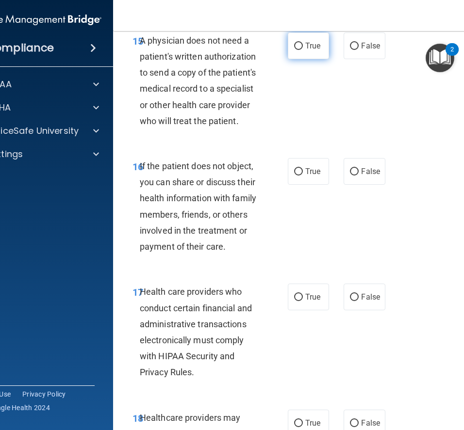
click at [314, 49] on span "True" at bounding box center [312, 45] width 15 height 9
click at [303, 49] on input "True" at bounding box center [298, 46] width 9 height 7
radio input "true"
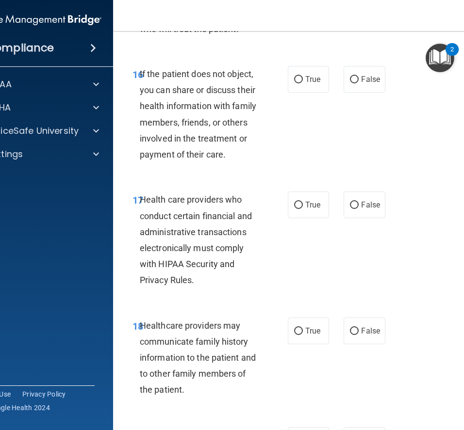
scroll to position [1828, 0]
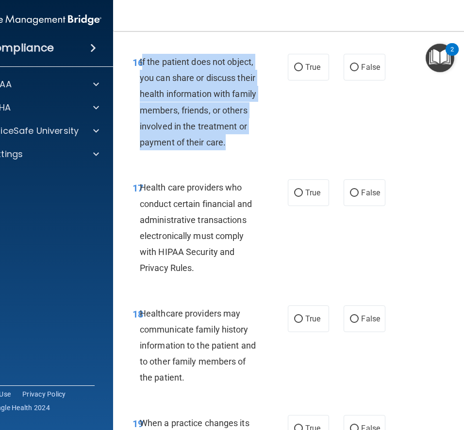
drag, startPoint x: 141, startPoint y: 61, endPoint x: 270, endPoint y: 151, distance: 157.1
click at [270, 151] on div "16 If the patient does not object, you can share or discuss their health inform…" at bounding box center [210, 104] width 184 height 101
click at [336, 156] on div "16 If the patient does not object, you can share or discuss their health inform…" at bounding box center [309, 105] width 369 height 126
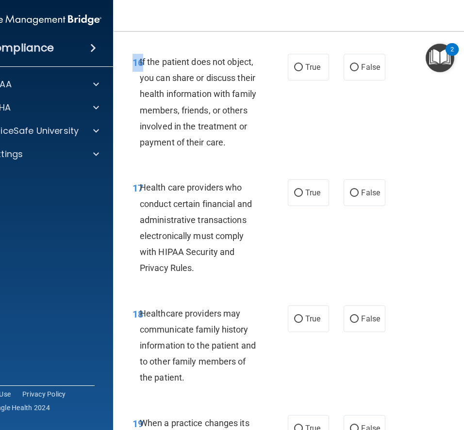
click at [336, 156] on div "16 If the patient does not object, you can share or discuss their health inform…" at bounding box center [309, 105] width 369 height 126
click at [305, 66] on label "True" at bounding box center [308, 67] width 41 height 27
click at [303, 66] on input "True" at bounding box center [298, 67] width 9 height 7
radio input "true"
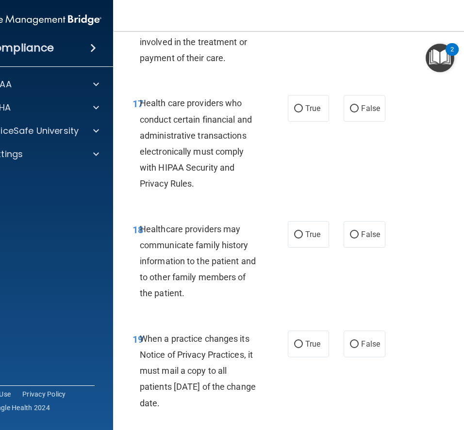
scroll to position [1952, 0]
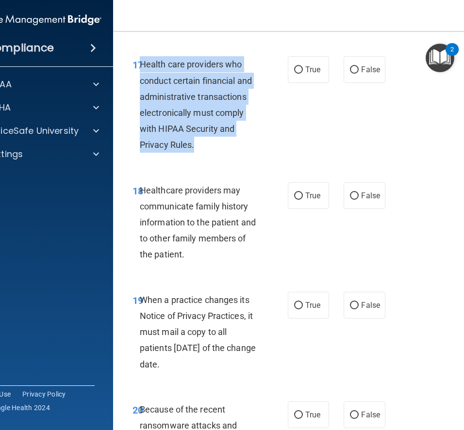
drag, startPoint x: 140, startPoint y: 65, endPoint x: 268, endPoint y: 153, distance: 155.1
click at [268, 153] on div "17 Health care providers who conduct certain financial and administrative trans…" at bounding box center [210, 106] width 184 height 101
click at [310, 70] on span "True" at bounding box center [312, 69] width 15 height 9
click at [303, 70] on input "True" at bounding box center [298, 69] width 9 height 7
radio input "true"
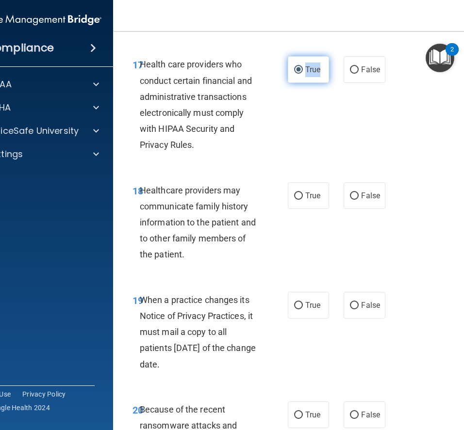
click at [310, 70] on span "True" at bounding box center [312, 69] width 15 height 9
click at [303, 70] on input "True" at bounding box center [298, 69] width 9 height 7
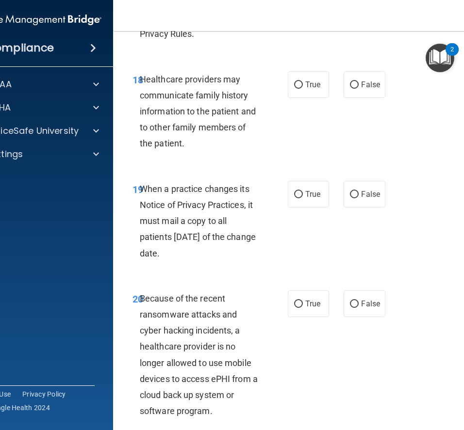
scroll to position [2062, 0]
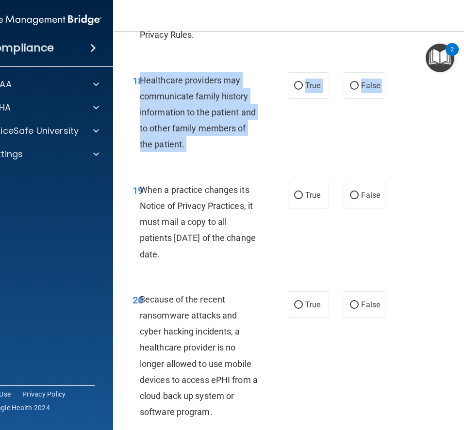
drag, startPoint x: 140, startPoint y: 79, endPoint x: 236, endPoint y: 169, distance: 131.7
click at [307, 82] on span "True" at bounding box center [312, 85] width 15 height 9
click at [303, 82] on input "True" at bounding box center [298, 85] width 9 height 7
radio input "true"
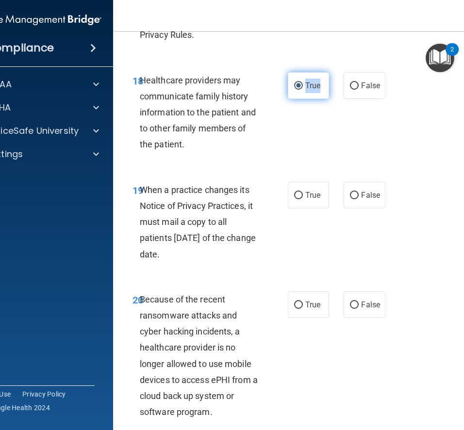
click at [307, 82] on span "True" at bounding box center [312, 85] width 15 height 9
click at [303, 82] on input "True" at bounding box center [298, 85] width 9 height 7
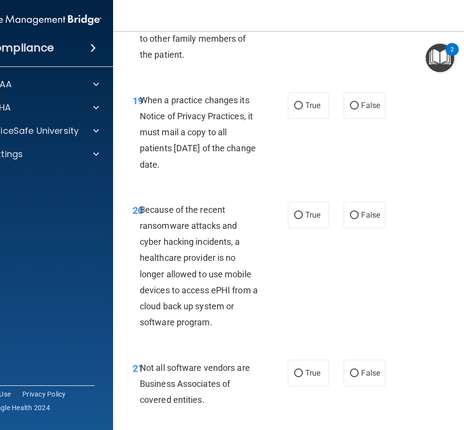
drag, startPoint x: 140, startPoint y: 99, endPoint x: 224, endPoint y: 173, distance: 111.3
click at [224, 173] on div "19 When a practice changes its Notice of Privacy Practices, it must mail a copy…" at bounding box center [210, 134] width 184 height 85
click at [371, 114] on label "False" at bounding box center [363, 105] width 41 height 27
click at [358, 110] on input "False" at bounding box center [354, 105] width 9 height 7
radio input "true"
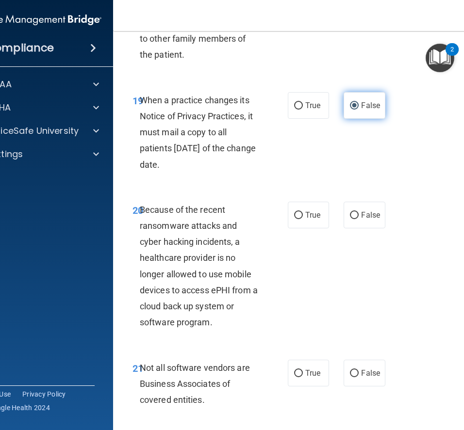
click at [371, 114] on label "False" at bounding box center [363, 105] width 41 height 27
click at [358, 110] on input "False" at bounding box center [354, 105] width 9 height 7
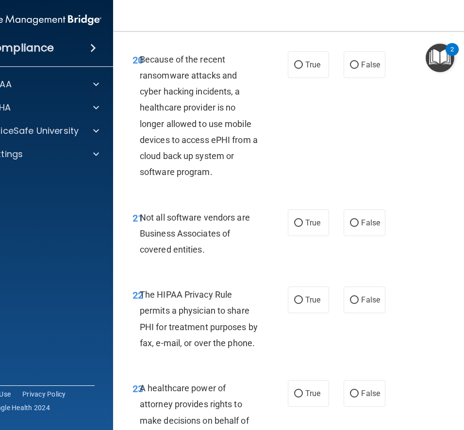
scroll to position [2301, 0]
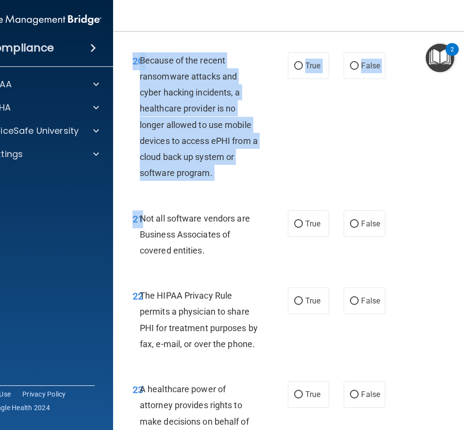
drag, startPoint x: 135, startPoint y: 60, endPoint x: 251, endPoint y: 186, distance: 171.6
click at [251, 186] on div "20 Because of the recent ransomware attacks and cyber hacking incidents, a heal…" at bounding box center [309, 119] width 369 height 158
click at [416, 137] on div "20 Because of the recent ransomware attacks and cyber hacking incidents, a heal…" at bounding box center [309, 119] width 369 height 158
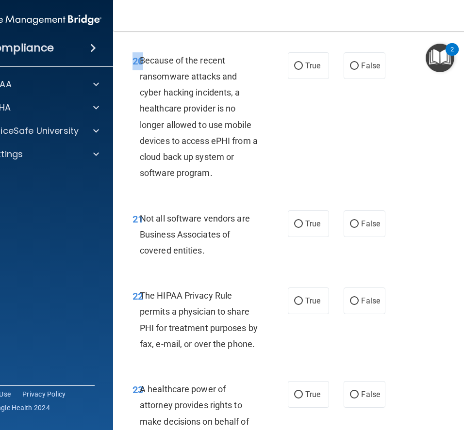
click at [416, 137] on div "20 Because of the recent ransomware attacks and cyber hacking incidents, a heal…" at bounding box center [309, 119] width 369 height 158
click at [361, 74] on label "False" at bounding box center [363, 65] width 41 height 27
click at [358, 70] on input "False" at bounding box center [354, 66] width 9 height 7
radio input "true"
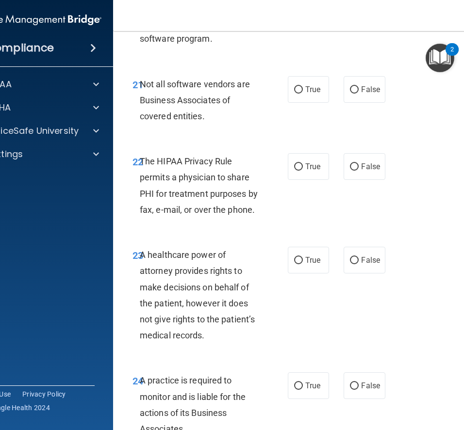
scroll to position [2438, 0]
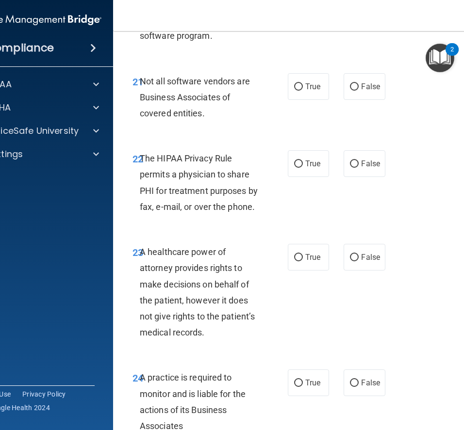
drag, startPoint x: 139, startPoint y: 82, endPoint x: 235, endPoint y: 125, distance: 104.4
click at [235, 125] on div "21 Not all software vendors are Business Associates of covered entities." at bounding box center [210, 99] width 184 height 53
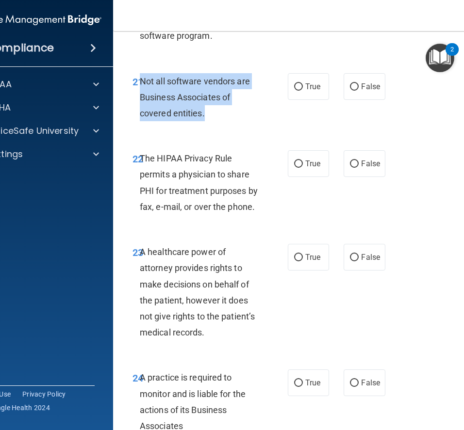
drag, startPoint x: 140, startPoint y: 80, endPoint x: 222, endPoint y: 119, distance: 90.7
click at [223, 120] on div "Not all software vendors are Business Associates of covered entities." at bounding box center [204, 97] width 128 height 48
click at [319, 90] on span "True" at bounding box center [312, 86] width 15 height 9
click at [303, 90] on input "True" at bounding box center [298, 86] width 9 height 7
radio input "true"
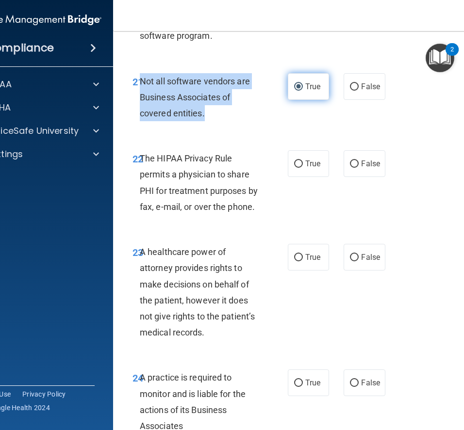
click at [319, 90] on span "True" at bounding box center [312, 86] width 15 height 9
click at [303, 90] on input "True" at bounding box center [298, 86] width 9 height 7
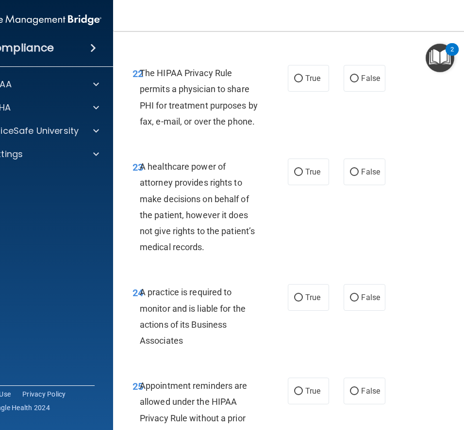
scroll to position [2526, 0]
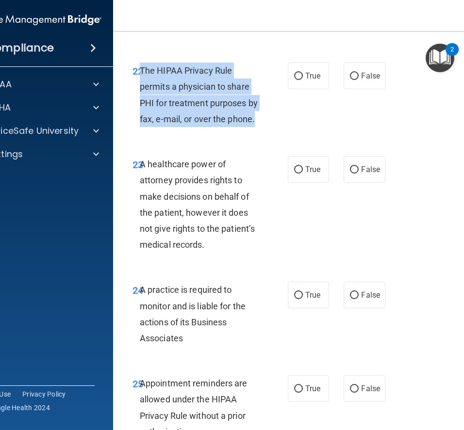
drag, startPoint x: 140, startPoint y: 66, endPoint x: 255, endPoint y: 127, distance: 129.7
click at [255, 127] on div "The HIPAA Privacy Rule permits a physician to share PHI for treatment purposes …" at bounding box center [204, 95] width 128 height 64
click at [293, 69] on label "True" at bounding box center [308, 76] width 41 height 27
click at [294, 73] on input "True" at bounding box center [298, 76] width 9 height 7
radio input "true"
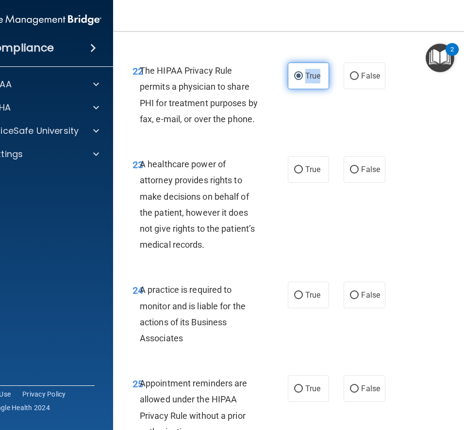
click at [293, 69] on label "True" at bounding box center [308, 76] width 41 height 27
click at [294, 73] on input "True" at bounding box center [298, 76] width 9 height 7
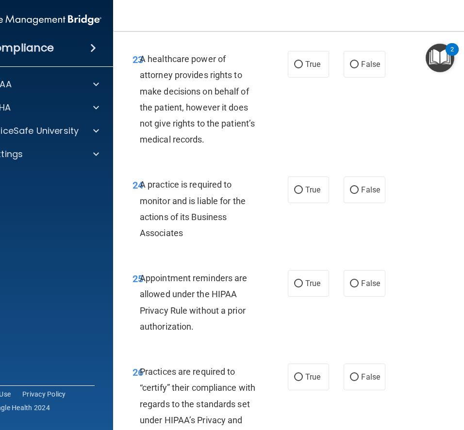
scroll to position [2633, 0]
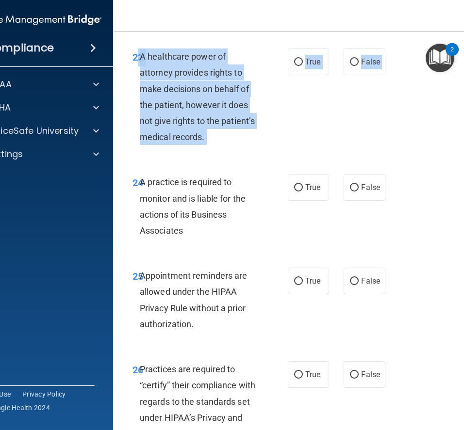
drag, startPoint x: 138, startPoint y: 57, endPoint x: 223, endPoint y: 158, distance: 132.2
click at [223, 158] on div "23 A healthcare power of attorney provides rights to make decisions on behalf o…" at bounding box center [309, 99] width 369 height 126
click at [366, 67] on label "False" at bounding box center [363, 61] width 41 height 27
click at [358, 66] on input "False" at bounding box center [354, 62] width 9 height 7
radio input "true"
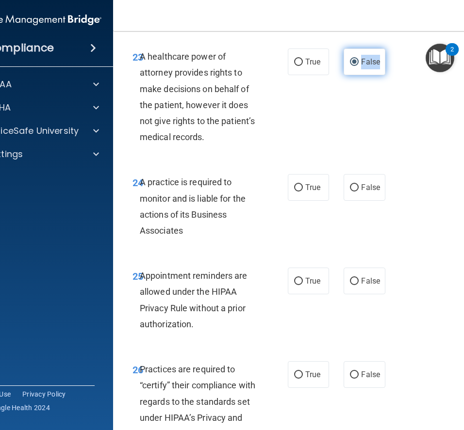
click at [366, 67] on label "False" at bounding box center [363, 61] width 41 height 27
click at [358, 66] on input "False" at bounding box center [354, 62] width 9 height 7
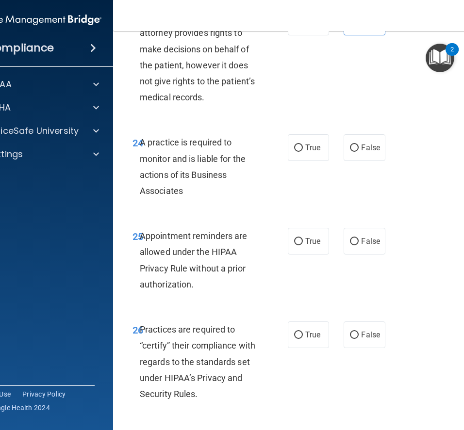
scroll to position [2722, 0]
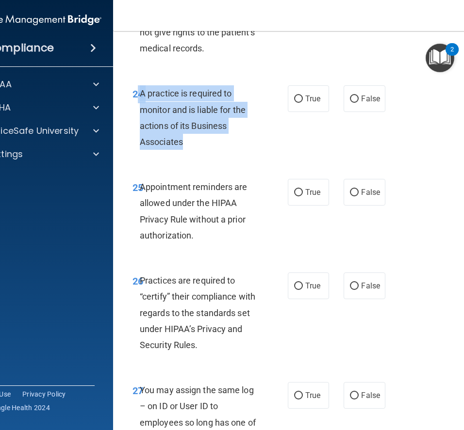
drag, startPoint x: 139, startPoint y: 94, endPoint x: 229, endPoint y: 146, distance: 104.3
click at [230, 147] on div "24 A practice is required to monitor and is liable for the actions of its Busin…" at bounding box center [210, 119] width 184 height 69
click at [311, 98] on span "True" at bounding box center [312, 98] width 15 height 9
click at [303, 98] on input "True" at bounding box center [298, 99] width 9 height 7
radio input "true"
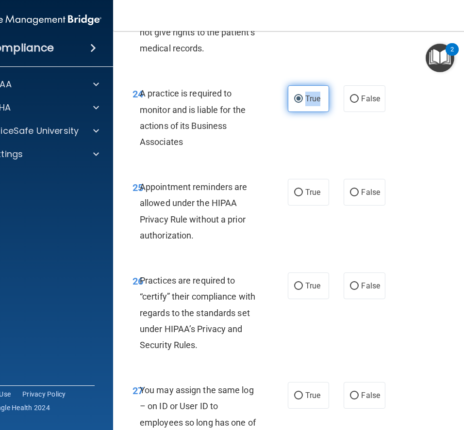
click at [311, 98] on span "True" at bounding box center [312, 98] width 15 height 9
click at [303, 98] on input "True" at bounding box center [298, 99] width 9 height 7
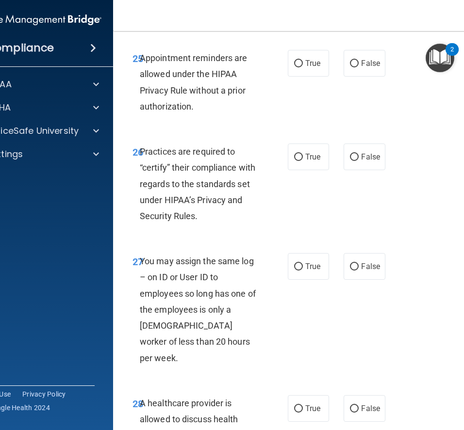
scroll to position [2850, 0]
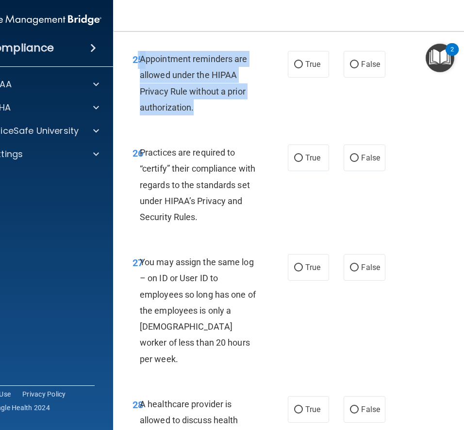
drag, startPoint x: 138, startPoint y: 61, endPoint x: 225, endPoint y: 115, distance: 103.5
click at [225, 115] on div "25 Appointment reminders are allowed under the HIPAA Privacy Rule without a pri…" at bounding box center [210, 85] width 184 height 69
click at [302, 62] on input "True" at bounding box center [298, 64] width 9 height 7
radio input "true"
click at [302, 62] on input "True" at bounding box center [298, 64] width 9 height 7
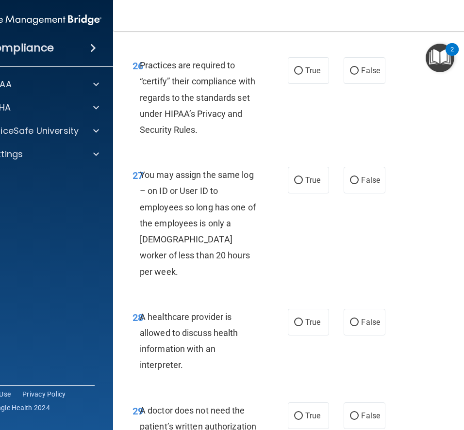
scroll to position [2936, 0]
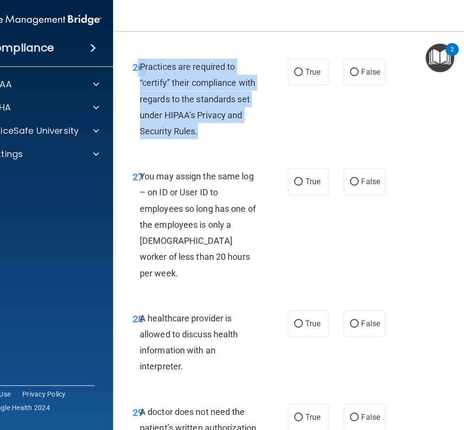
drag, startPoint x: 139, startPoint y: 69, endPoint x: 245, endPoint y: 136, distance: 126.2
click at [245, 137] on div "26 Practices are required to “certify” their compliance with regards to the sta…" at bounding box center [210, 101] width 184 height 85
click at [350, 131] on div "26 Practices are required to “certify” their compliance with regards to the sta…" at bounding box center [309, 102] width 369 height 110
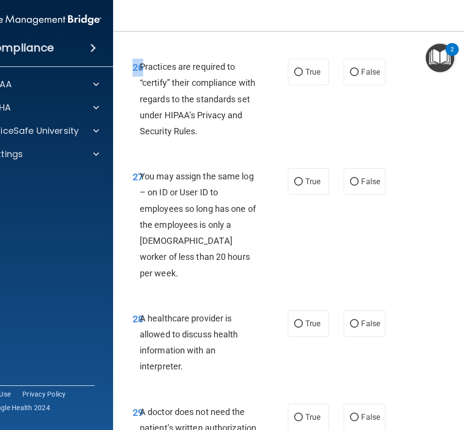
click at [350, 131] on div "26 Practices are required to “certify” their compliance with regards to the sta…" at bounding box center [309, 102] width 369 height 110
click at [310, 76] on span "True" at bounding box center [312, 71] width 15 height 9
click at [303, 76] on input "True" at bounding box center [298, 72] width 9 height 7
radio input "true"
click at [381, 71] on label "False" at bounding box center [363, 72] width 41 height 27
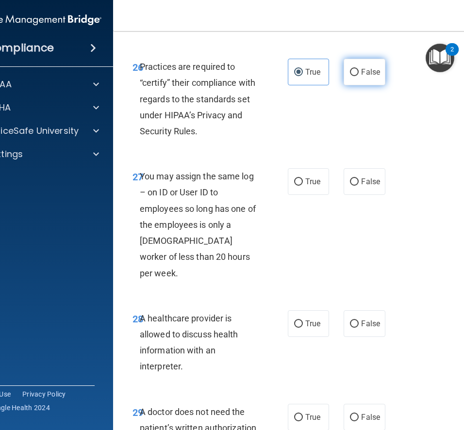
click at [358, 71] on input "False" at bounding box center [354, 72] width 9 height 7
radio input "true"
radio input "false"
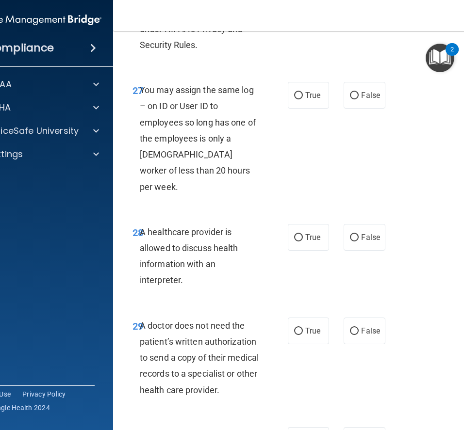
scroll to position [3023, 0]
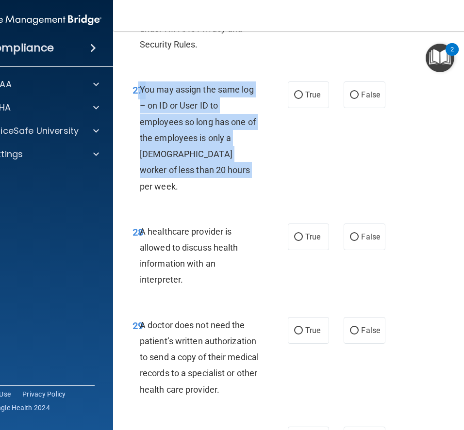
drag, startPoint x: 136, startPoint y: 86, endPoint x: 250, endPoint y: 163, distance: 138.0
click at [252, 169] on div "27 You may assign the same log – on ID or User ID to employees so long has one …" at bounding box center [210, 140] width 184 height 118
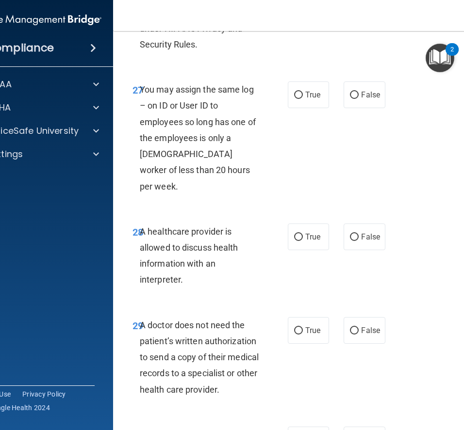
click at [325, 158] on div "27 You may assign the same log – on ID or User ID to employees so long has one …" at bounding box center [309, 140] width 369 height 142
click at [355, 96] on input "False" at bounding box center [354, 95] width 9 height 7
radio input "true"
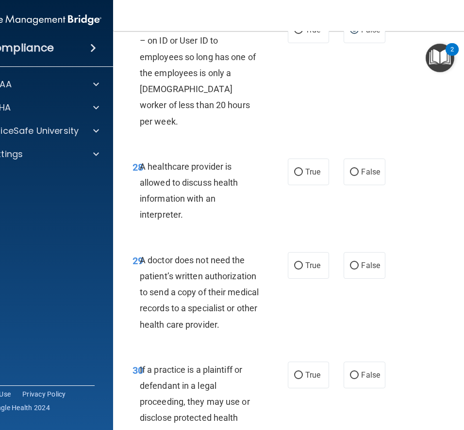
scroll to position [3138, 0]
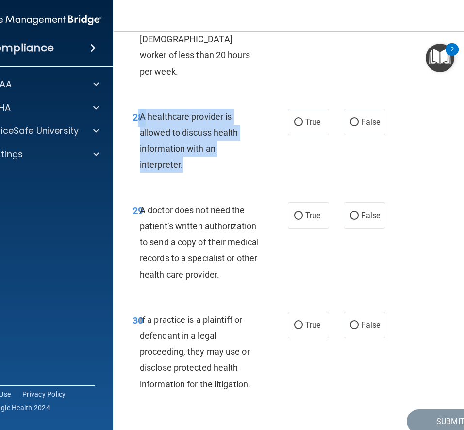
drag, startPoint x: 136, startPoint y: 100, endPoint x: 250, endPoint y: 154, distance: 126.3
click at [250, 154] on div "28 A healthcare provider is allowed to discuss health information with an inter…" at bounding box center [210, 143] width 184 height 69
click at [301, 119] on input "True" at bounding box center [298, 122] width 9 height 7
radio input "true"
click at [301, 119] on input "True" at bounding box center [298, 122] width 9 height 7
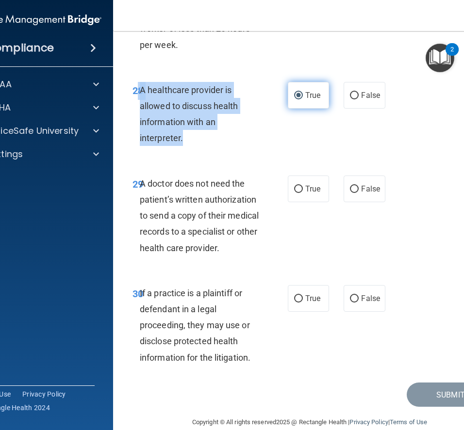
scroll to position [3163, 0]
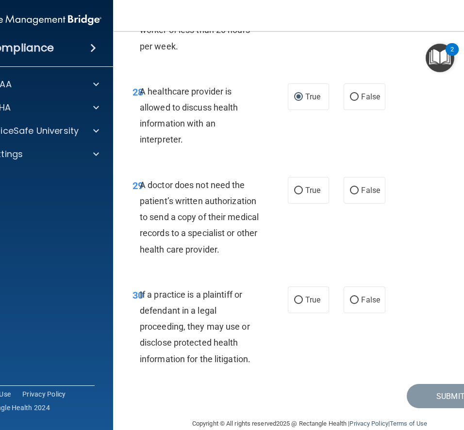
drag, startPoint x: 139, startPoint y: 167, endPoint x: 228, endPoint y: 216, distance: 101.5
click at [228, 216] on span "A doctor does not need the patient’s written authorization to send a copy of th…" at bounding box center [199, 217] width 119 height 75
drag, startPoint x: 139, startPoint y: 168, endPoint x: 269, endPoint y: 245, distance: 150.8
click at [269, 245] on div "29 A doctor does not need the patient’s written authorization to send a copy of…" at bounding box center [210, 219] width 184 height 85
click at [369, 186] on span "False" at bounding box center [370, 190] width 19 height 9
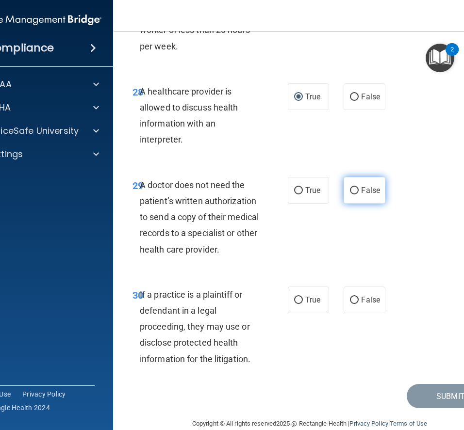
click at [358, 187] on input "False" at bounding box center [354, 190] width 9 height 7
radio input "true"
click at [300, 187] on input "True" at bounding box center [298, 190] width 9 height 7
radio input "true"
radio input "false"
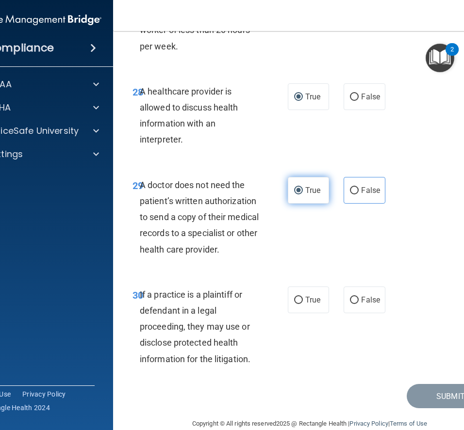
click at [300, 187] on input "True" at bounding box center [298, 190] width 9 height 7
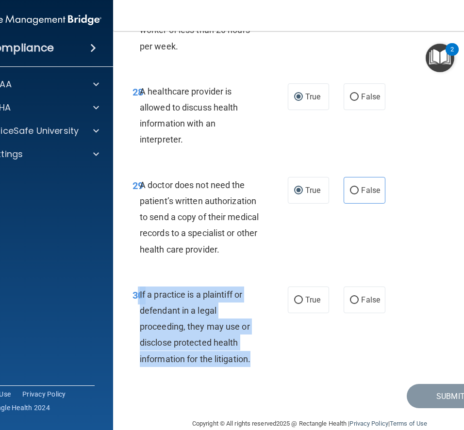
drag, startPoint x: 139, startPoint y: 282, endPoint x: 257, endPoint y: 354, distance: 139.3
click at [257, 354] on div "30 If a practice is a plaintiff or defendant in a legal proceeding, they may us…" at bounding box center [210, 329] width 184 height 85
click at [333, 239] on div "29 A doctor does not need the patient’s written authorization to send a copy of…" at bounding box center [309, 220] width 369 height 110
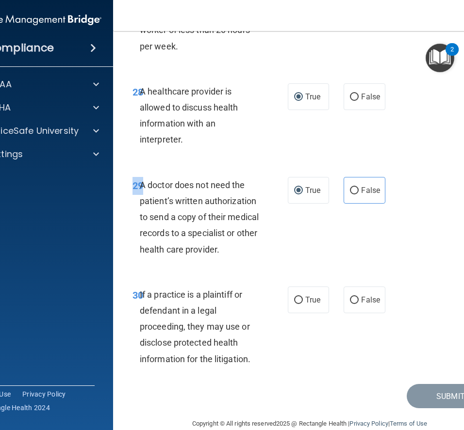
click at [333, 239] on div "29 A doctor does not need the patient’s written authorization to send a copy of…" at bounding box center [309, 220] width 369 height 110
click at [309, 295] on span "True" at bounding box center [312, 299] width 15 height 9
click at [303, 297] on input "True" at bounding box center [298, 300] width 9 height 7
radio input "true"
click at [413, 384] on button "Submit" at bounding box center [449, 396] width 87 height 25
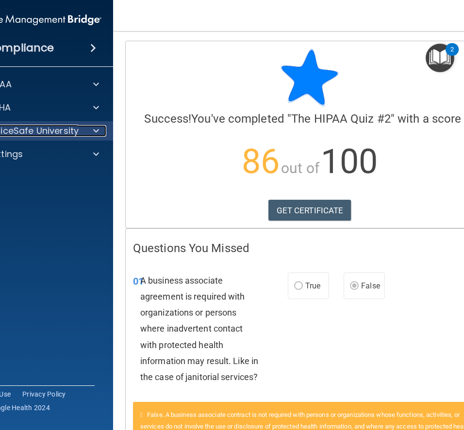
click at [94, 125] on span at bounding box center [96, 131] width 6 height 12
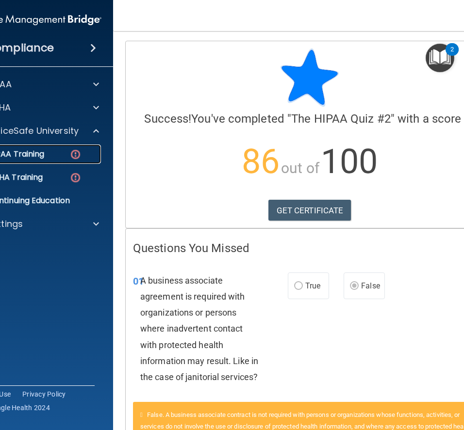
click at [71, 148] on img at bounding box center [75, 154] width 12 height 12
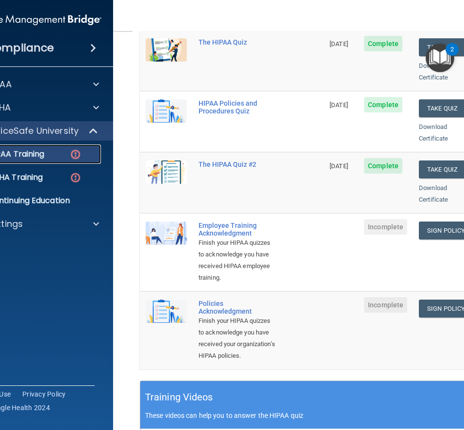
scroll to position [152, 0]
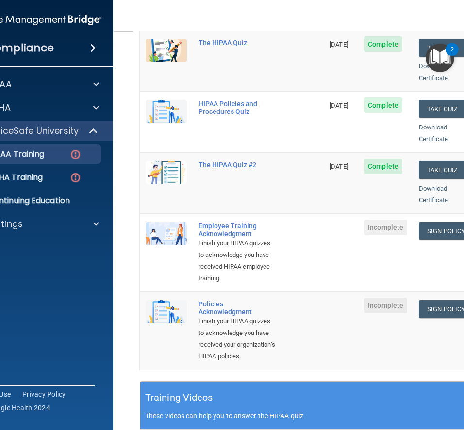
click at [240, 222] on div "Employee Training Acknowledgment" at bounding box center [236, 230] width 77 height 16
click at [222, 222] on div "Employee Training Acknowledgment" at bounding box center [236, 230] width 77 height 16
click at [453, 222] on link "Sign Policy" at bounding box center [445, 231] width 54 height 18
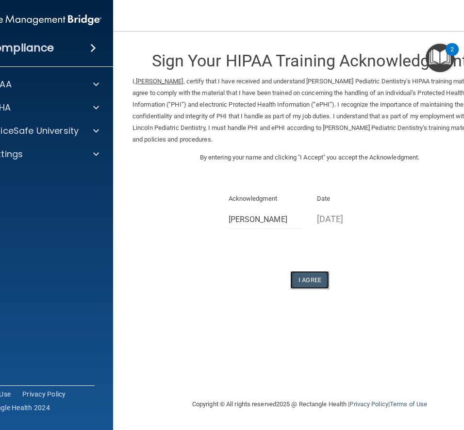
click at [309, 281] on button "I Agree" at bounding box center [309, 280] width 39 height 18
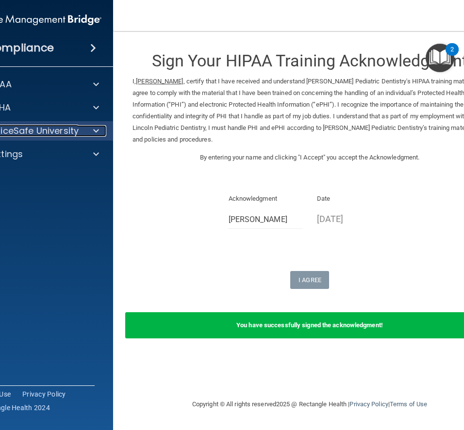
click at [90, 129] on div at bounding box center [94, 131] width 24 height 12
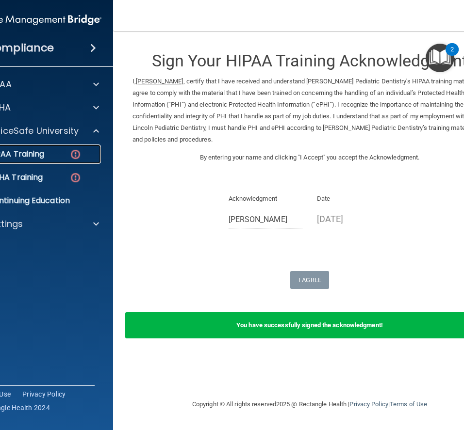
click at [73, 153] on img at bounding box center [75, 154] width 12 height 12
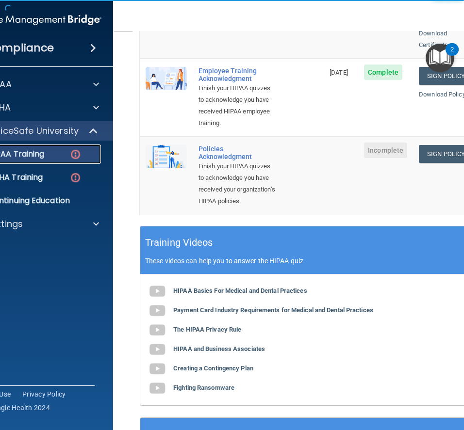
scroll to position [311, 0]
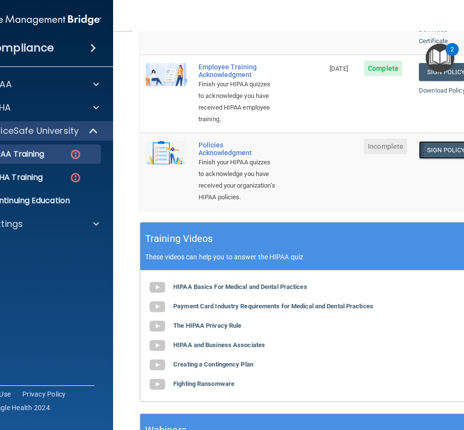
click at [447, 154] on link "Sign Policy" at bounding box center [445, 150] width 54 height 18
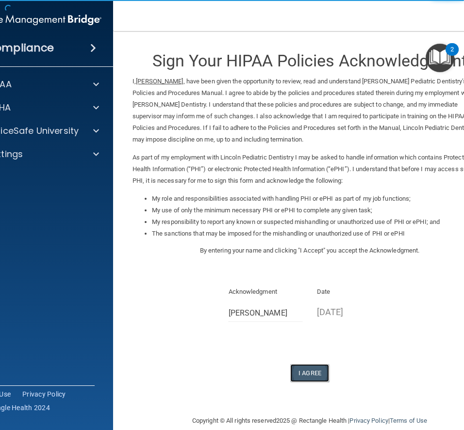
click at [305, 371] on button "I Agree" at bounding box center [309, 373] width 39 height 18
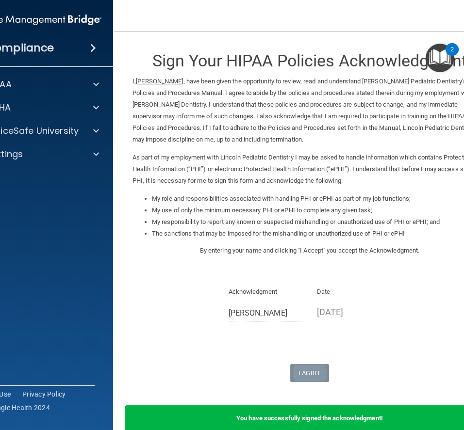
scroll to position [52, 0]
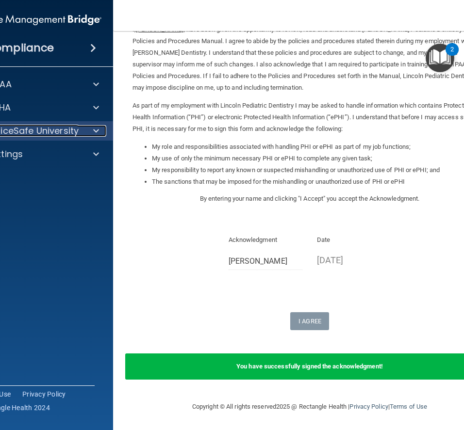
click at [56, 132] on p "OfficeSafe University" at bounding box center [33, 131] width 92 height 12
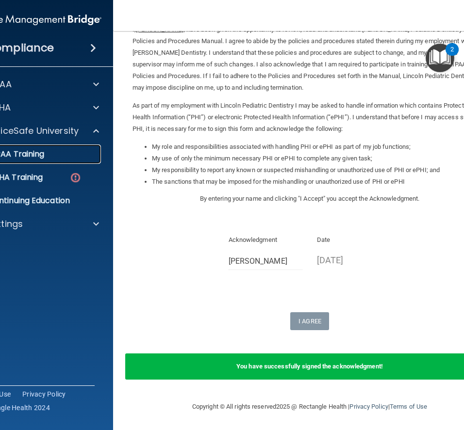
click at [58, 159] on div "HIPAA Training" at bounding box center [30, 154] width 132 height 10
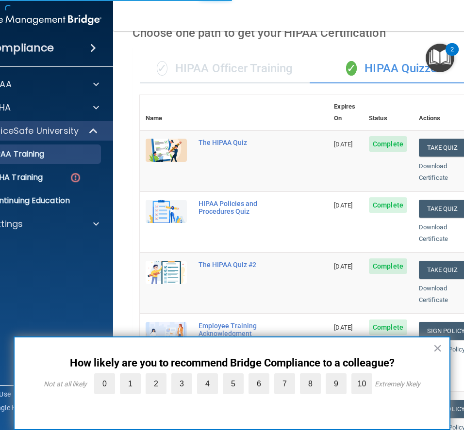
scroll to position [404, 0]
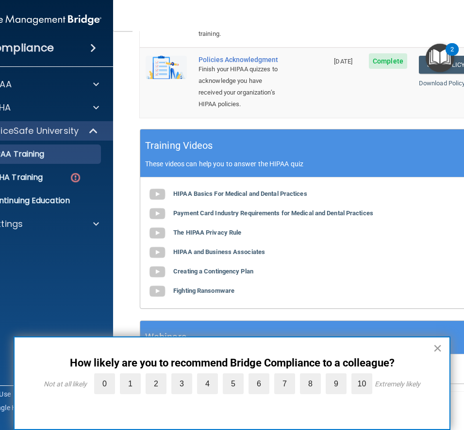
click at [439, 347] on button "×" at bounding box center [437, 348] width 9 height 16
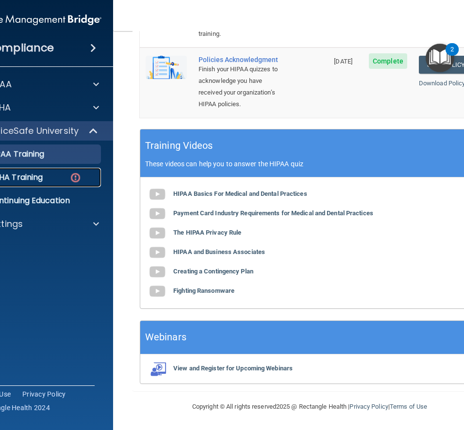
click at [69, 179] on img at bounding box center [75, 178] width 12 height 12
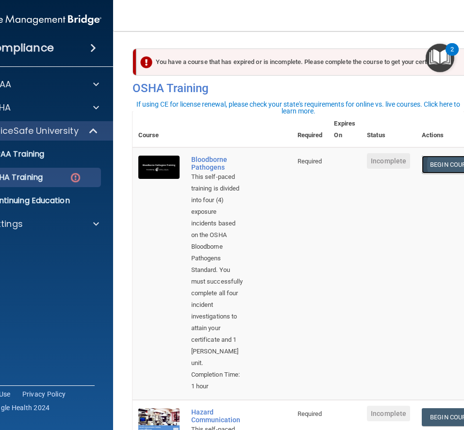
click at [443, 168] on link "Begin Course" at bounding box center [450, 165] width 59 height 18
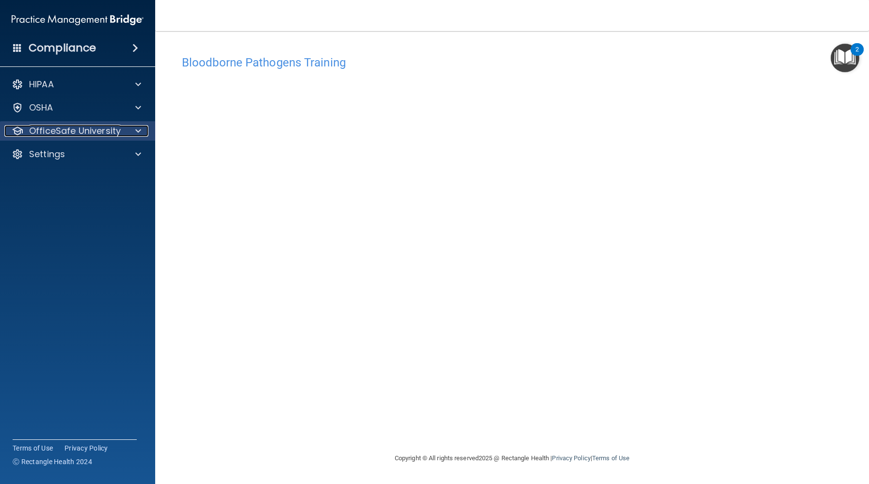
click at [112, 134] on p "OfficeSafe University" at bounding box center [75, 131] width 92 height 12
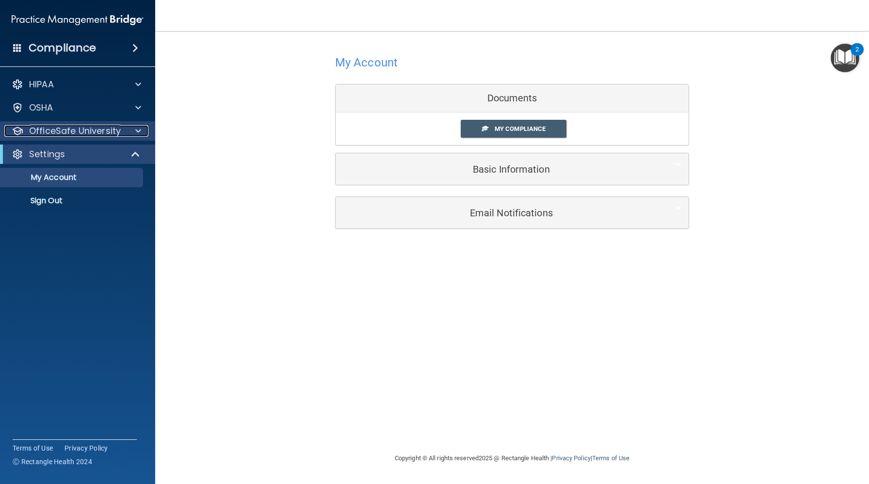
click at [112, 128] on p "OfficeSafe University" at bounding box center [75, 131] width 92 height 12
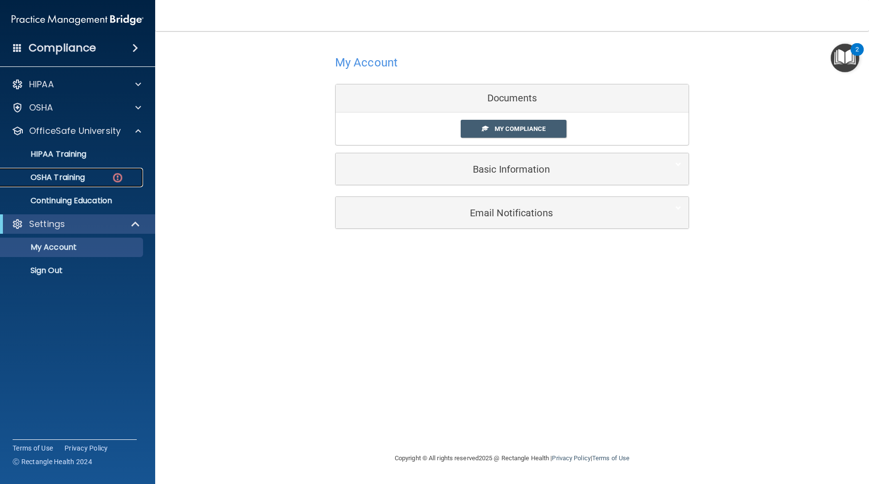
click at [85, 176] on p "OSHA Training" at bounding box center [45, 178] width 79 height 10
